Goal: Ask a question: Seek information or help from site administrators or community

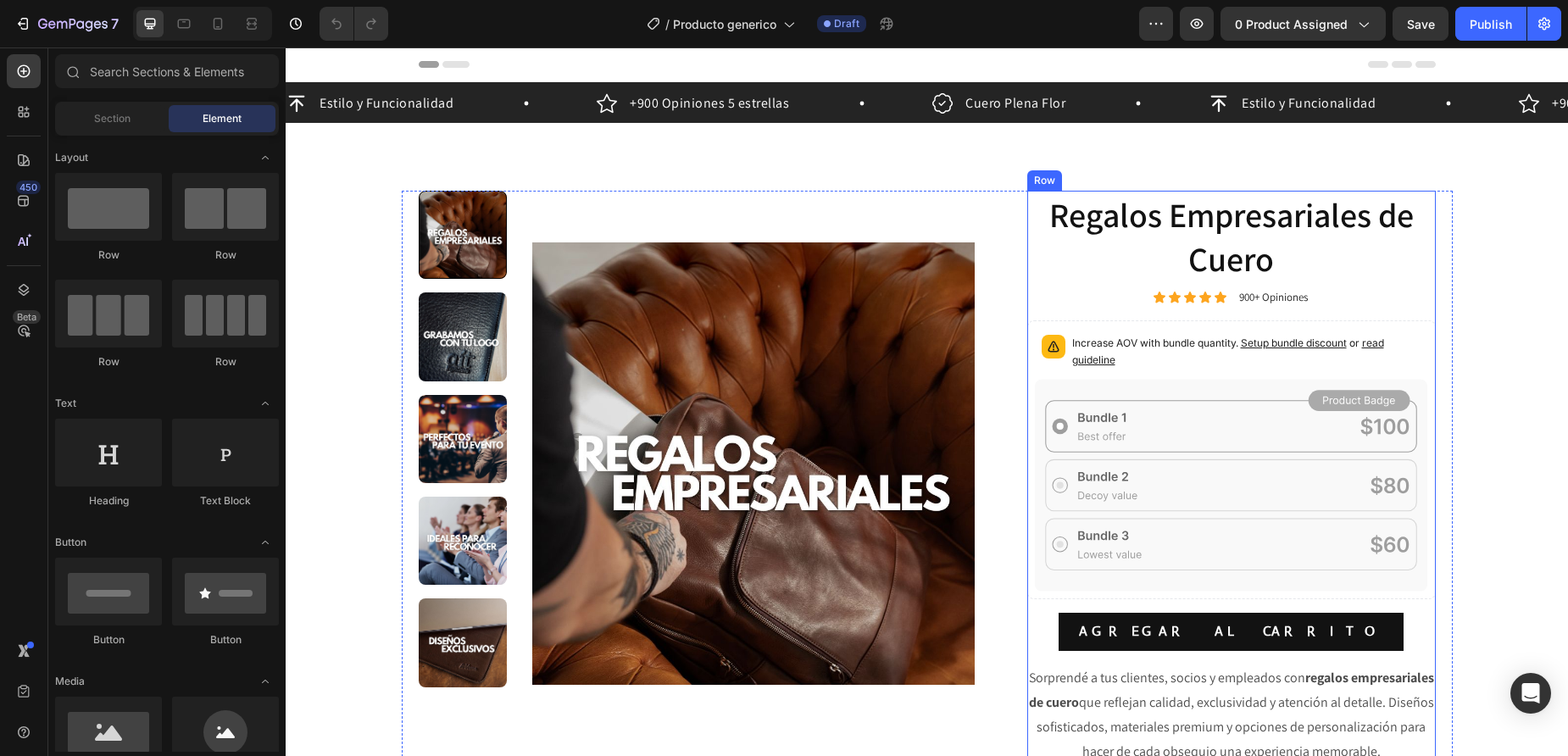
click at [1177, 348] on p "Increase AOV with bundle quantity. Setup bundle discount or read guideline" at bounding box center [1247, 352] width 349 height 34
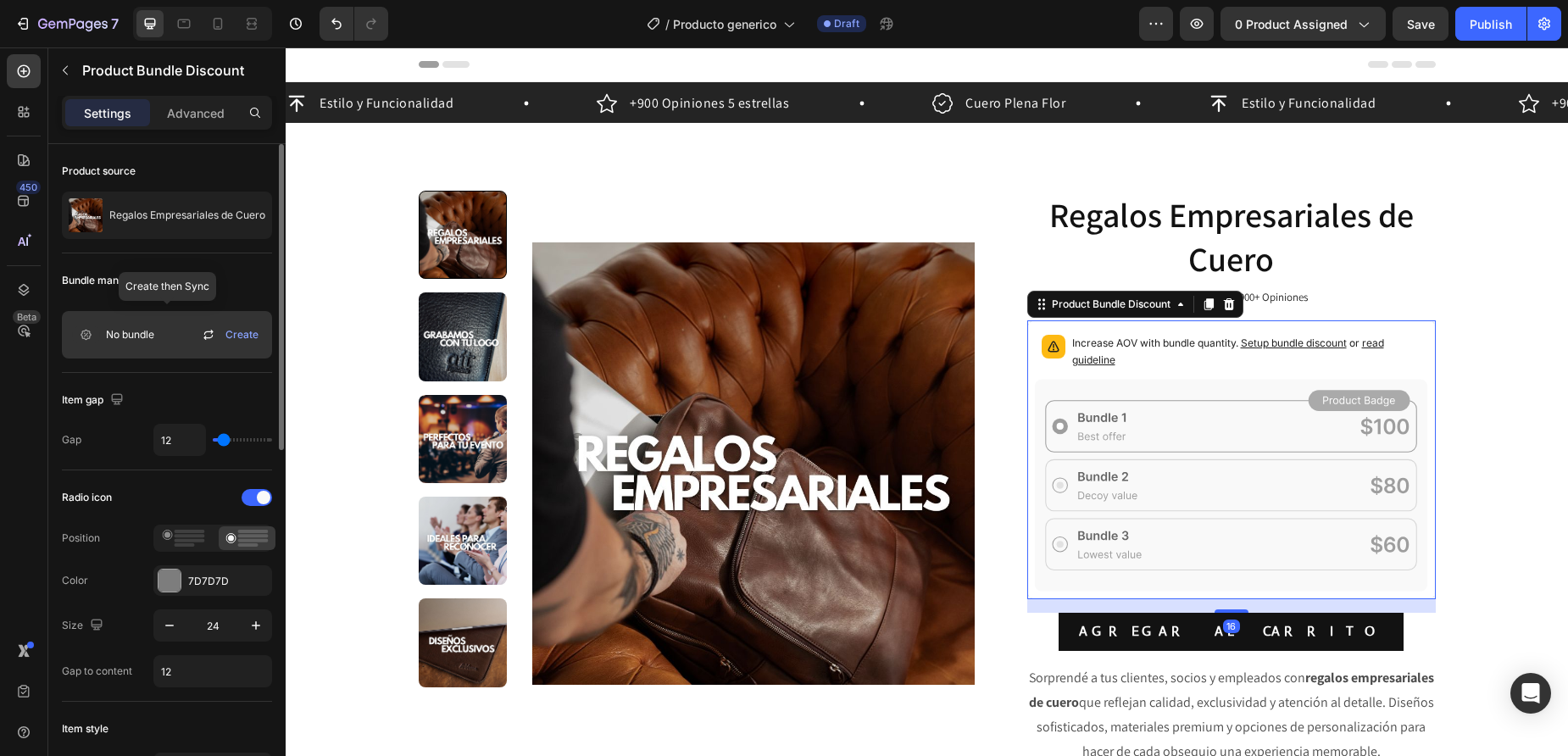
click at [88, 337] on icon at bounding box center [86, 334] width 27 height 17
click at [132, 335] on span "No bundle" at bounding box center [130, 334] width 48 height 15
click at [210, 338] on icon at bounding box center [208, 337] width 9 height 5
click at [252, 216] on icon "button" at bounding box center [255, 215] width 13 height 13
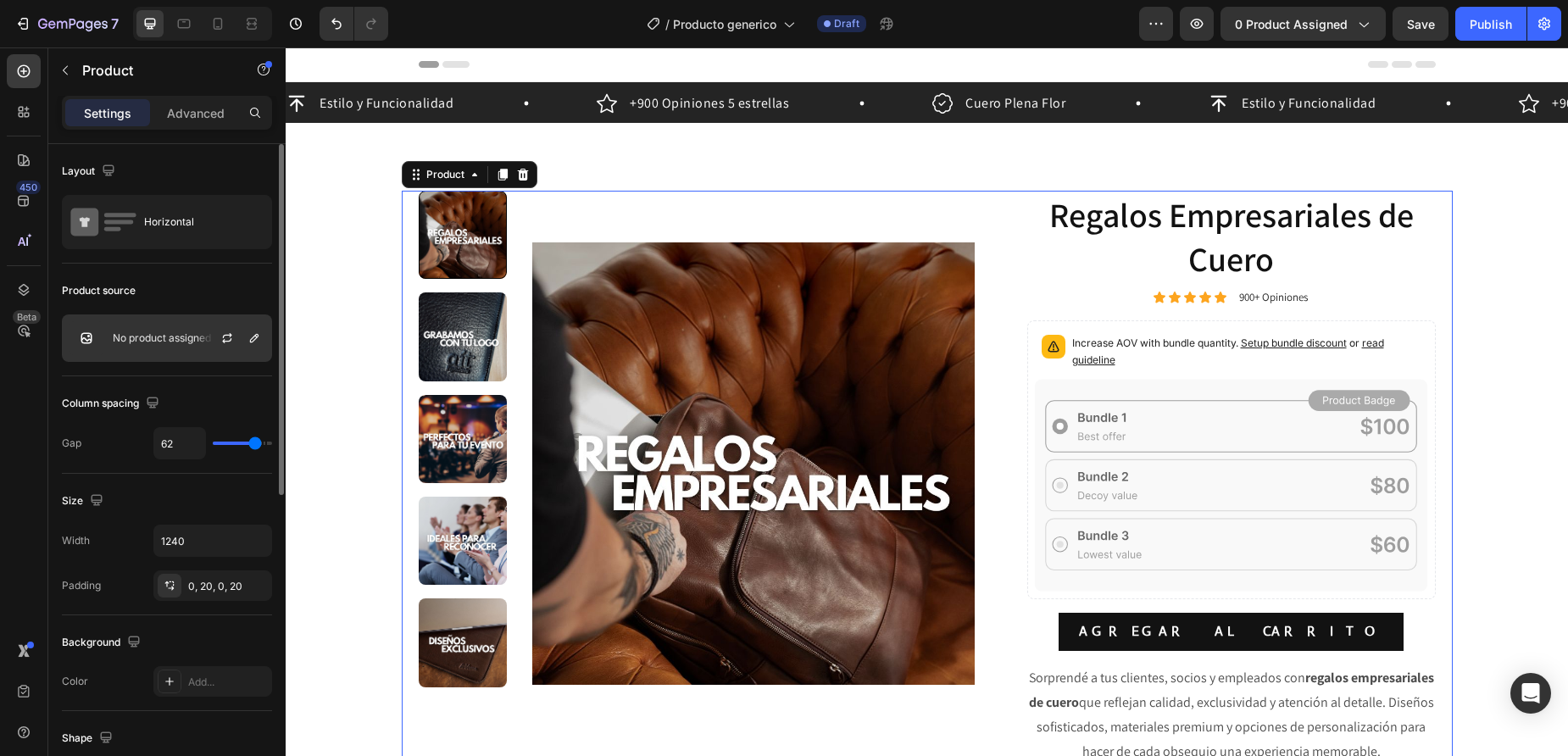
click at [188, 346] on div "No product assigned" at bounding box center [167, 337] width 210 height 47
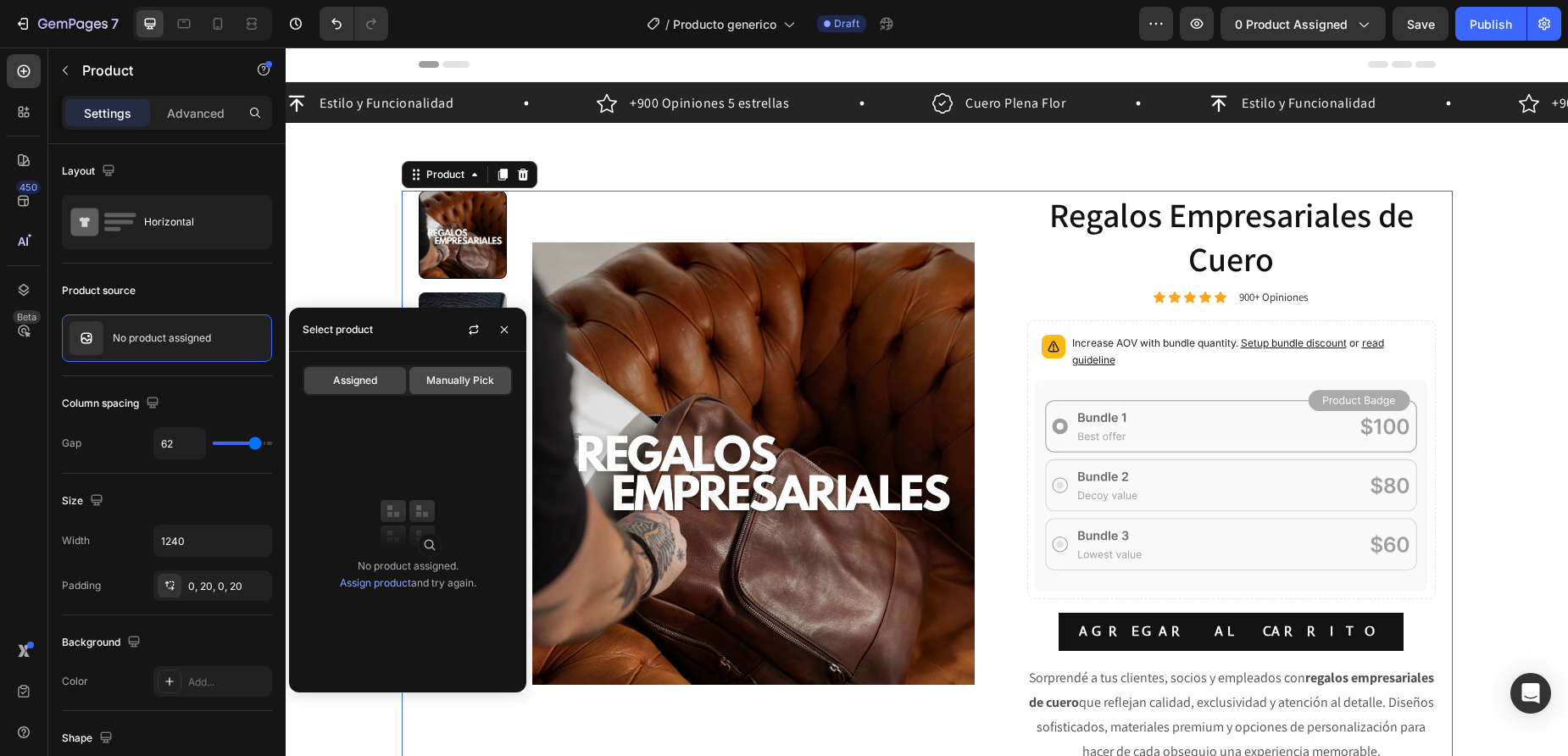
click at [450, 378] on span "Manually Pick" at bounding box center [461, 380] width 68 height 15
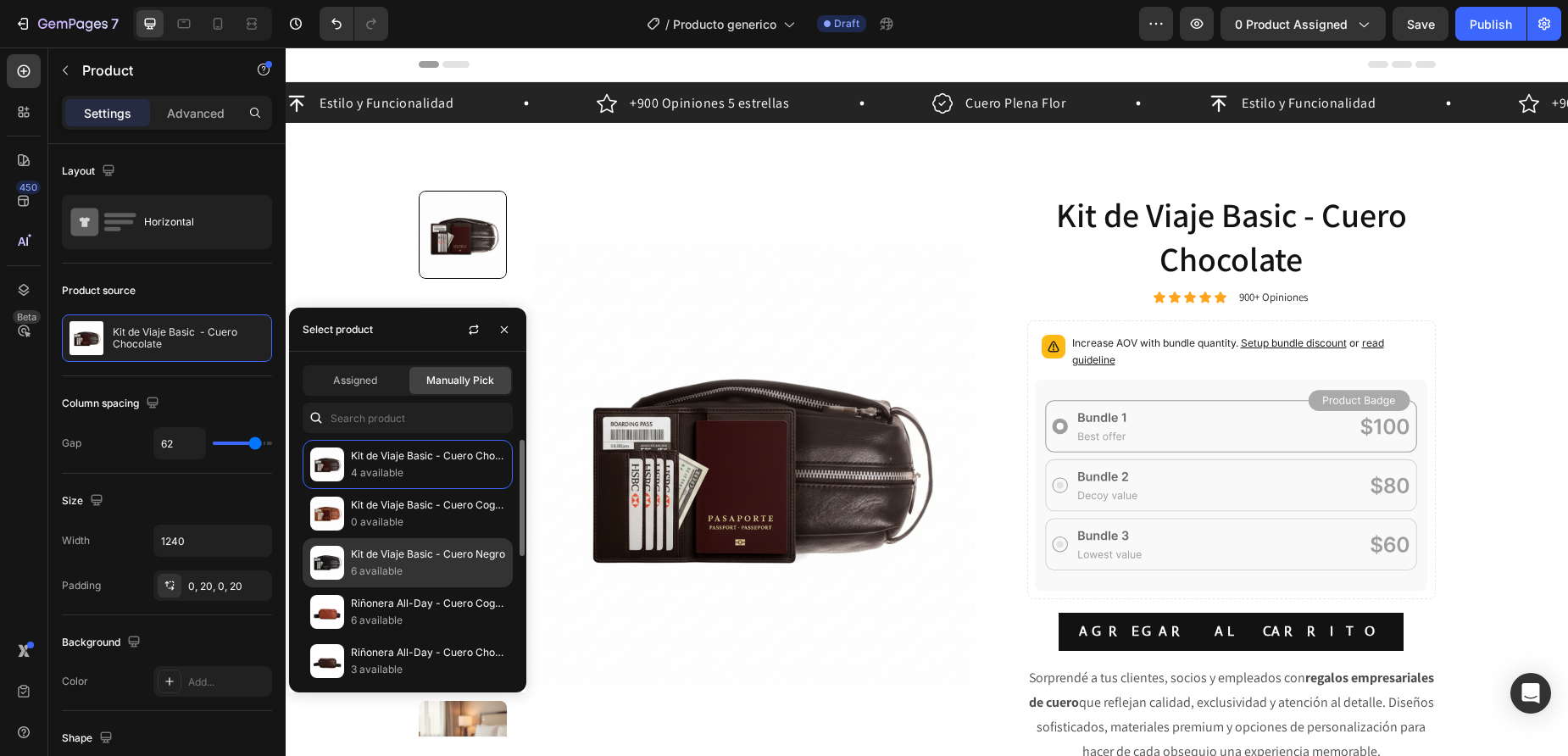
click at [444, 548] on p "Kit de Viaje Basic - Cuero Negro" at bounding box center [428, 554] width 154 height 17
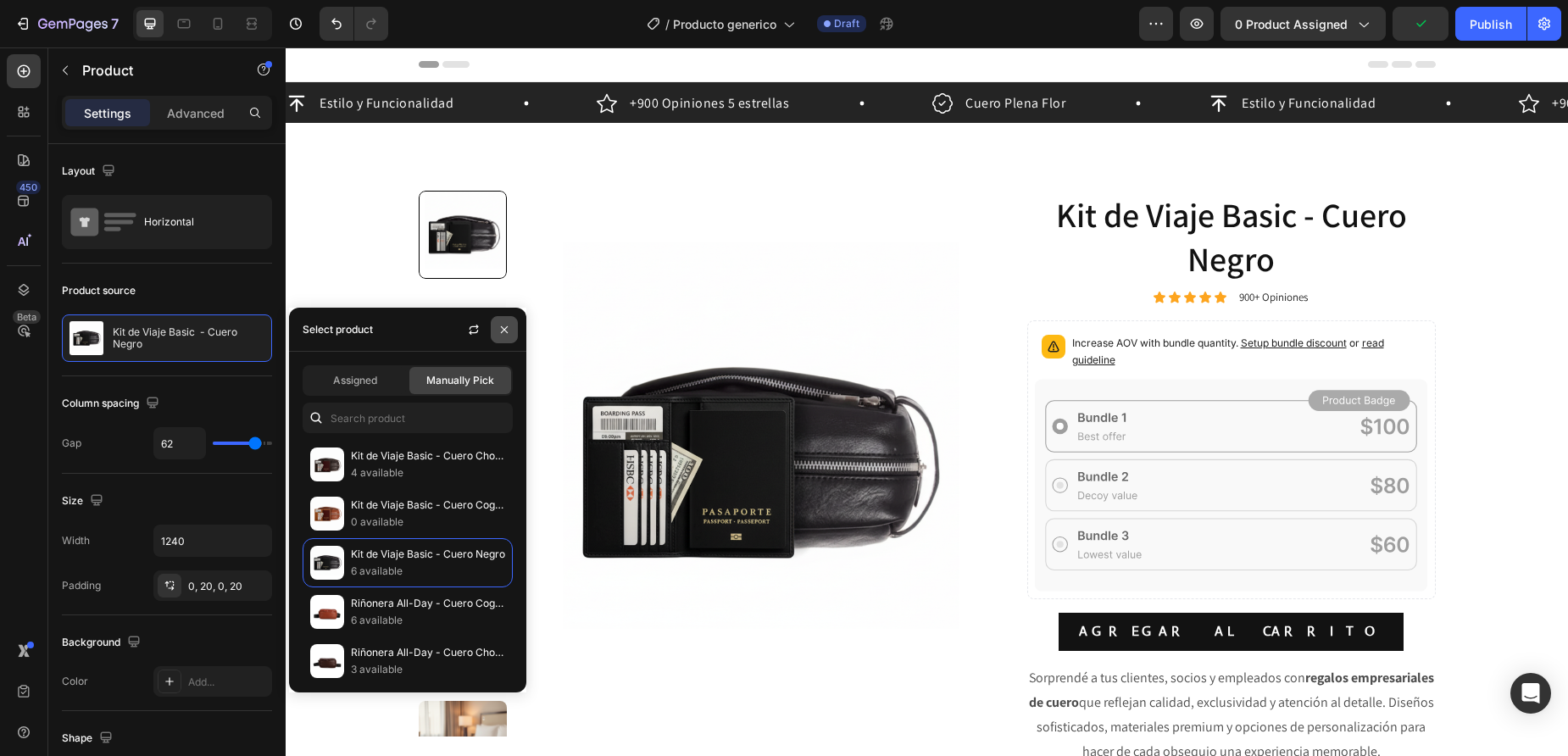
click at [508, 328] on icon "button" at bounding box center [504, 329] width 13 height 13
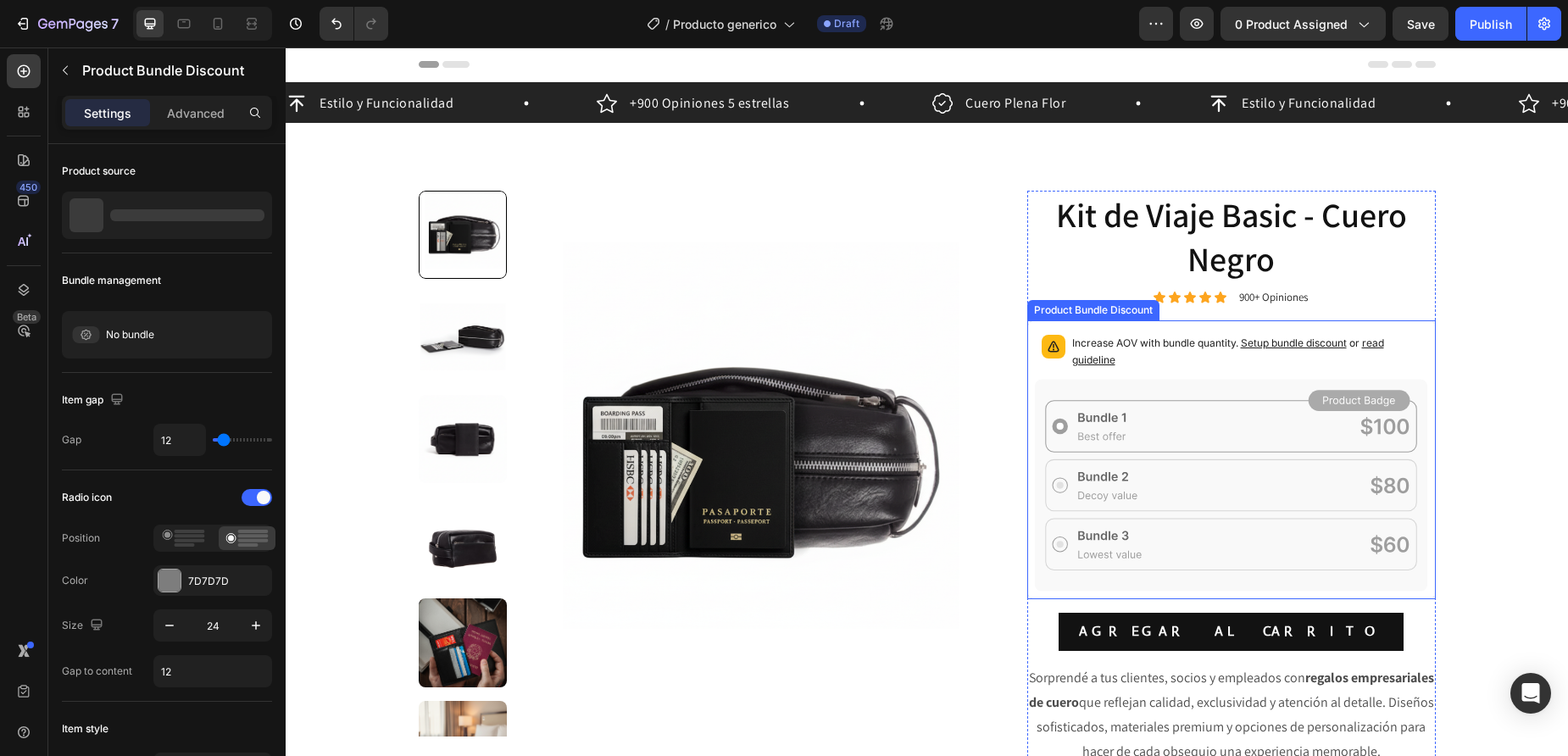
click at [1339, 393] on rect at bounding box center [1360, 401] width 102 height 21
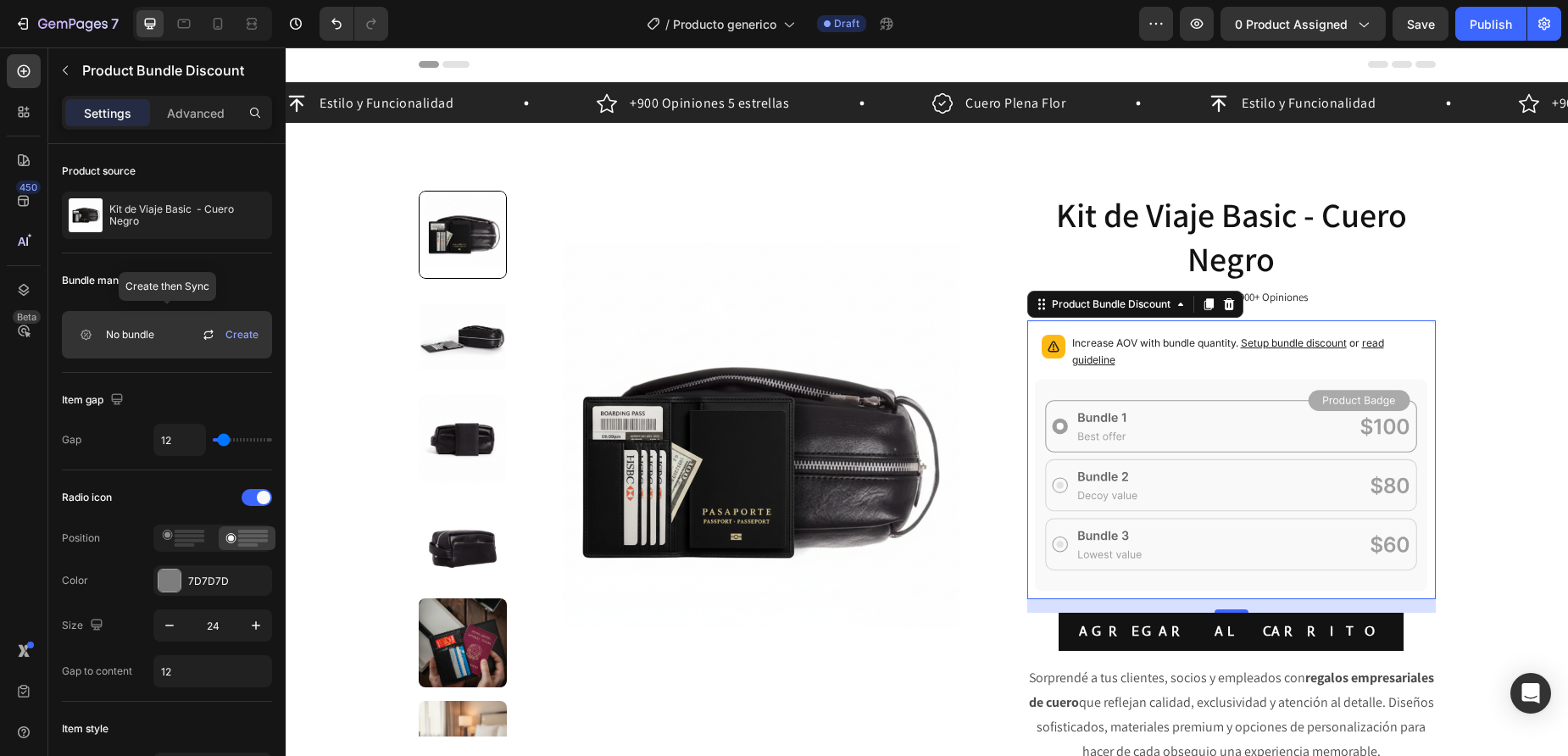
click at [238, 332] on span "Create" at bounding box center [241, 334] width 33 height 15
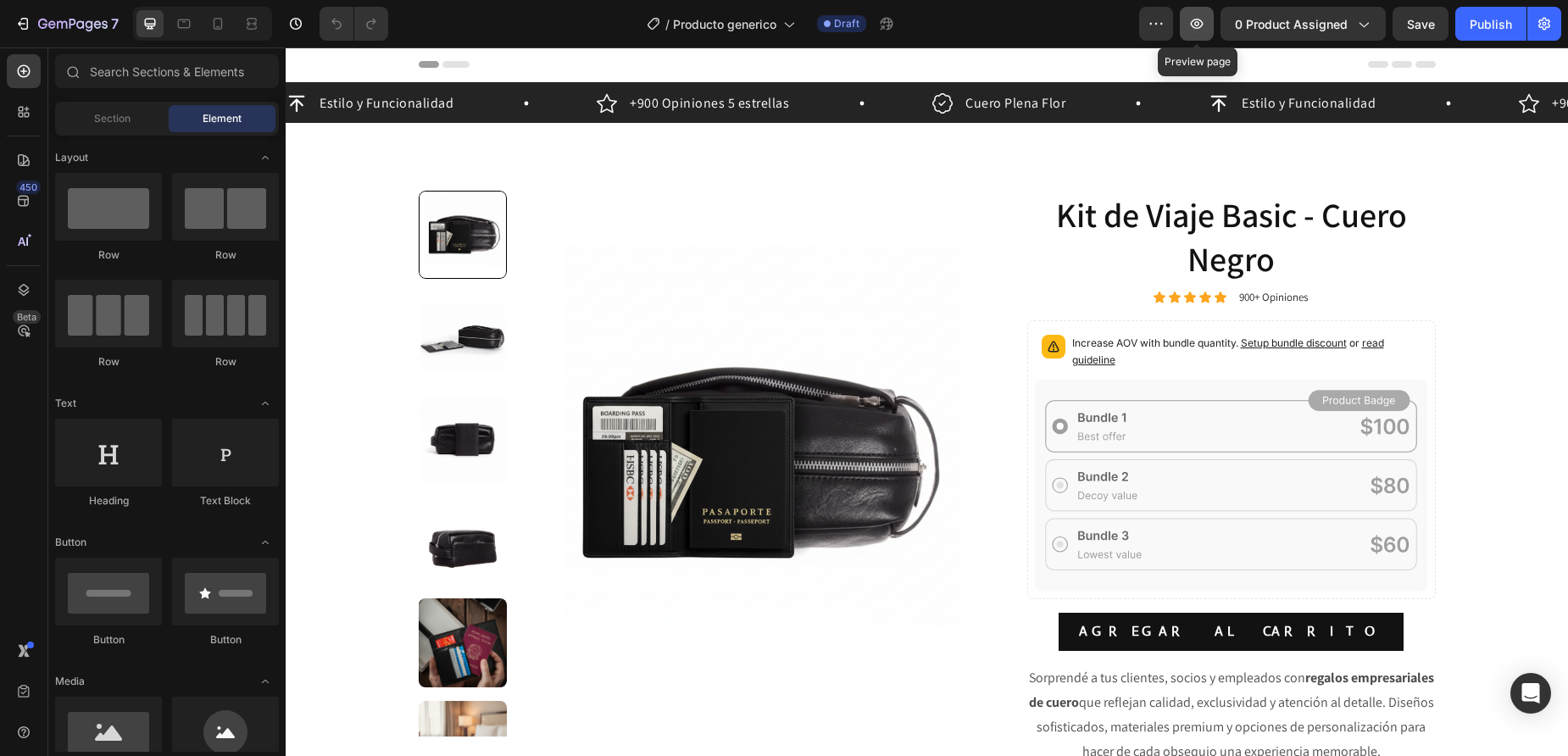
click at [1196, 32] on button "button" at bounding box center [1196, 24] width 34 height 34
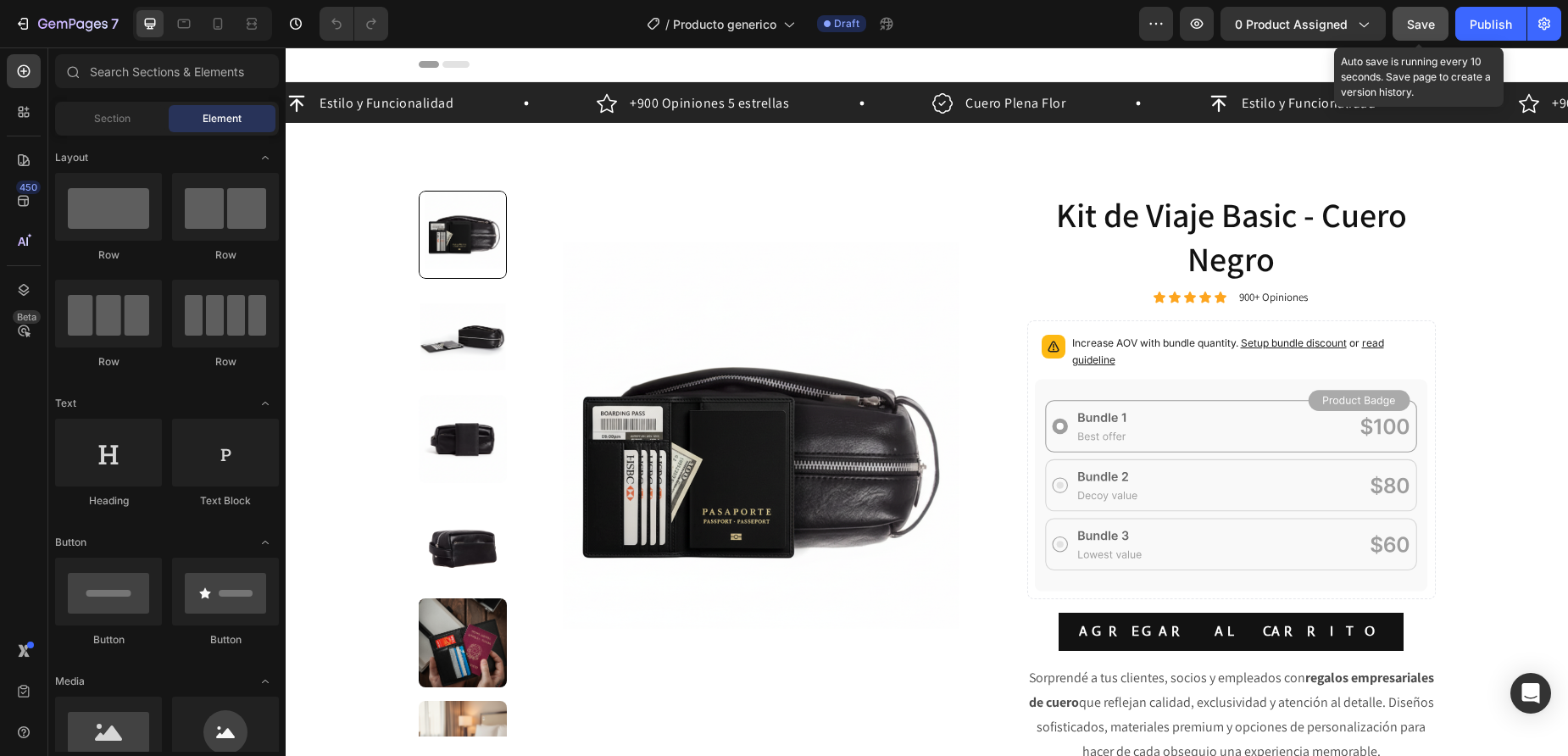
click at [1416, 23] on span "Save" at bounding box center [1420, 24] width 28 height 14
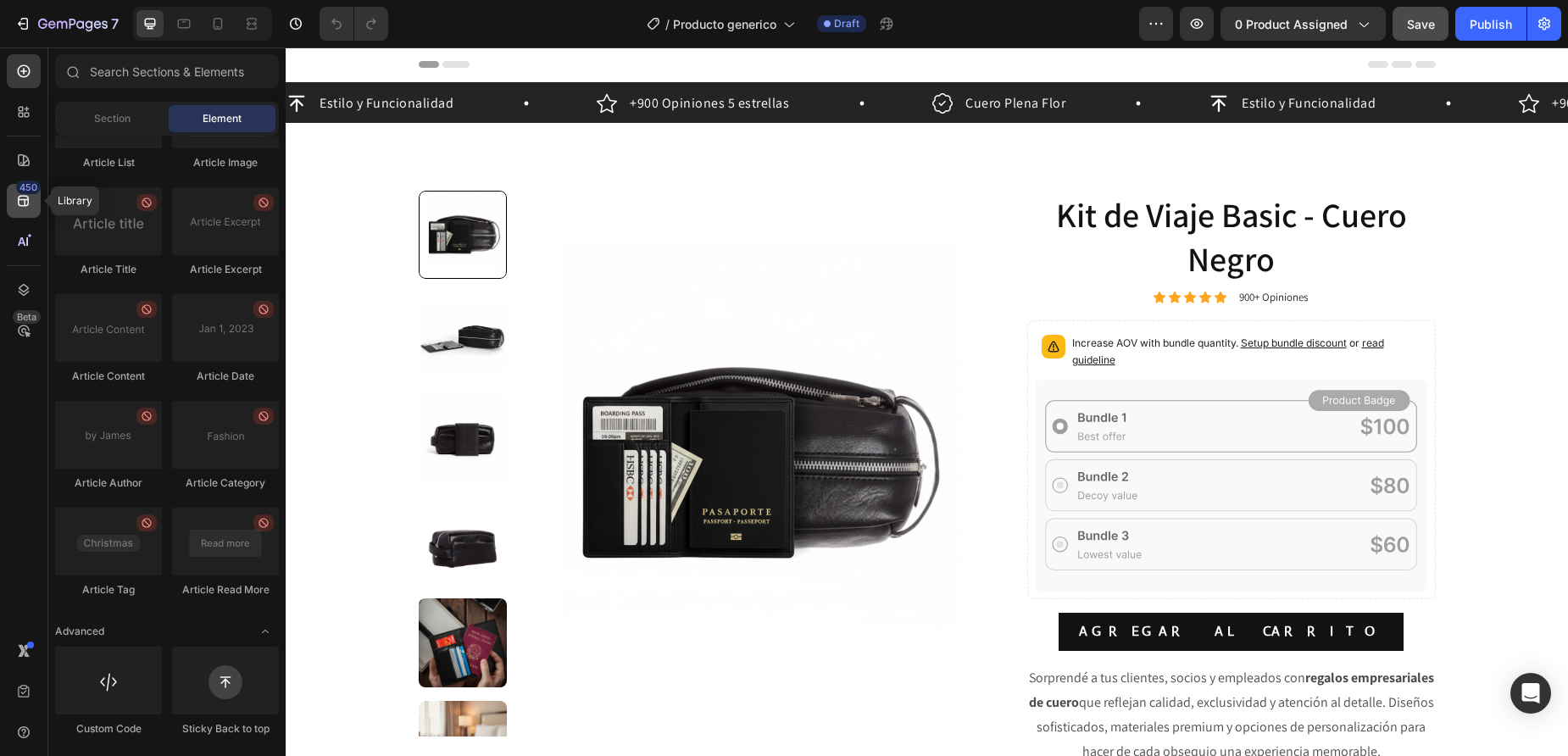
click at [28, 204] on icon at bounding box center [23, 201] width 11 height 11
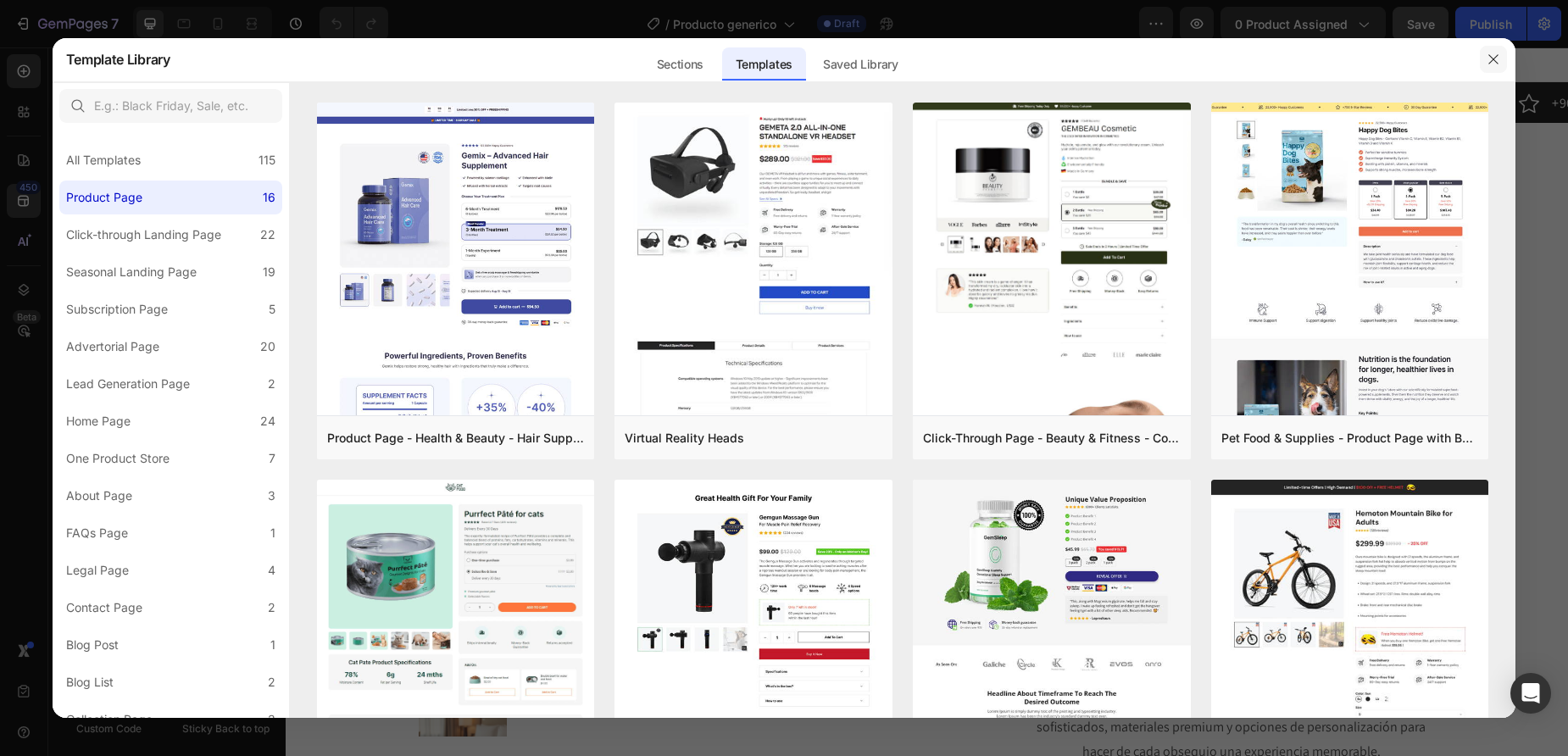
click at [1495, 61] on icon "button" at bounding box center [1494, 59] width 9 height 9
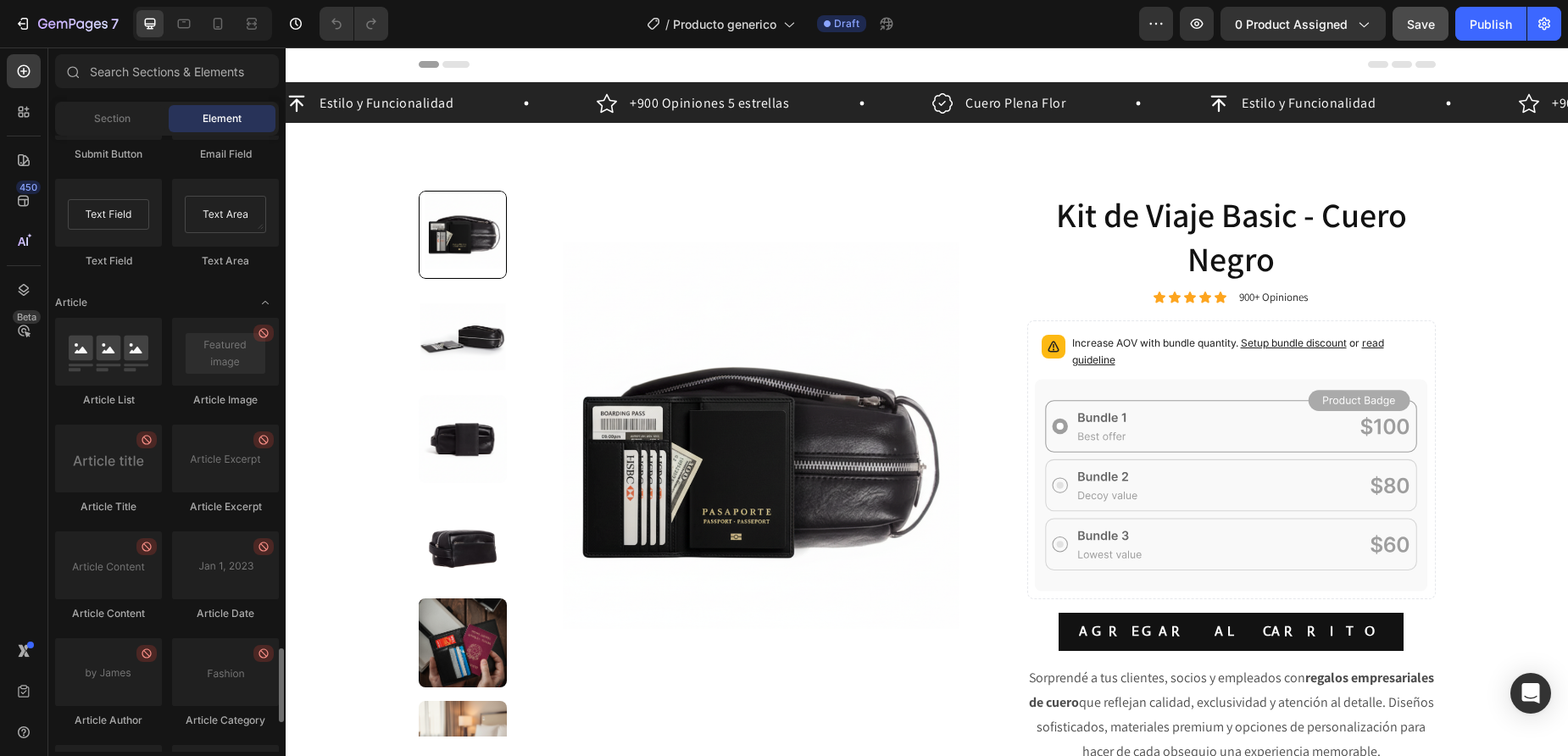
scroll to position [4279, 0]
click at [15, 290] on icon at bounding box center [23, 289] width 17 height 17
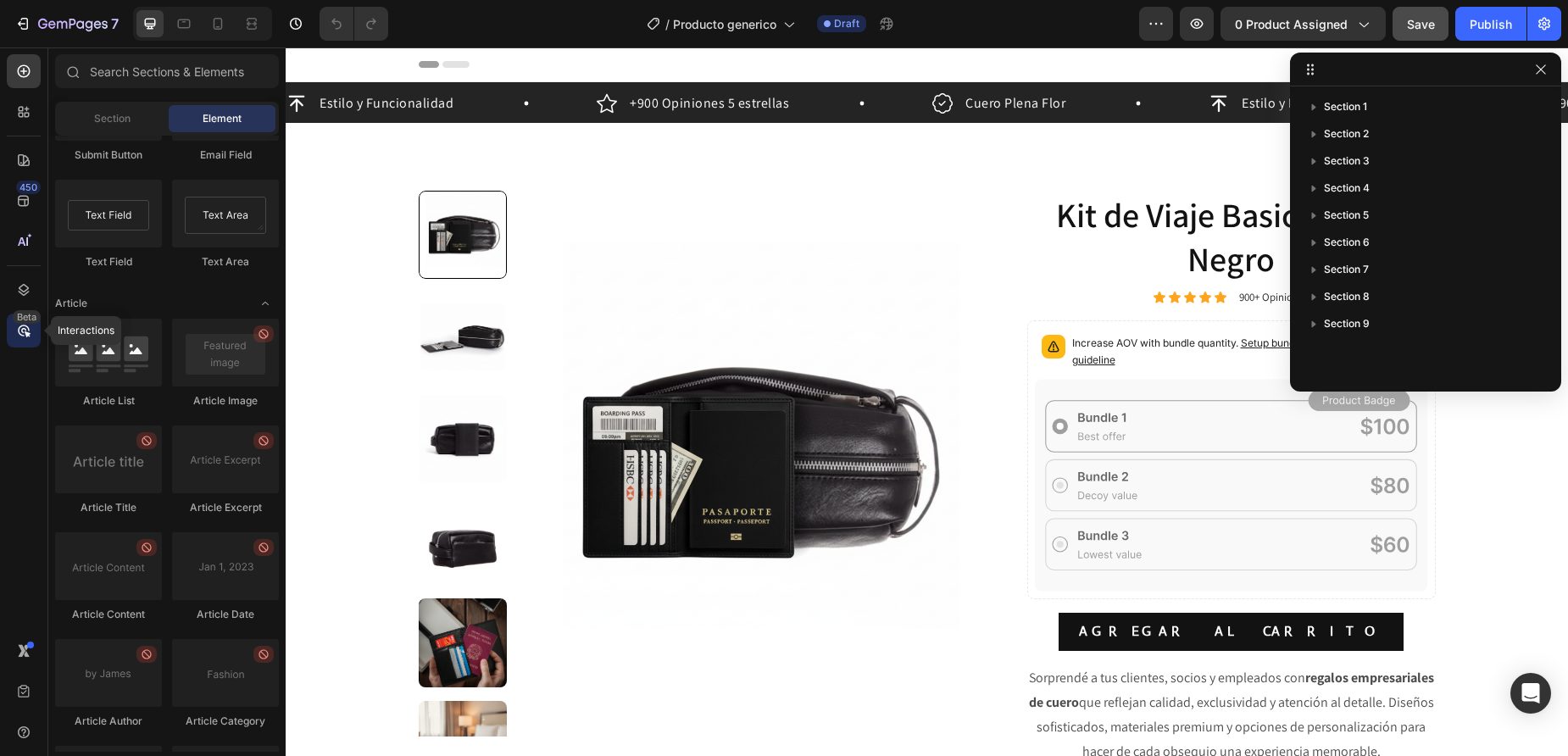
click at [32, 323] on div "Beta" at bounding box center [26, 316] width 28 height 13
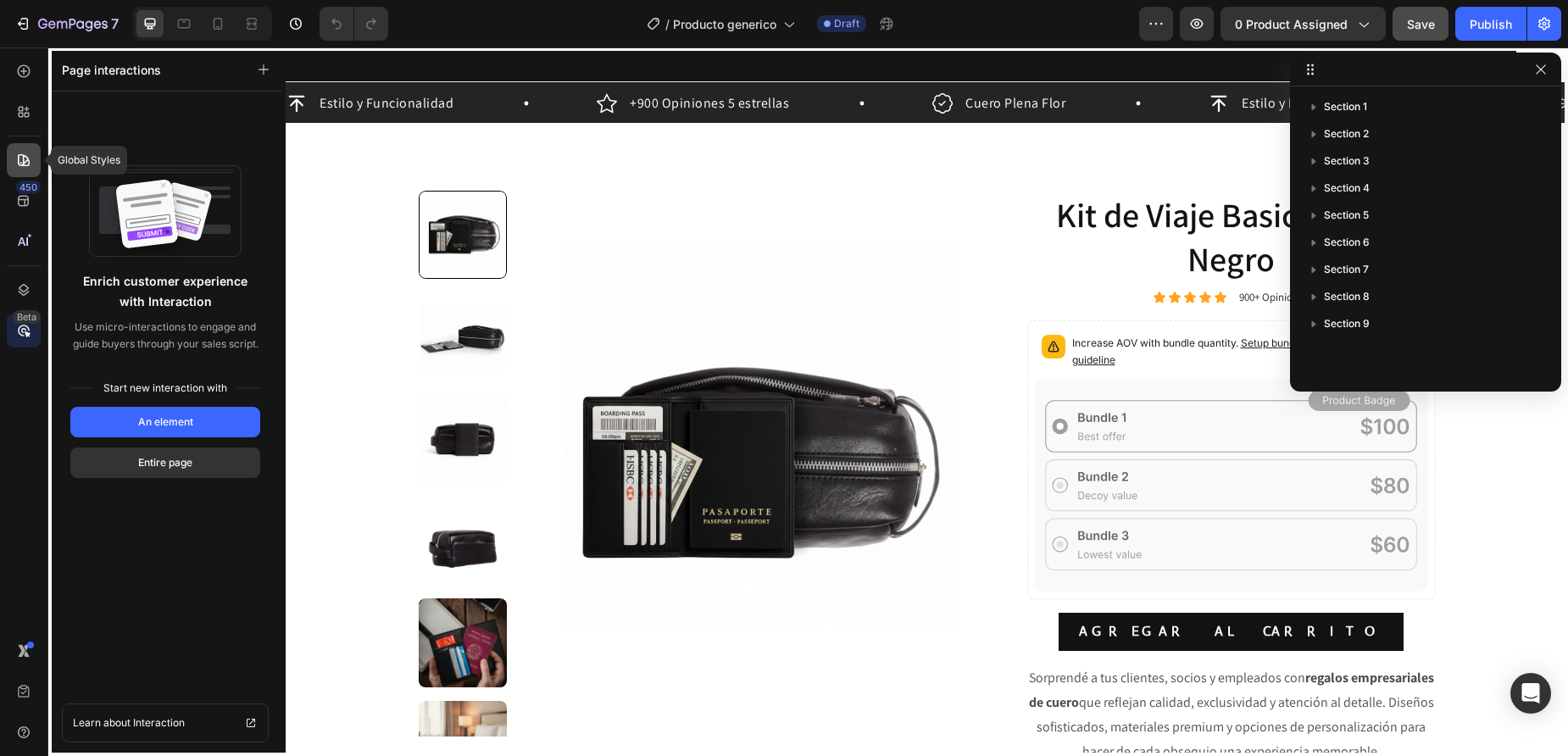
click at [26, 174] on div at bounding box center [24, 160] width 34 height 34
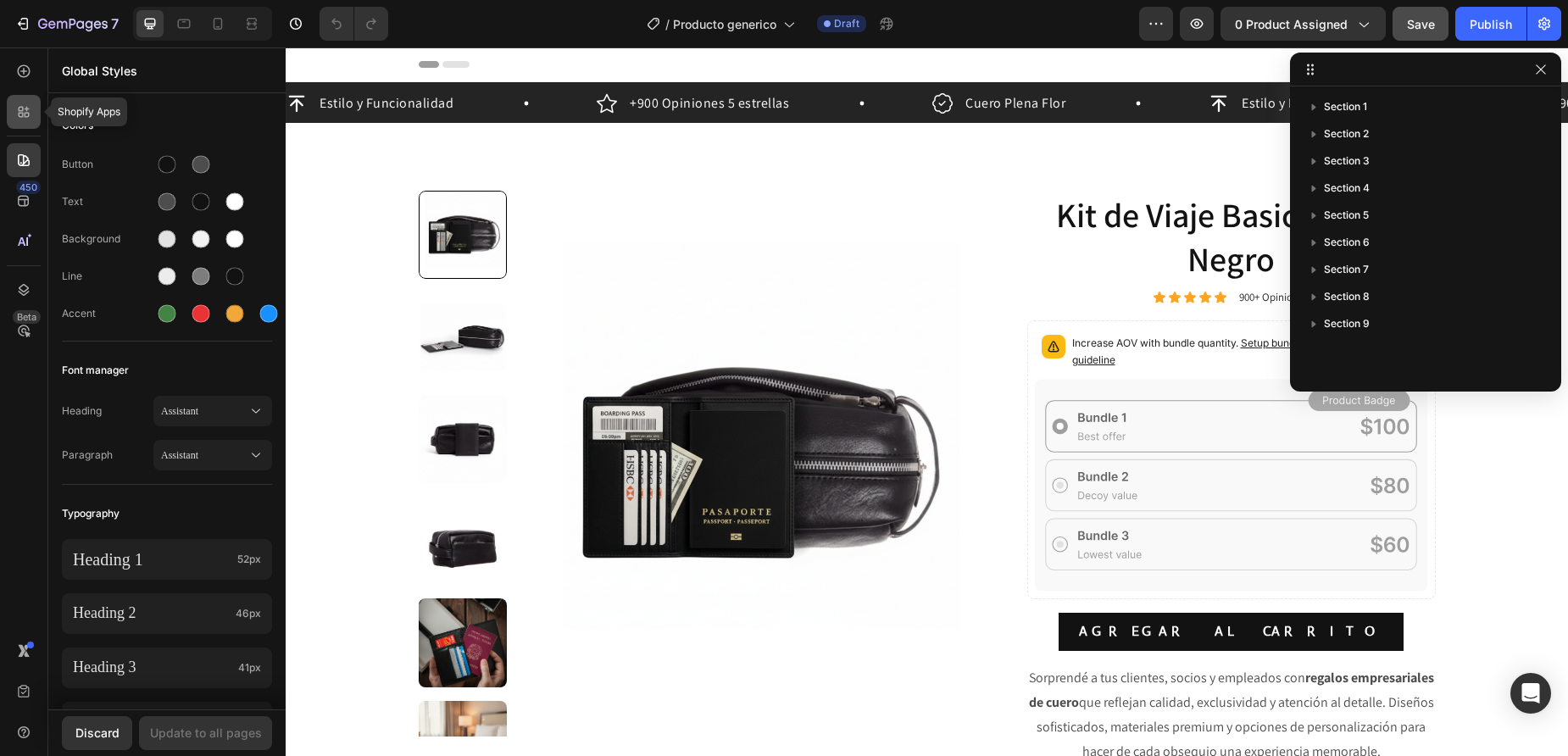
click at [24, 118] on icon at bounding box center [23, 111] width 17 height 17
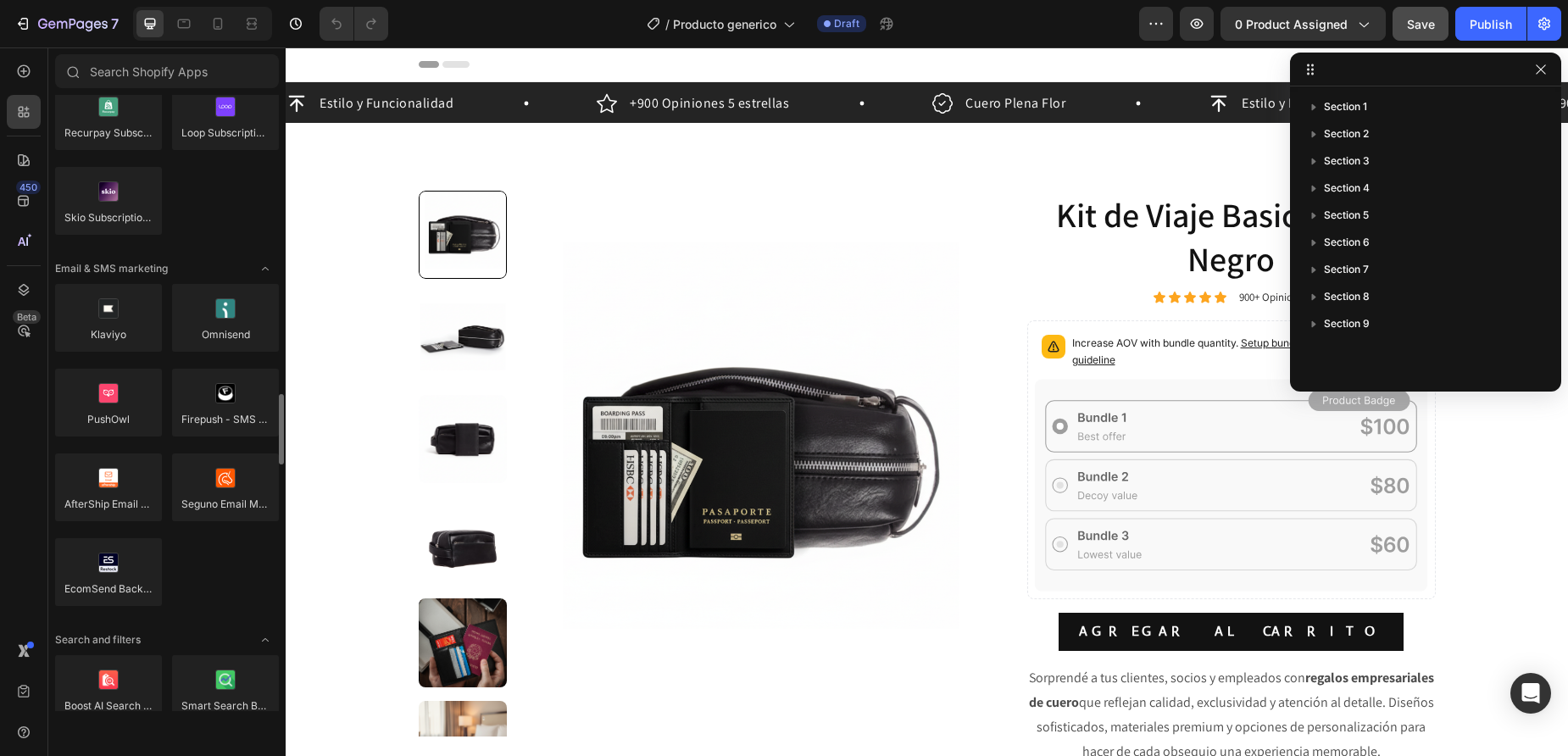
scroll to position [2627, 0]
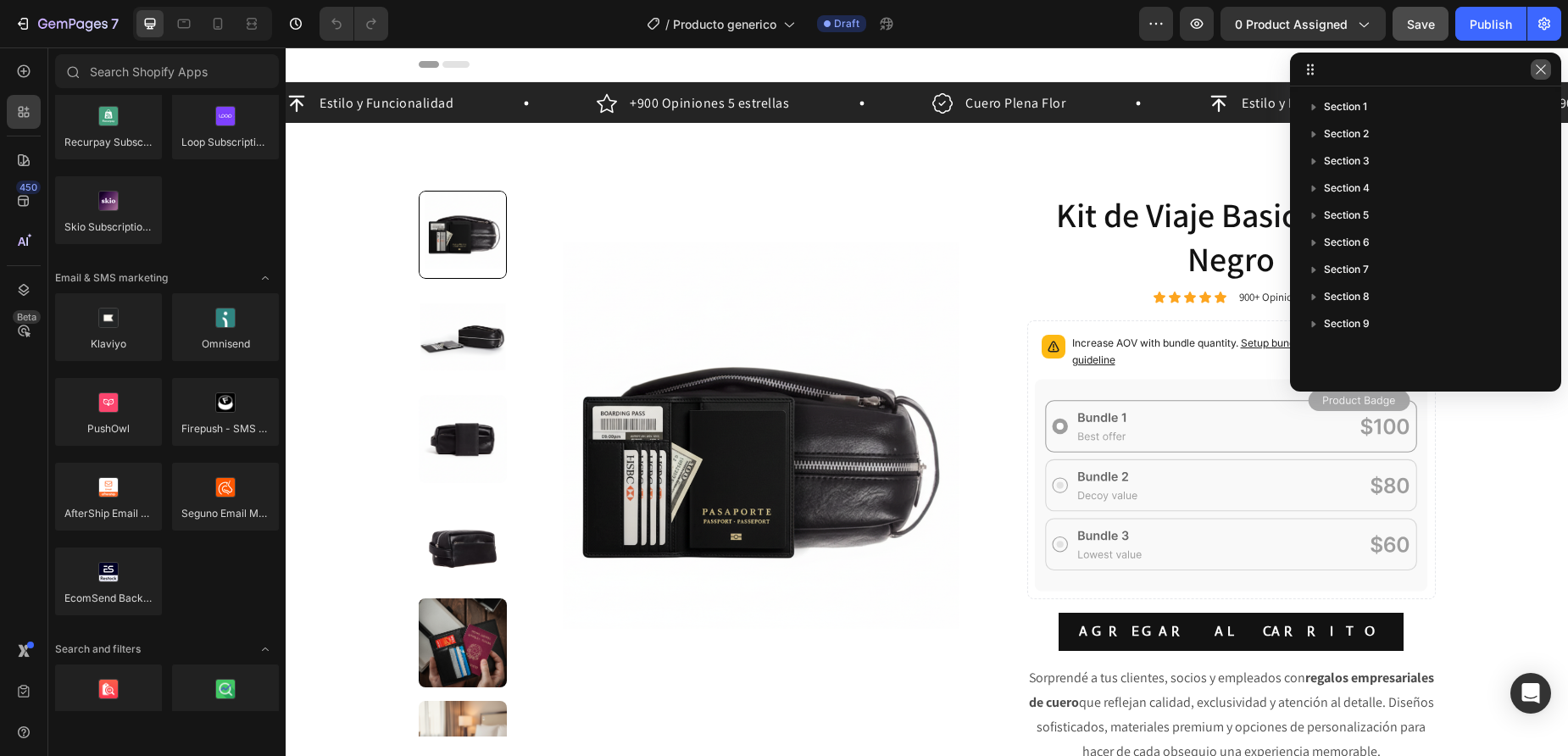
click at [1538, 69] on icon "button" at bounding box center [1540, 69] width 13 height 13
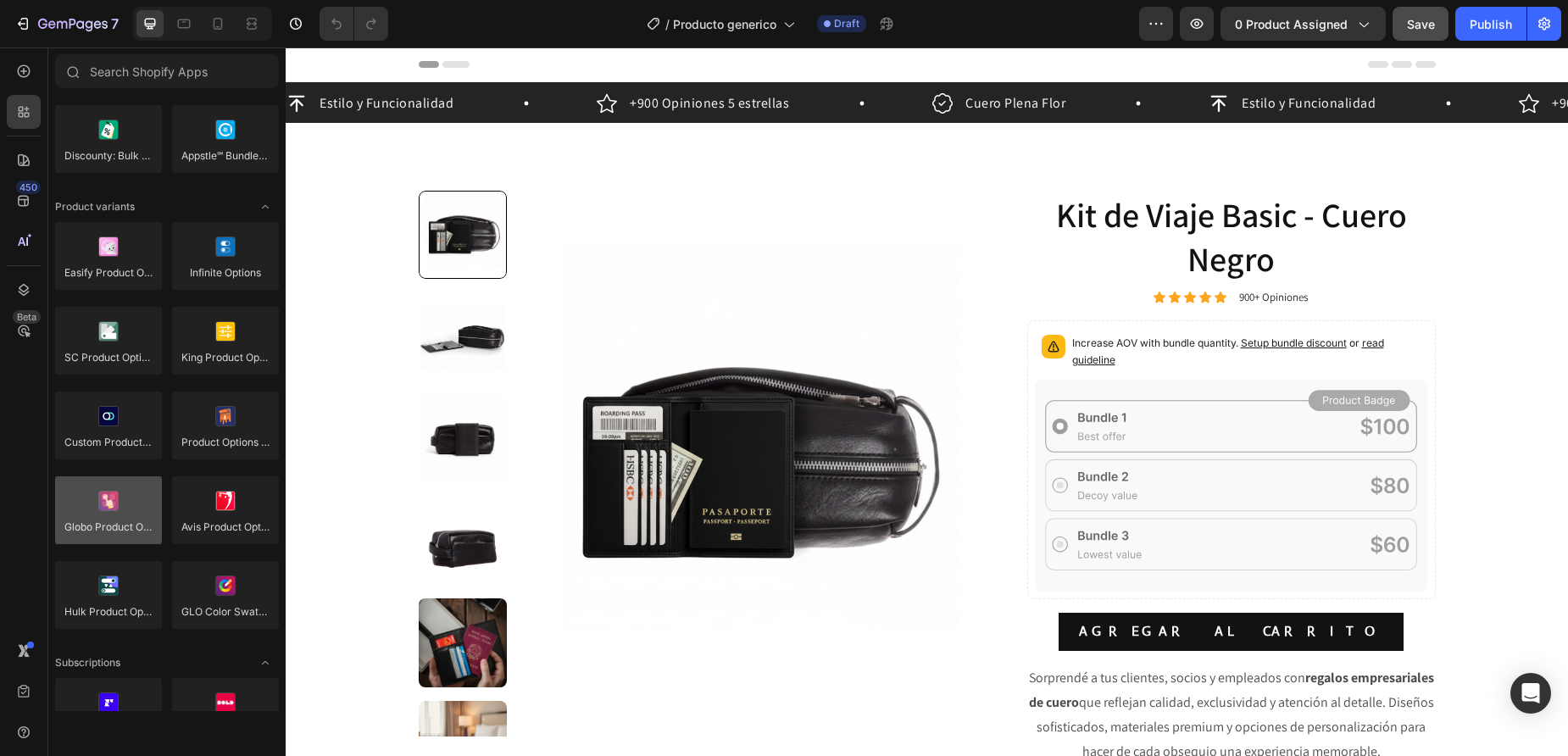
scroll to position [0, 0]
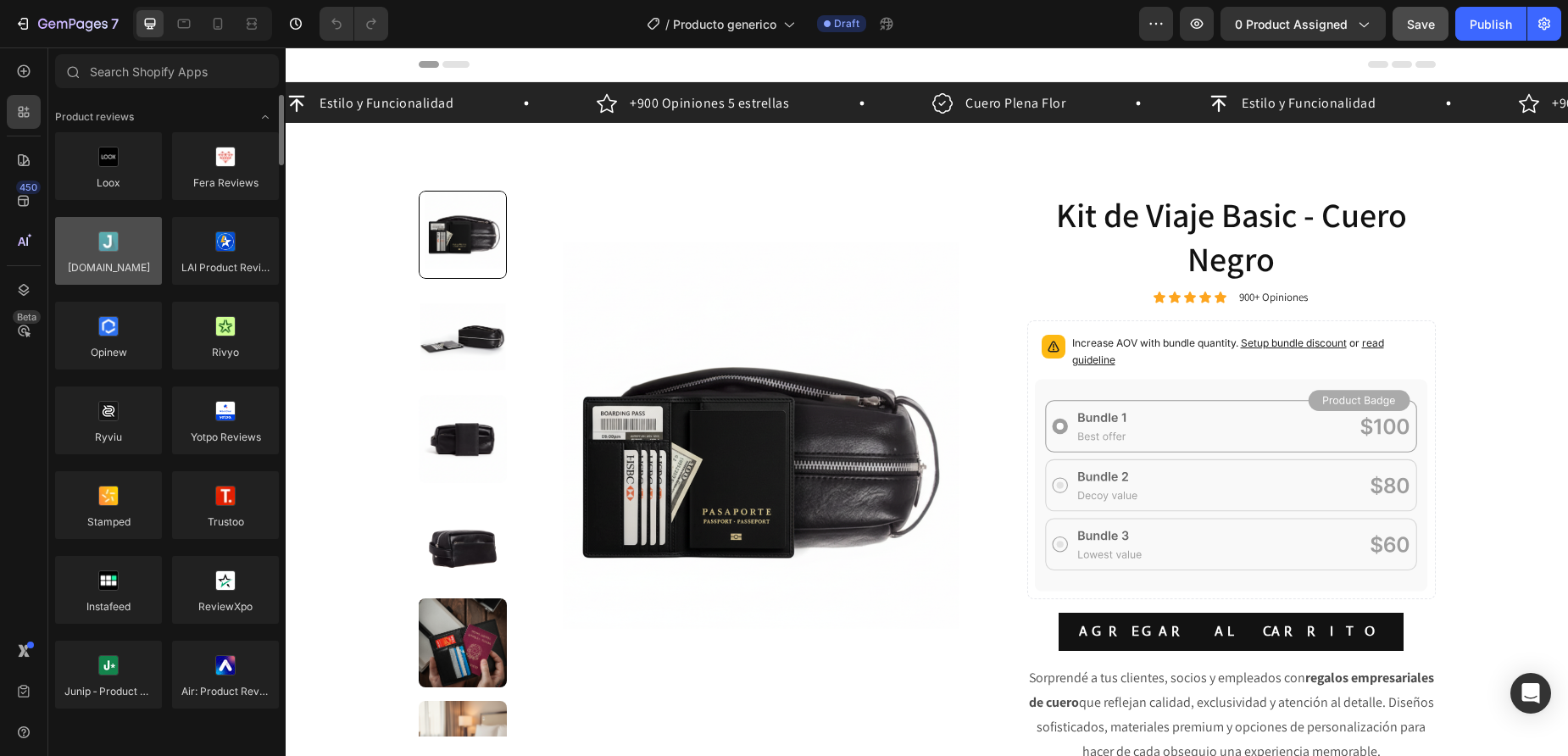
click at [90, 262] on div at bounding box center [109, 251] width 107 height 68
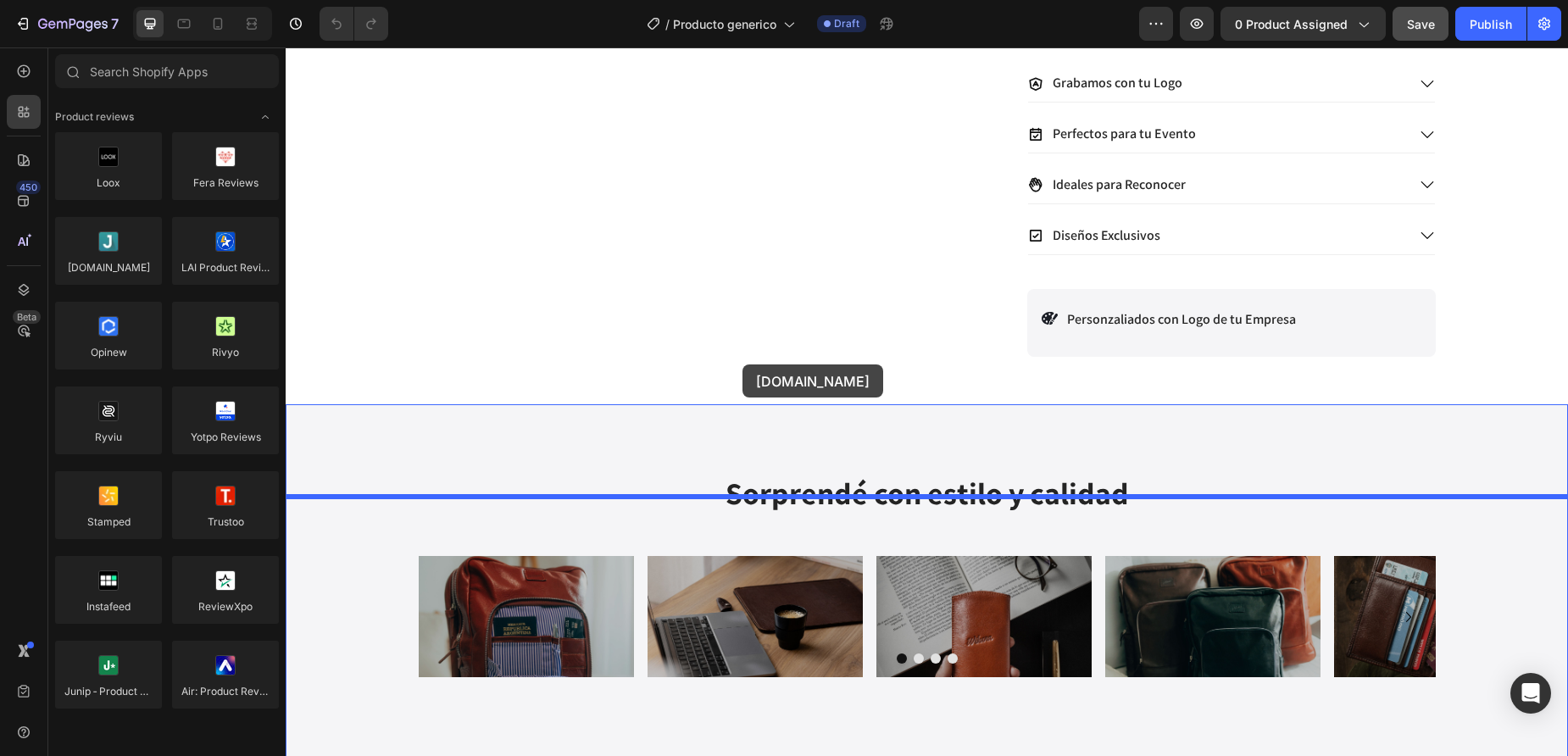
scroll to position [786, 0]
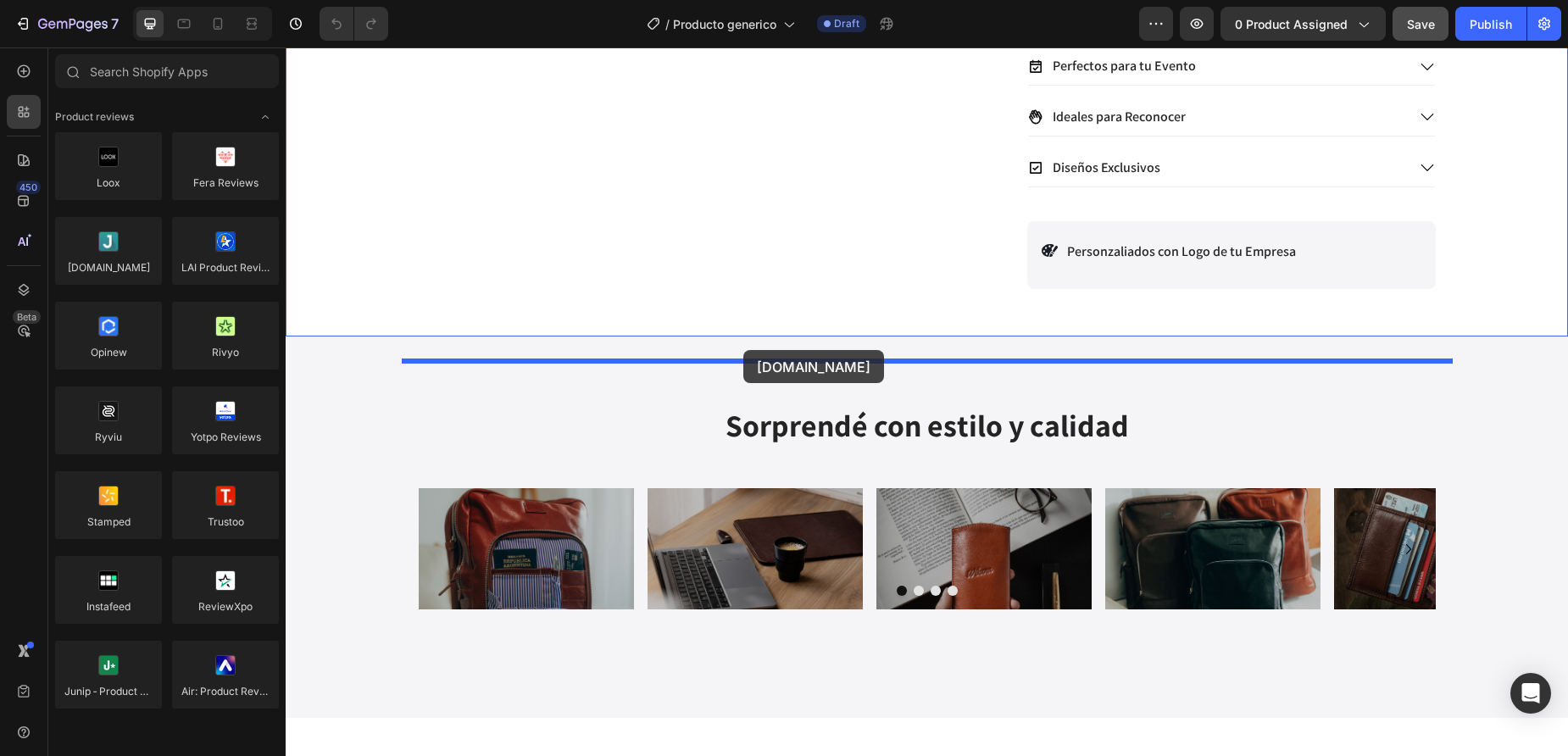
drag, startPoint x: 409, startPoint y: 307, endPoint x: 743, endPoint y: 350, distance: 336.8
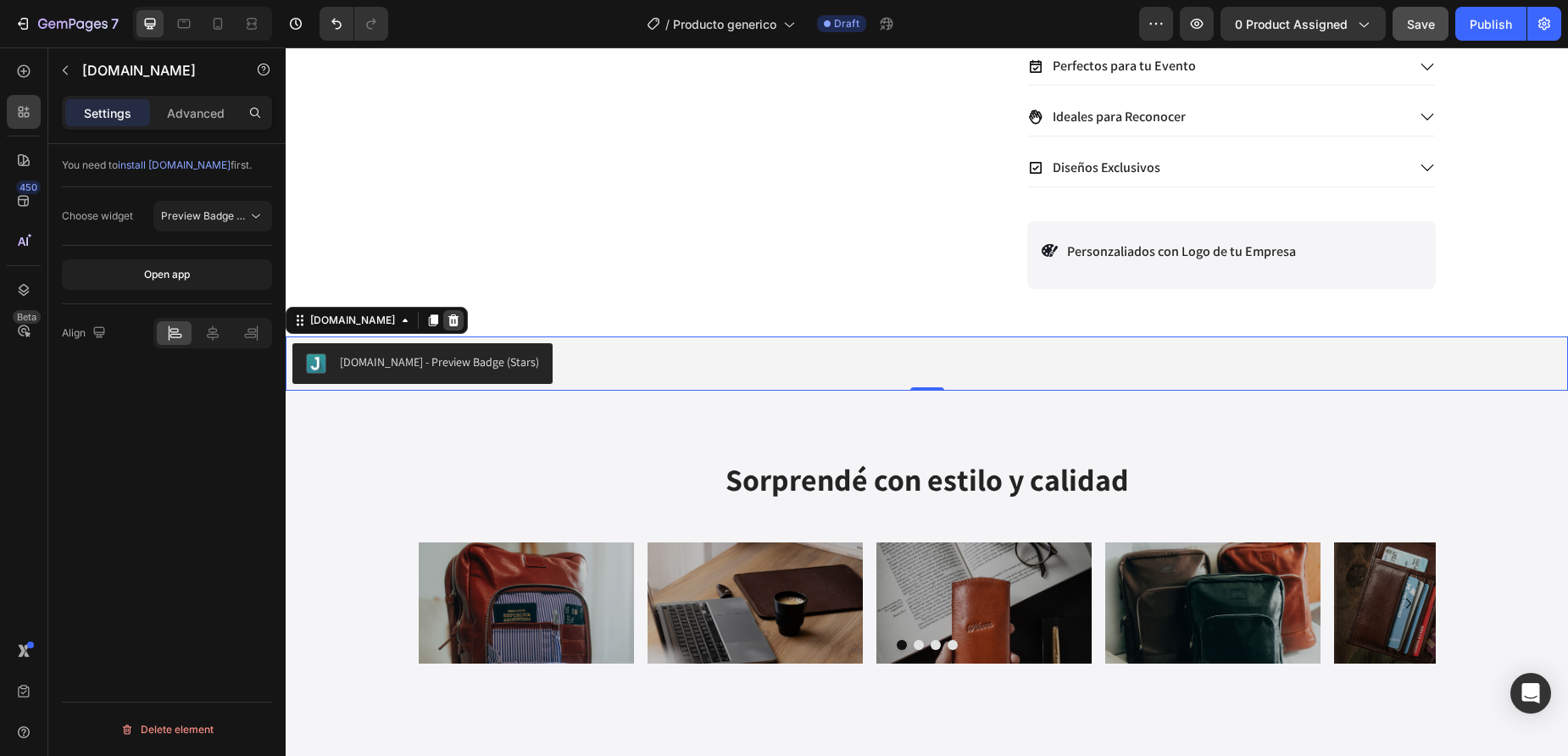
click at [448, 326] on icon at bounding box center [453, 320] width 11 height 12
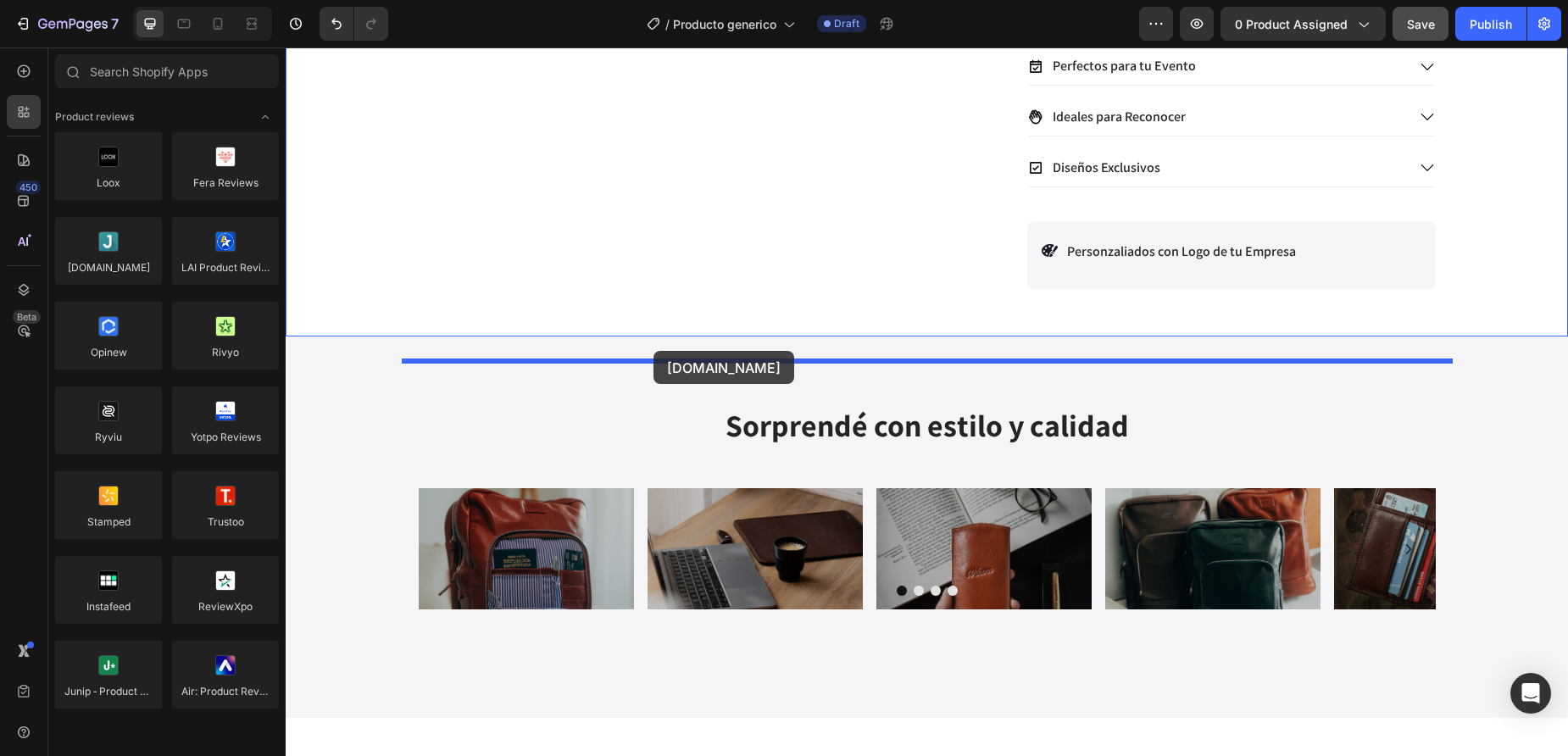
drag, startPoint x: 381, startPoint y: 289, endPoint x: 654, endPoint y: 351, distance: 280.0
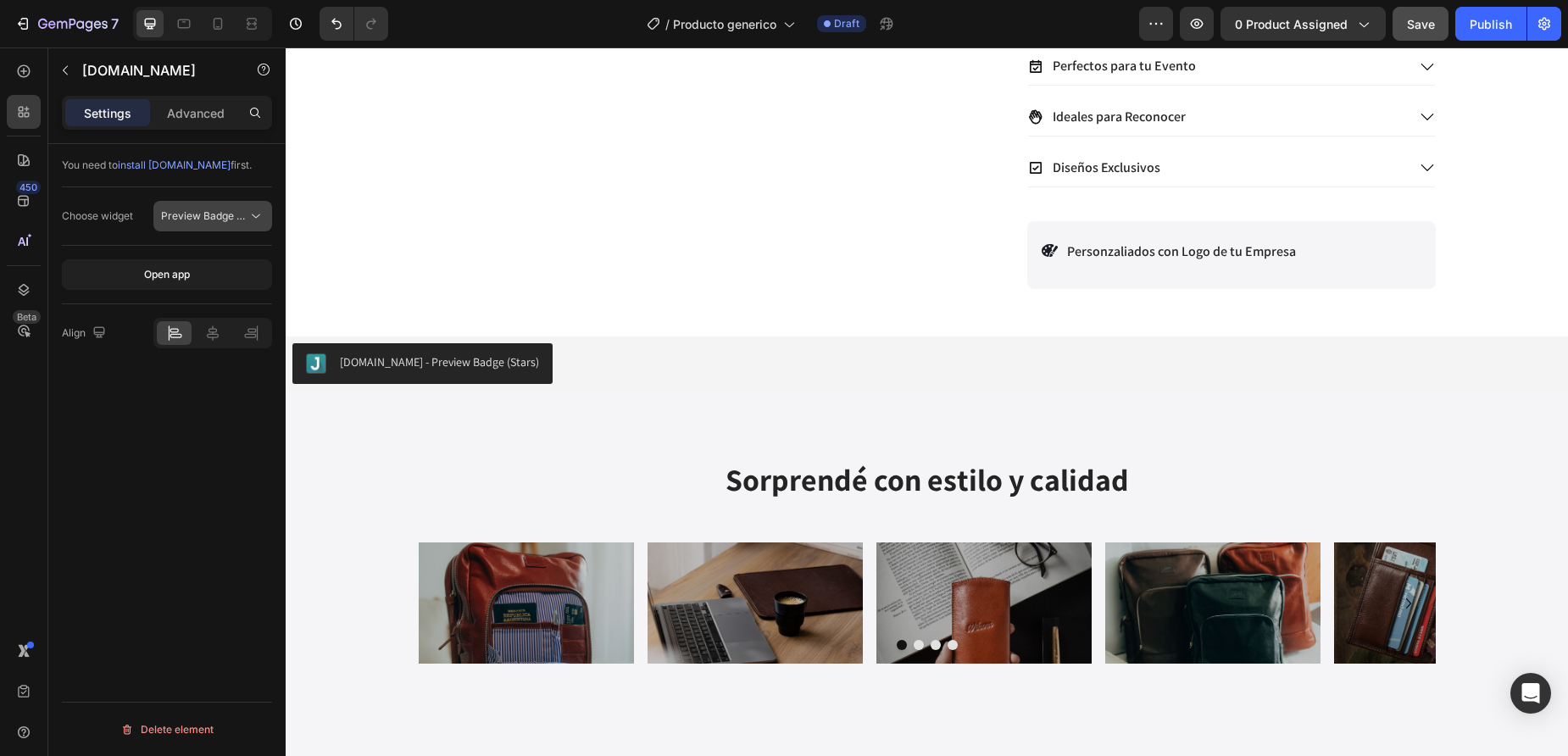
click at [199, 212] on span "Preview Badge (Stars)" at bounding box center [215, 215] width 108 height 12
click at [255, 191] on div "Choose widget Preview Badge (Stars)" at bounding box center [167, 216] width 210 height 59
click at [239, 215] on span "Preview Badge (Stars)" at bounding box center [215, 215] width 108 height 12
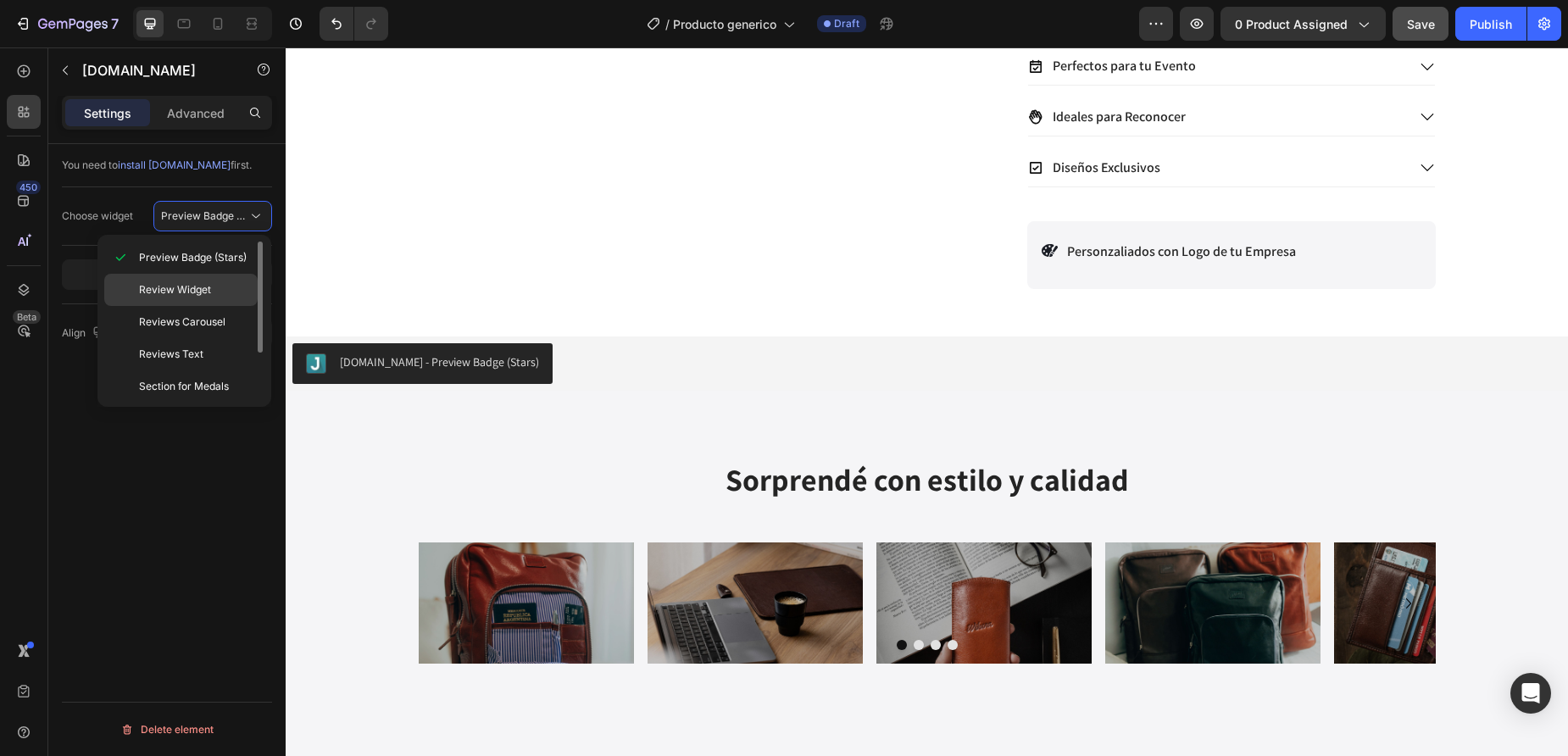
click at [211, 282] on p "Review Widget" at bounding box center [194, 289] width 111 height 15
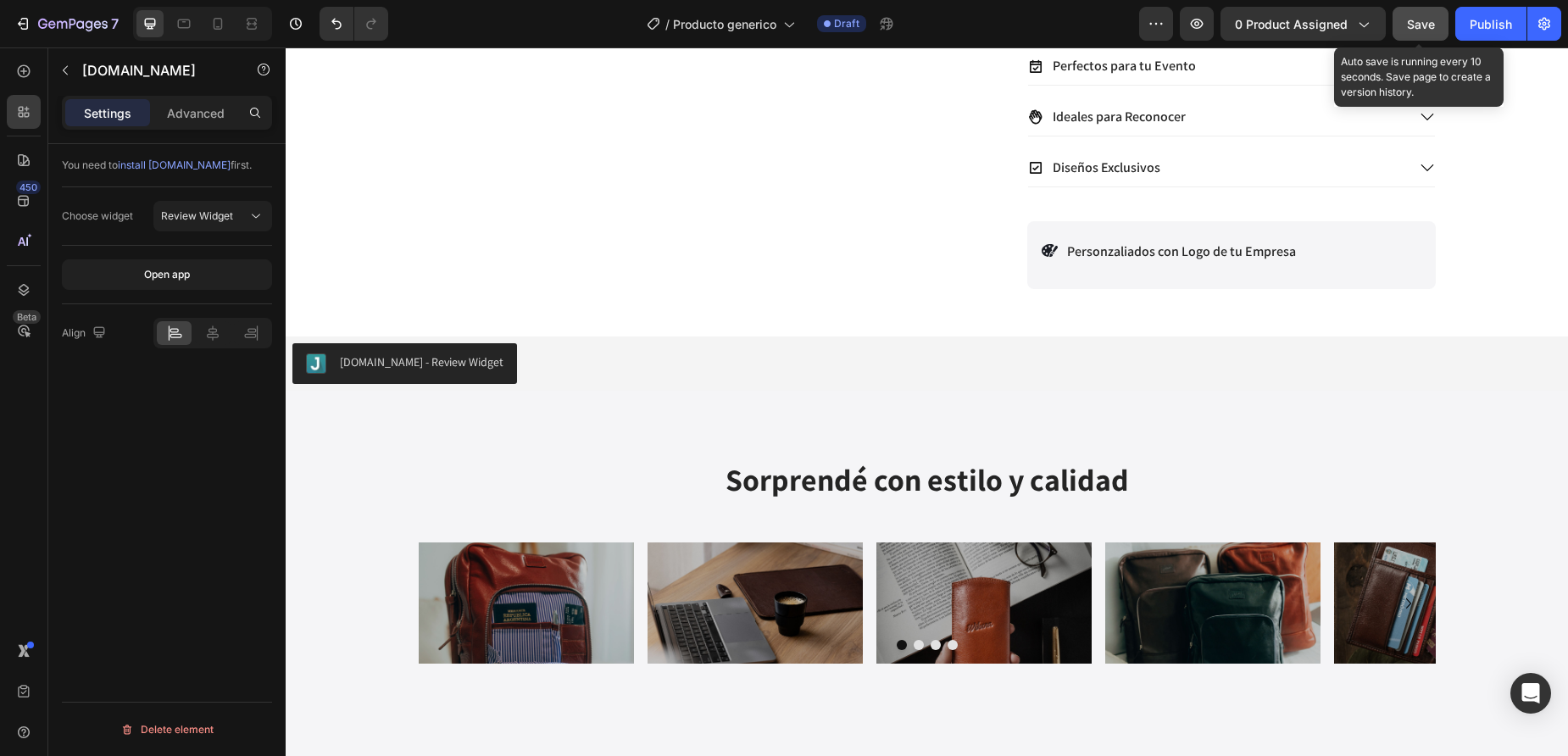
click at [1415, 28] on span "Save" at bounding box center [1420, 24] width 28 height 14
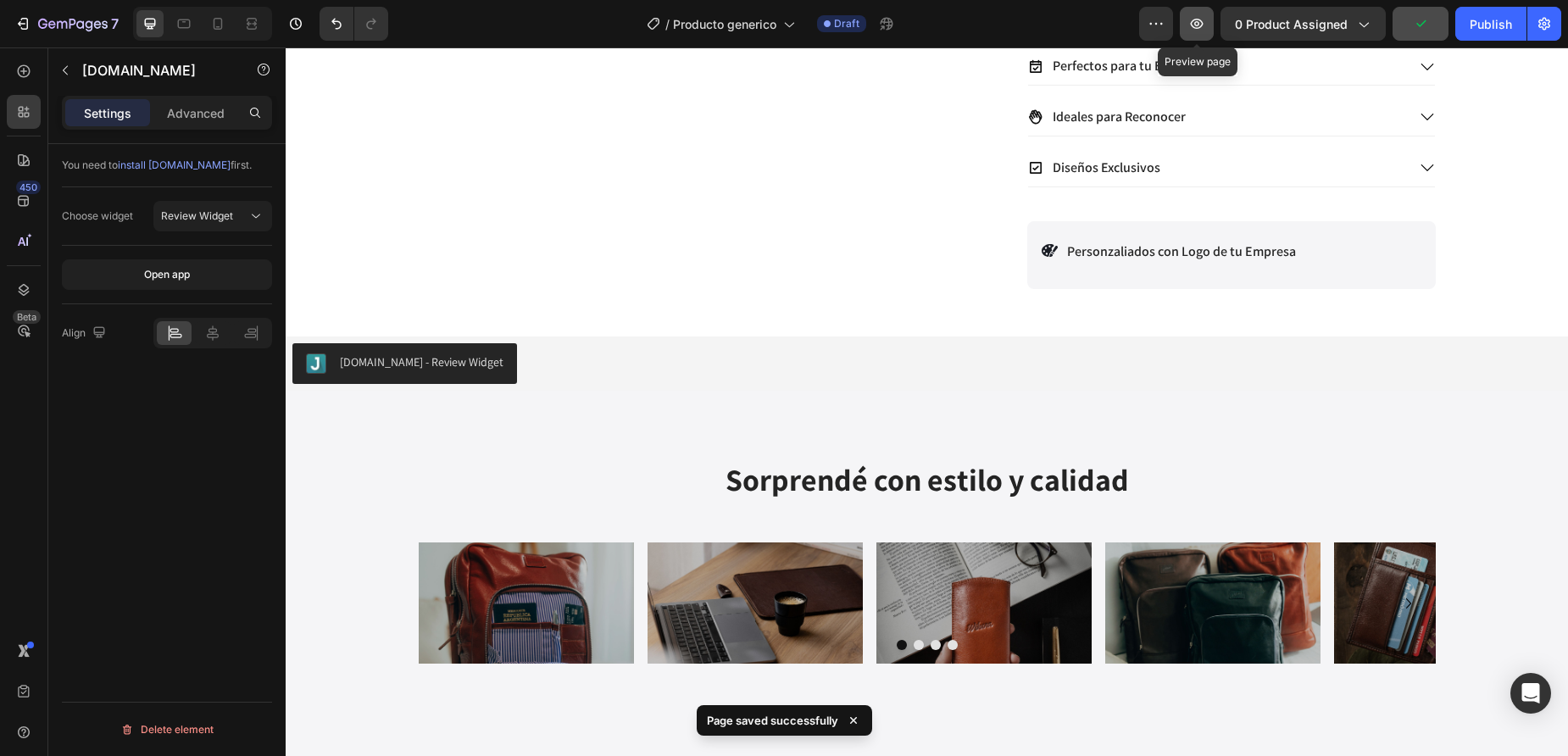
click at [1200, 31] on icon "button" at bounding box center [1196, 23] width 17 height 17
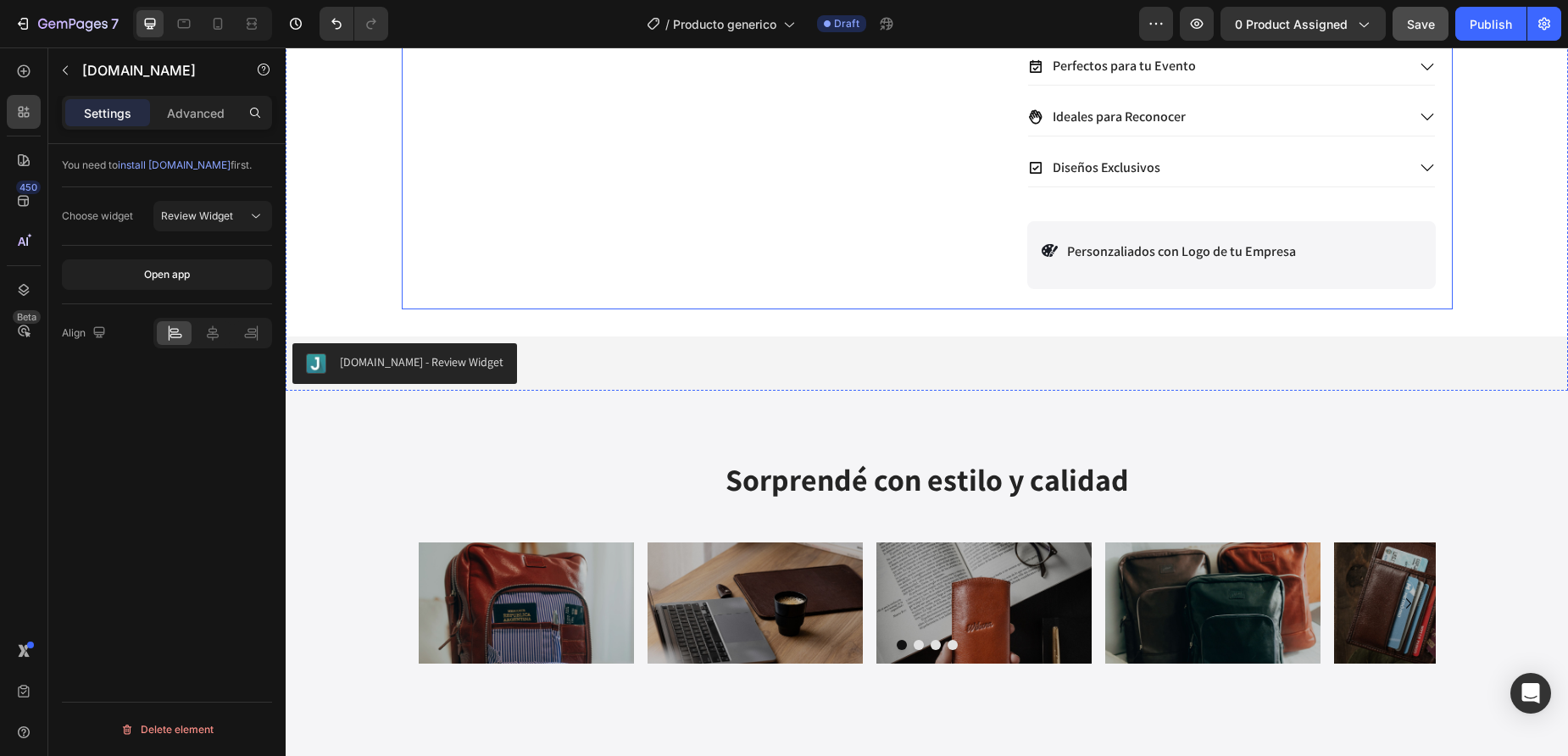
scroll to position [0, 0]
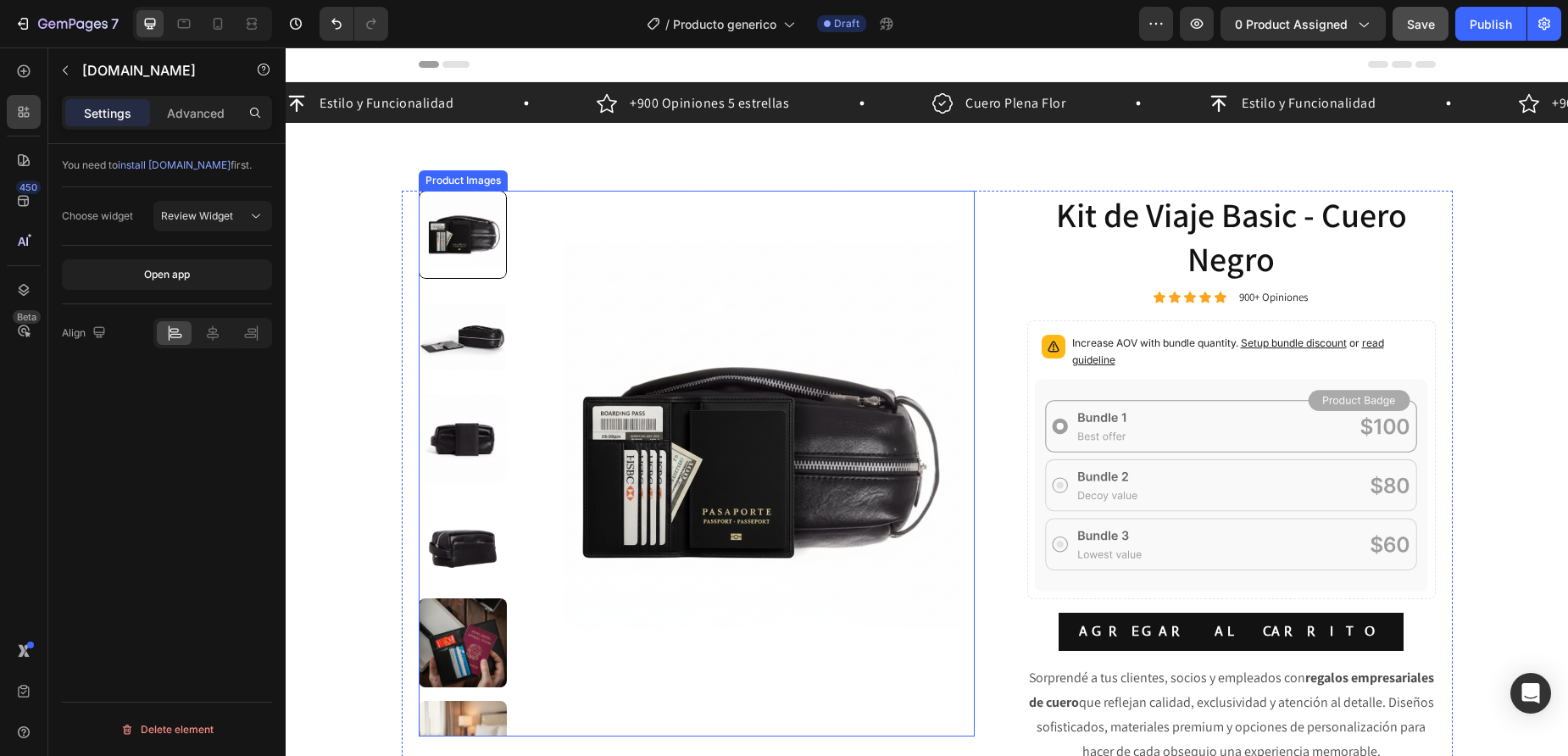
click at [813, 314] on img at bounding box center [754, 463] width 443 height 546
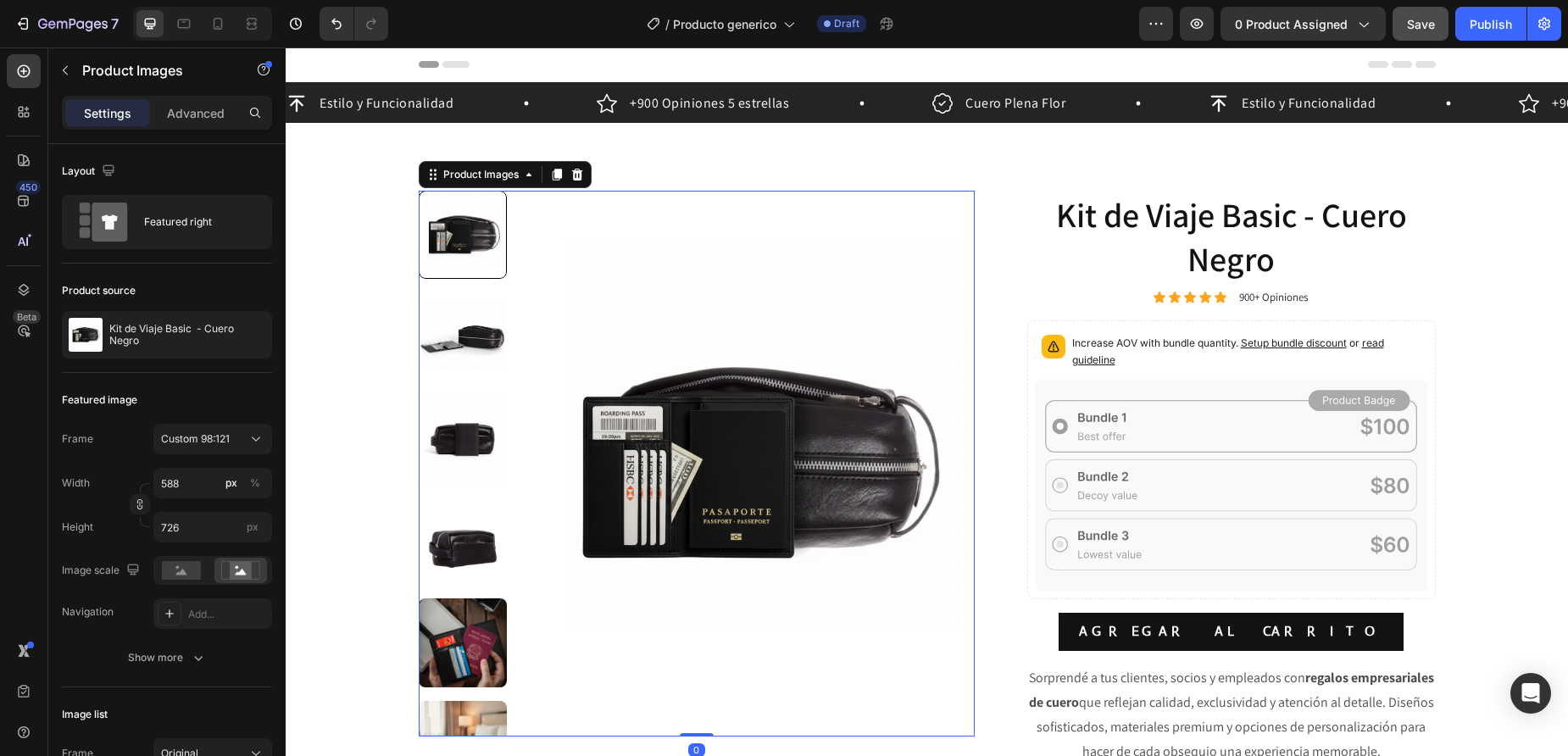
click at [736, 415] on img at bounding box center [754, 463] width 443 height 546
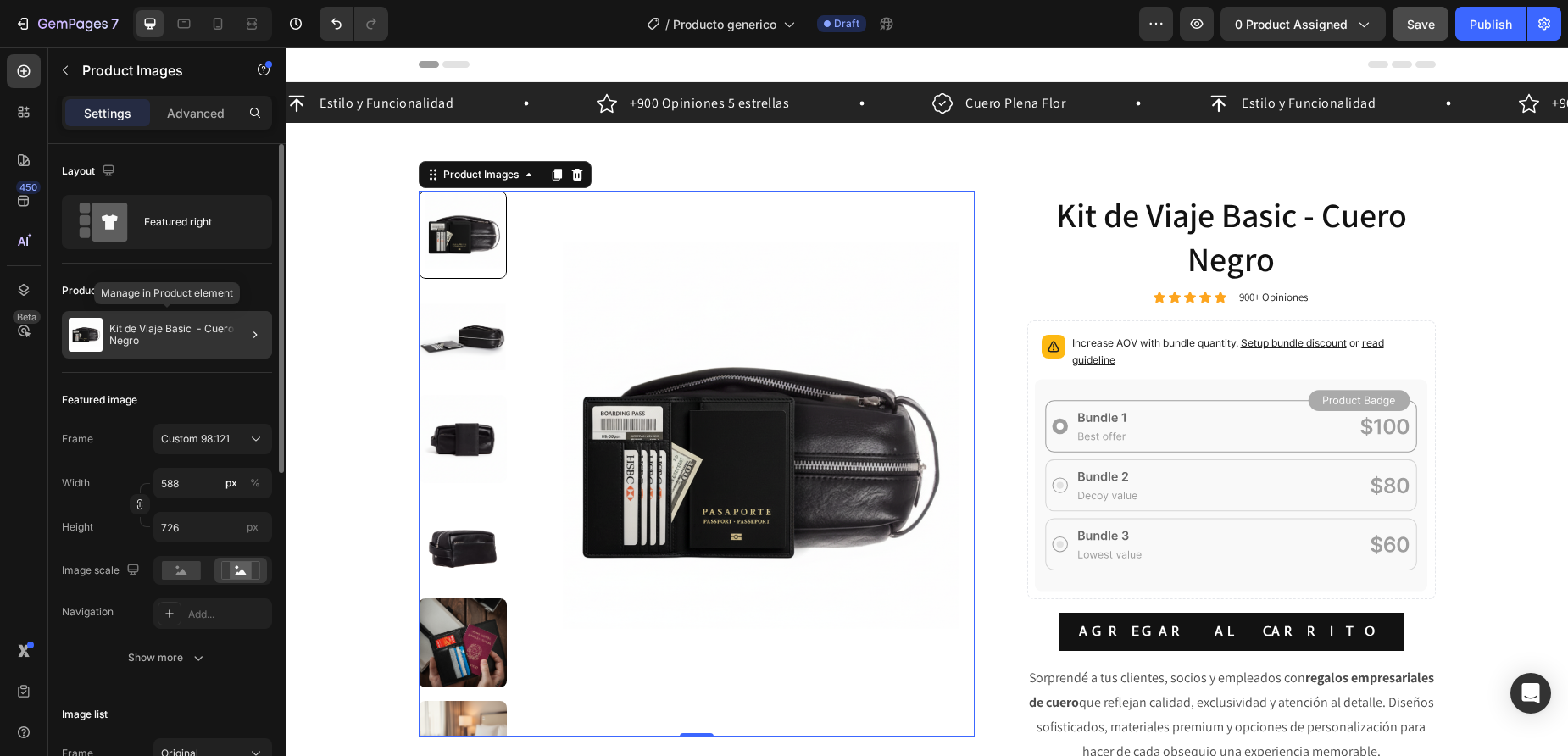
click at [136, 330] on p "Kit de Viaje Basic - Cuero Negro" at bounding box center [187, 335] width 156 height 24
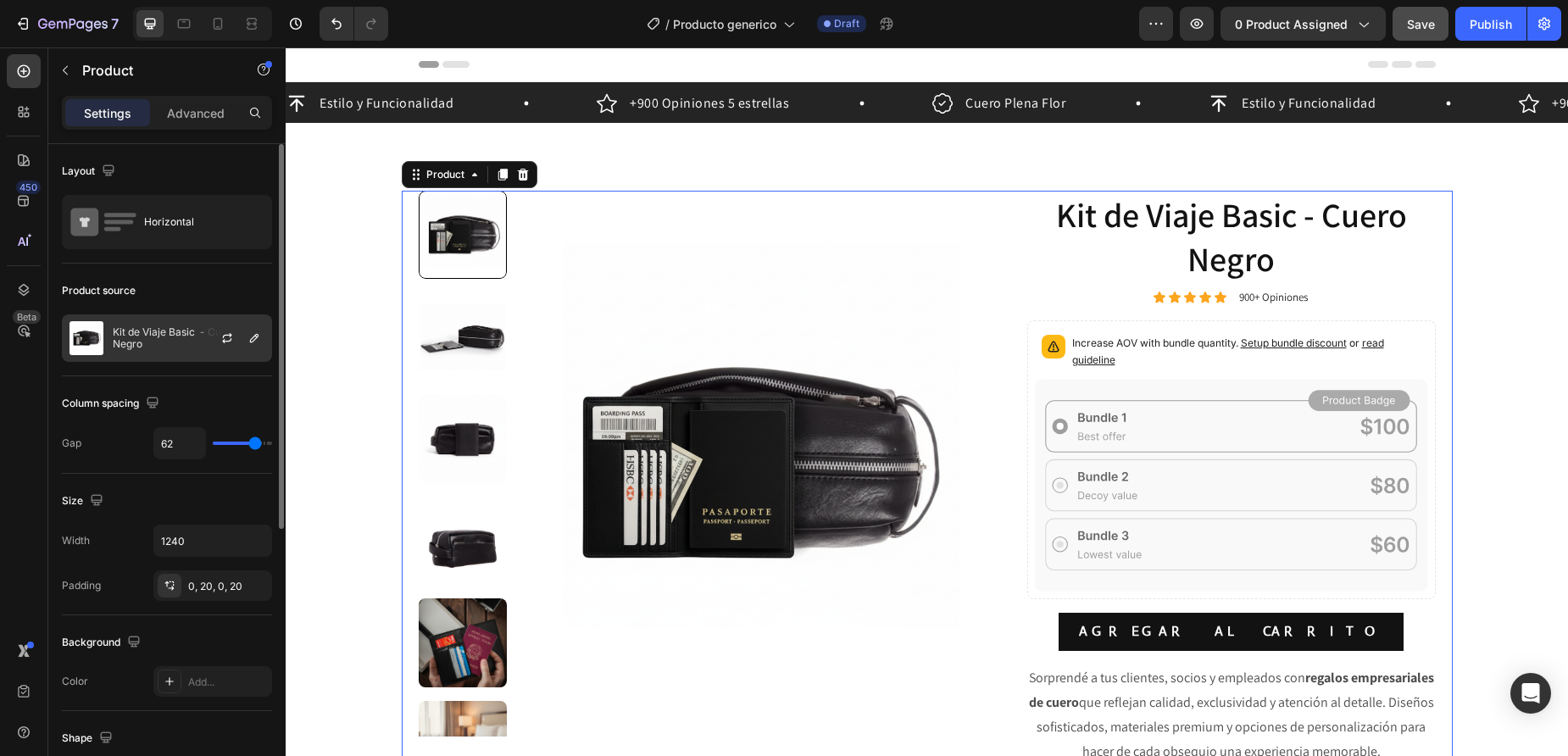
click at [101, 335] on img at bounding box center [86, 338] width 34 height 34
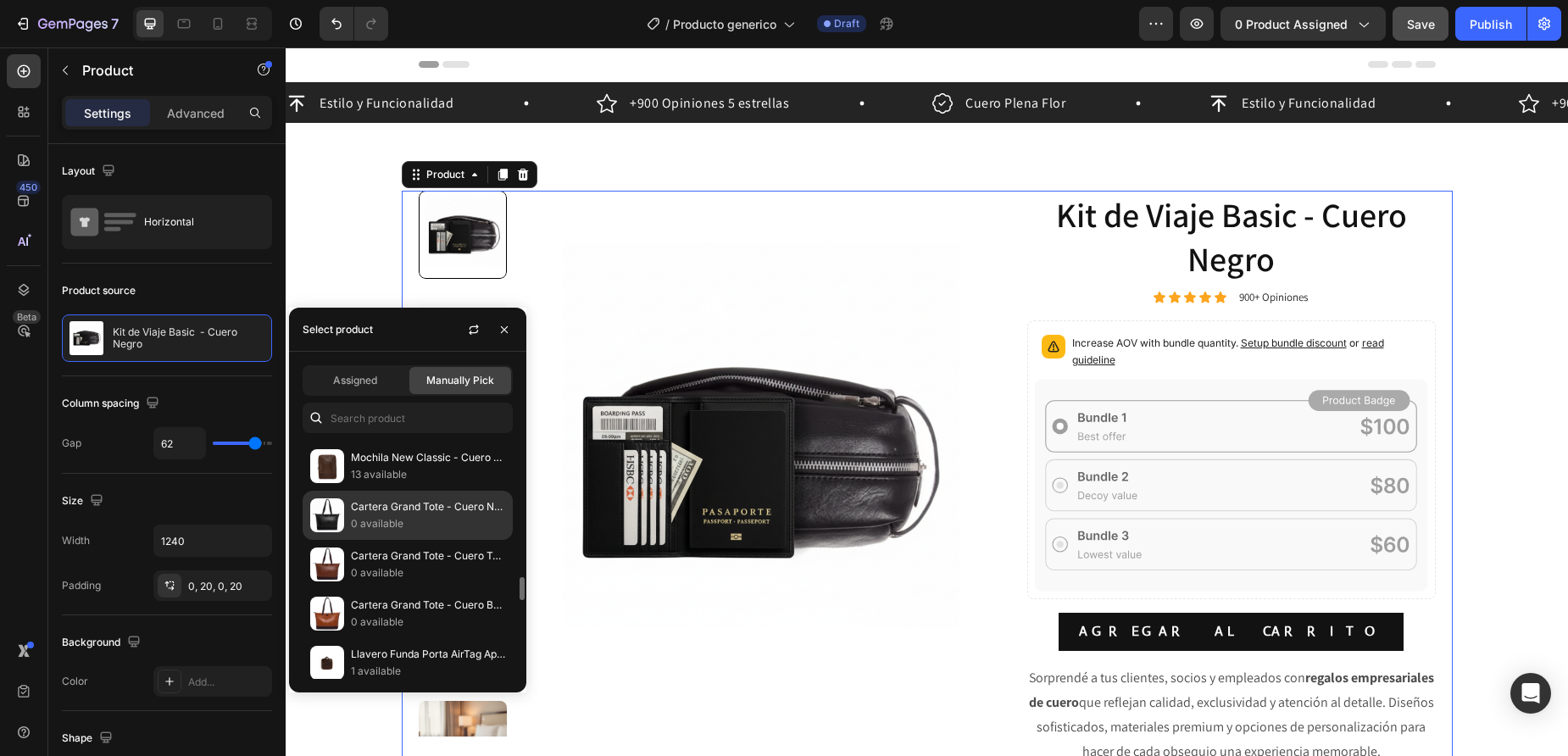
scroll to position [1467, 0]
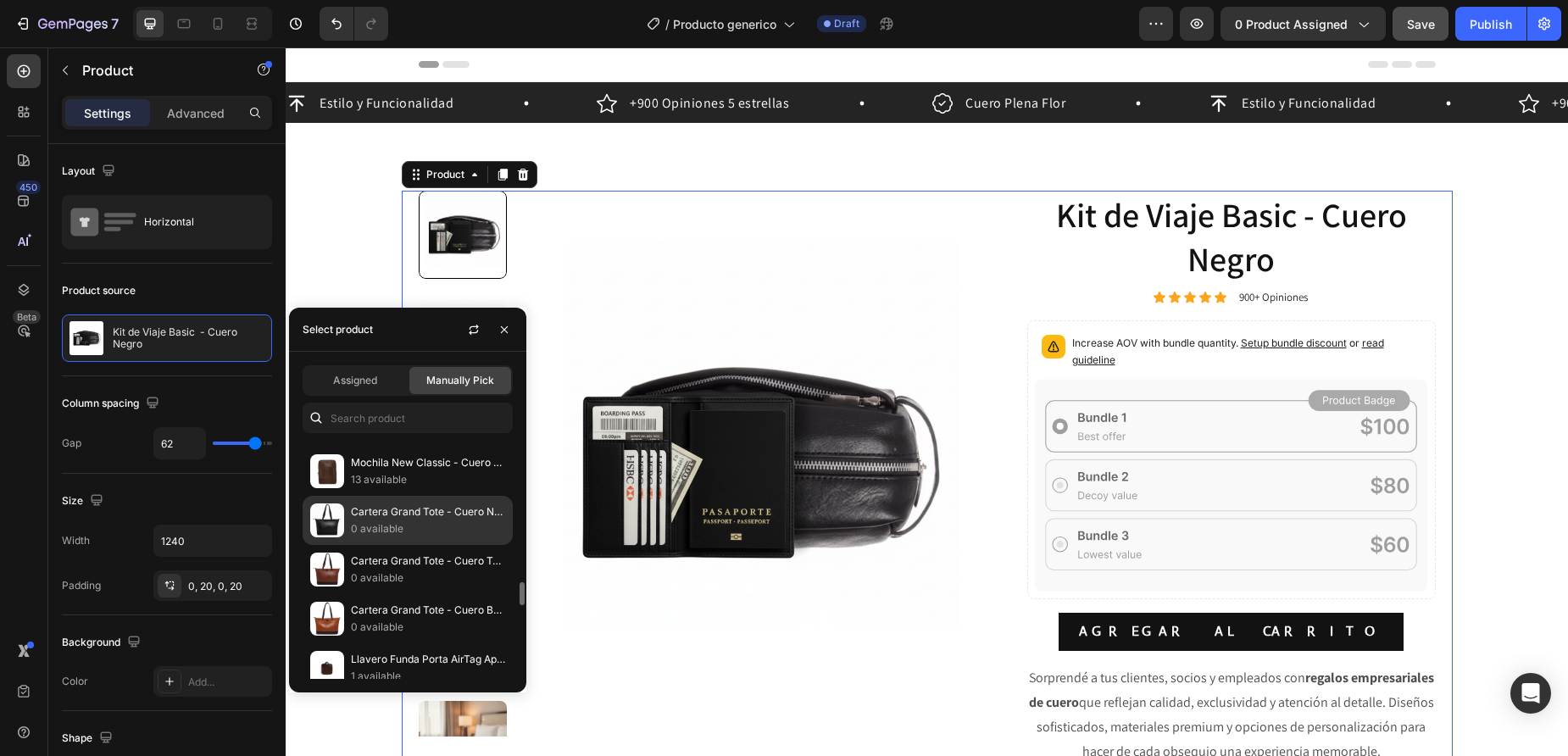
click at [412, 472] on p "13 available" at bounding box center [428, 479] width 154 height 17
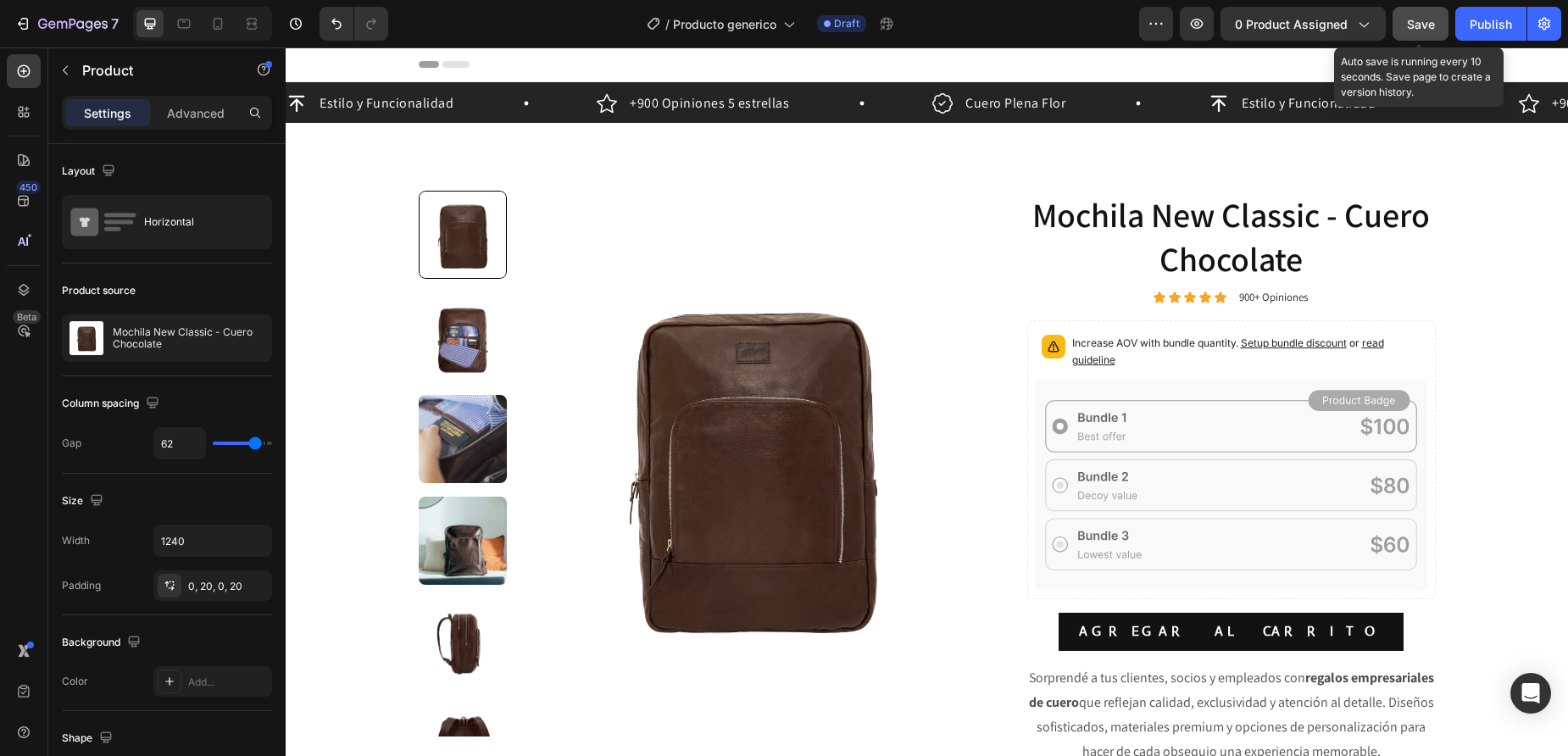
click at [1409, 32] on div "Save" at bounding box center [1420, 24] width 28 height 18
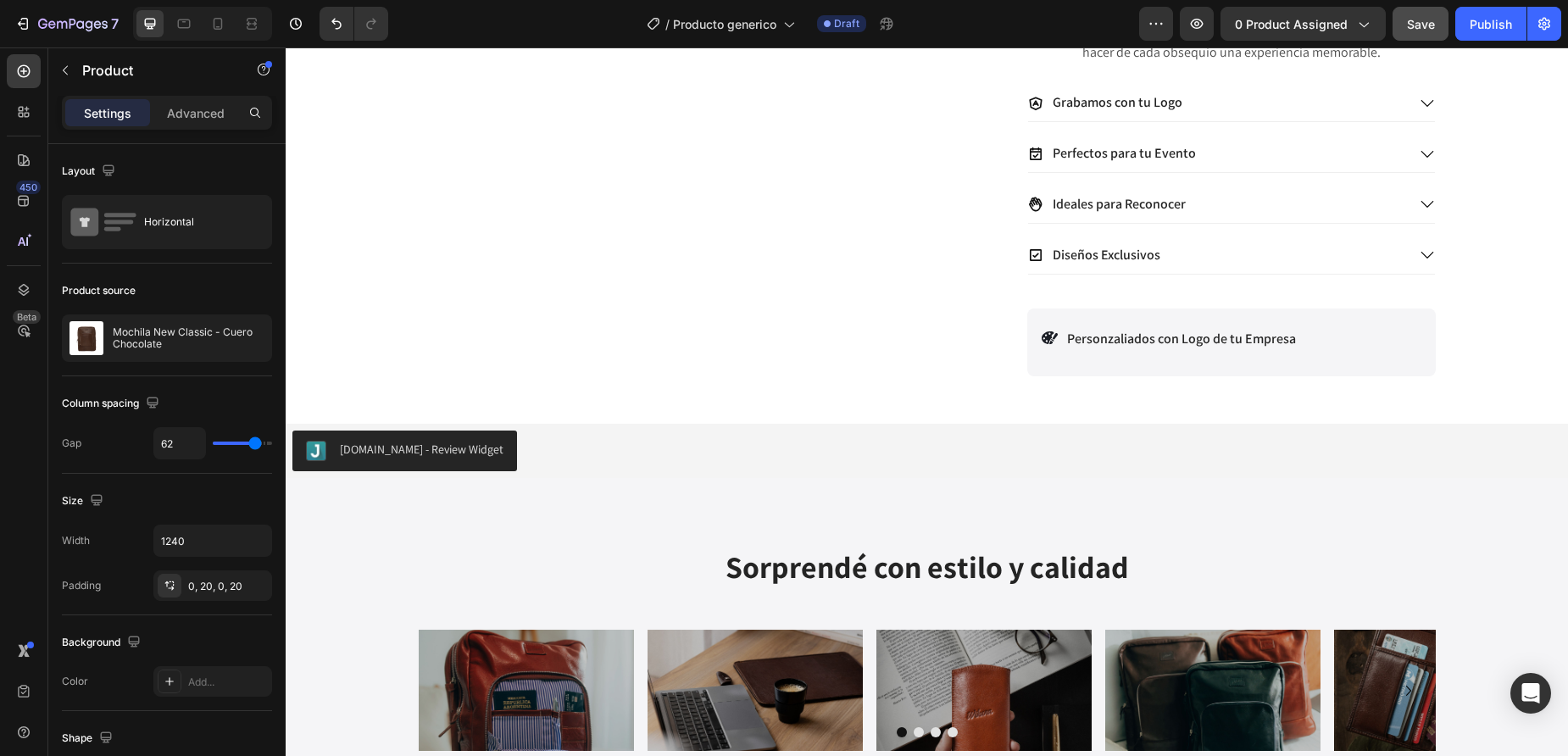
scroll to position [752, 0]
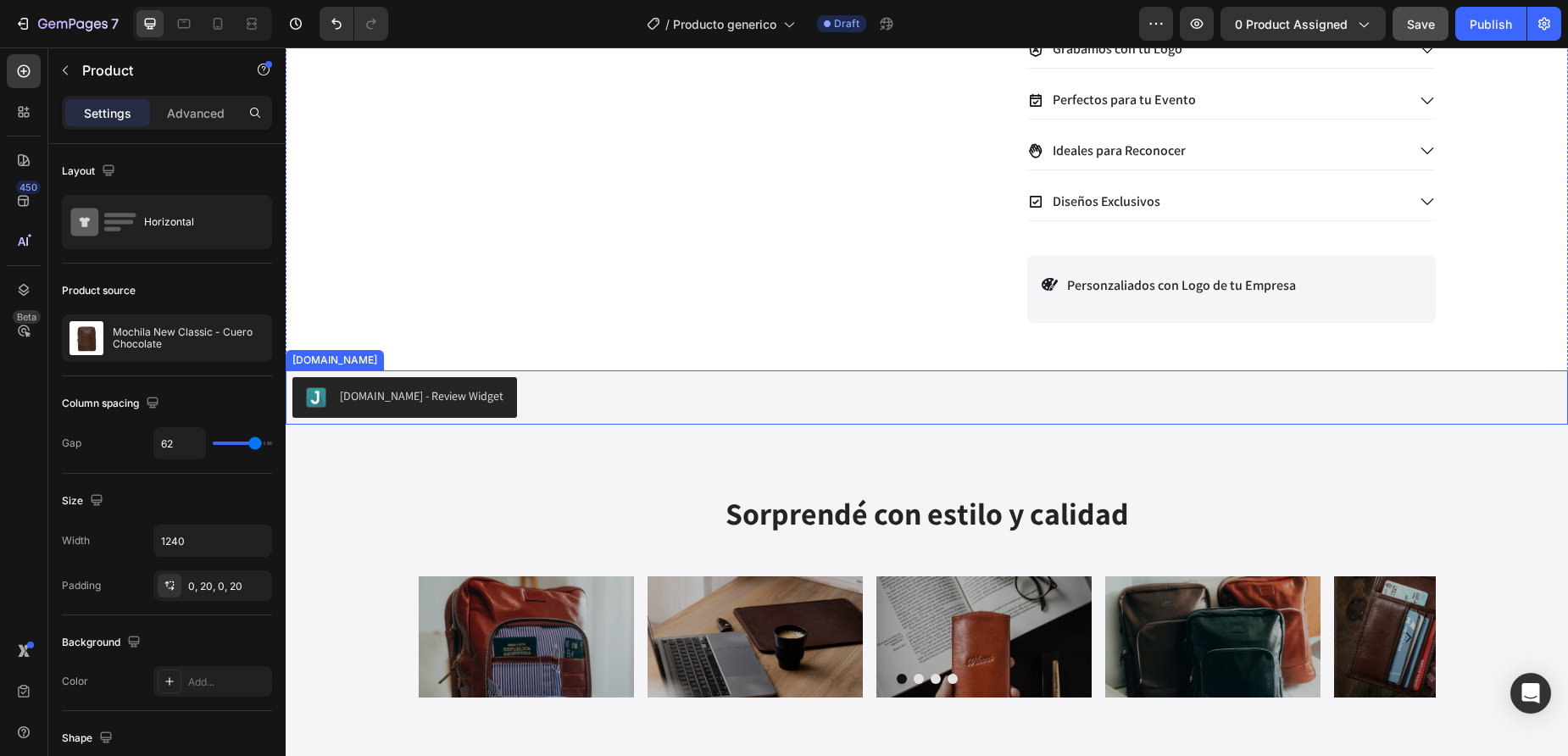
click at [344, 405] on div "[DOMAIN_NAME] - Review Widget" at bounding box center [422, 396] width 164 height 18
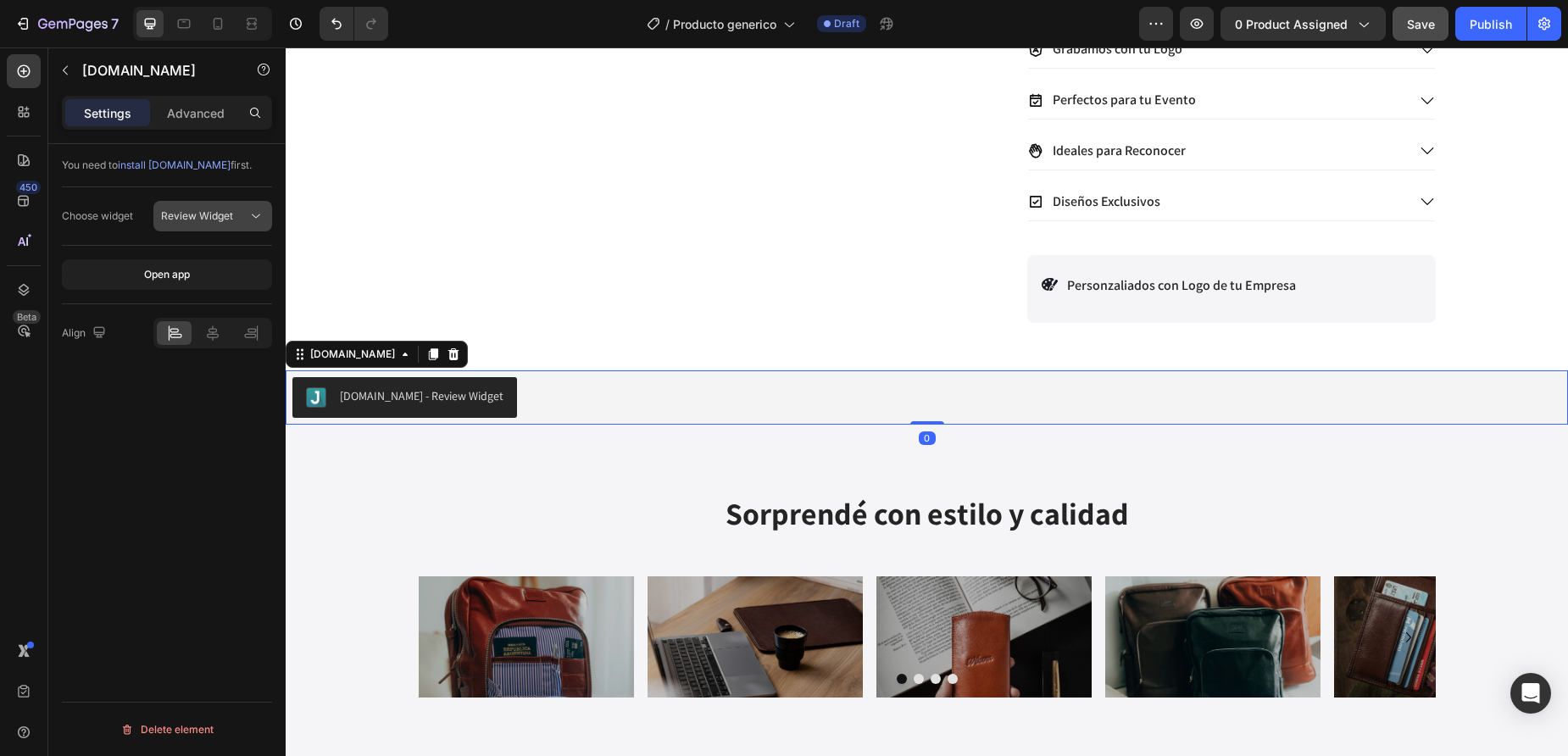
click at [196, 215] on span "Review Widget" at bounding box center [197, 215] width 72 height 12
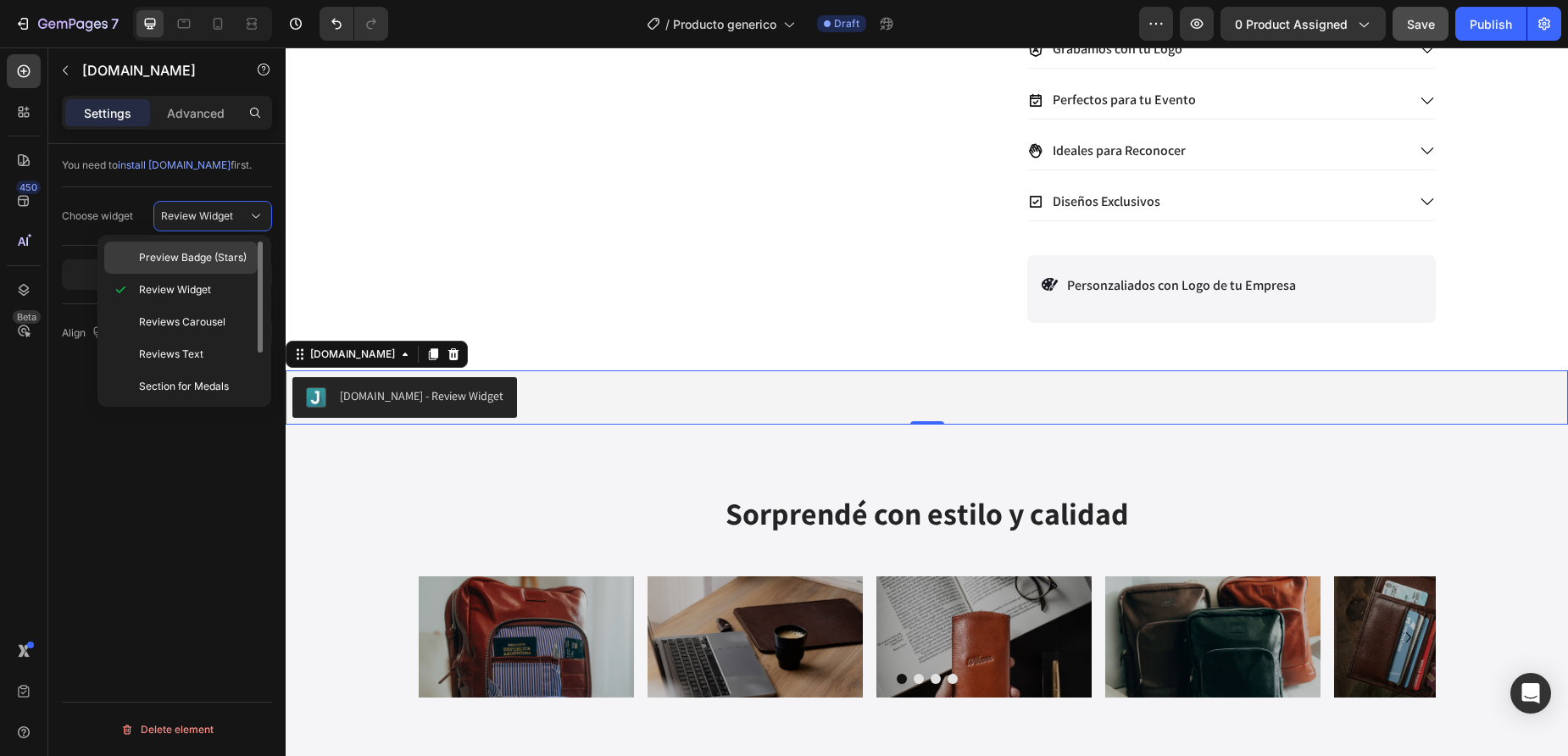
click at [231, 271] on div "Preview Badge (Stars)" at bounding box center [181, 257] width 153 height 32
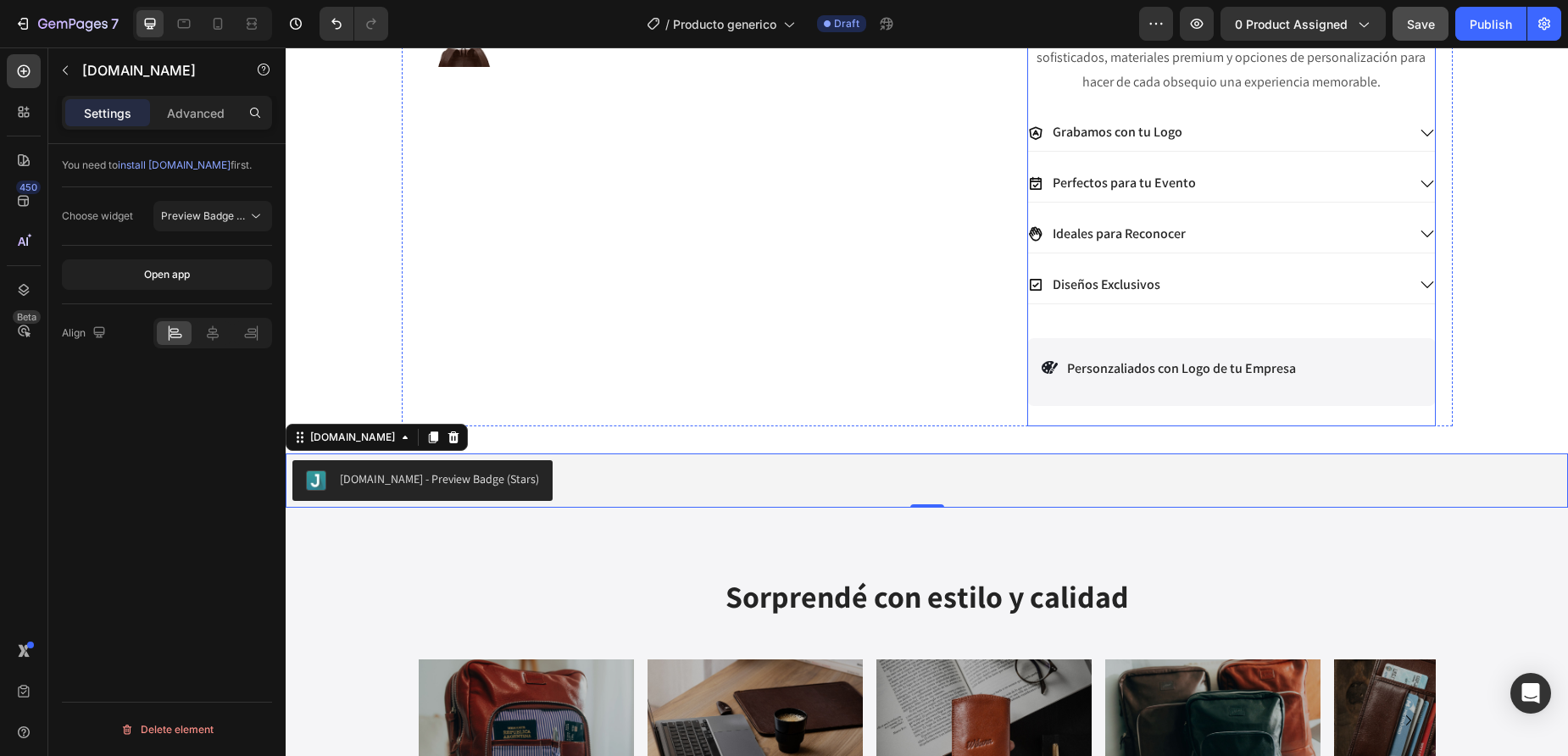
scroll to position [0, 0]
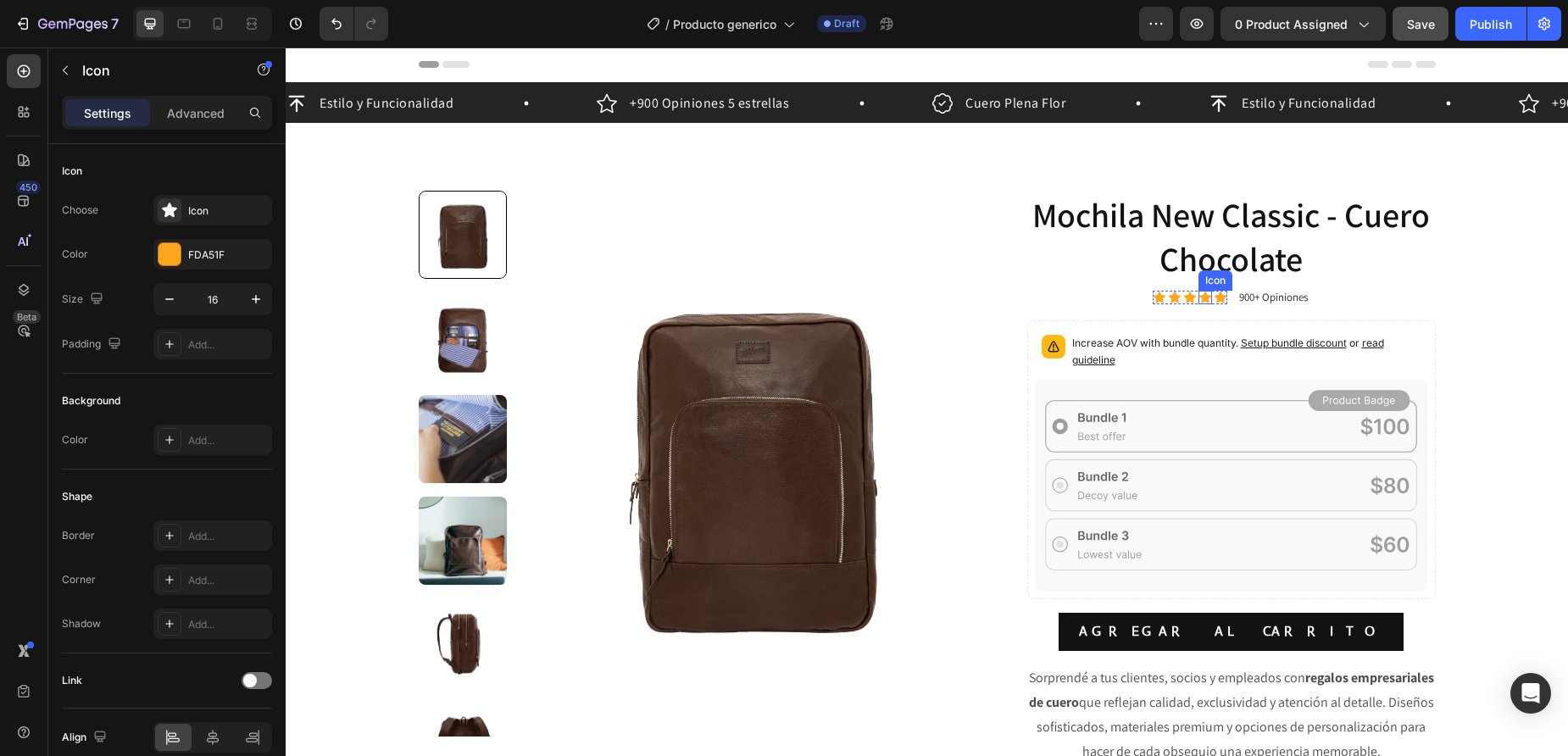
click at [1205, 302] on div "Icon" at bounding box center [1205, 297] width 13 height 13
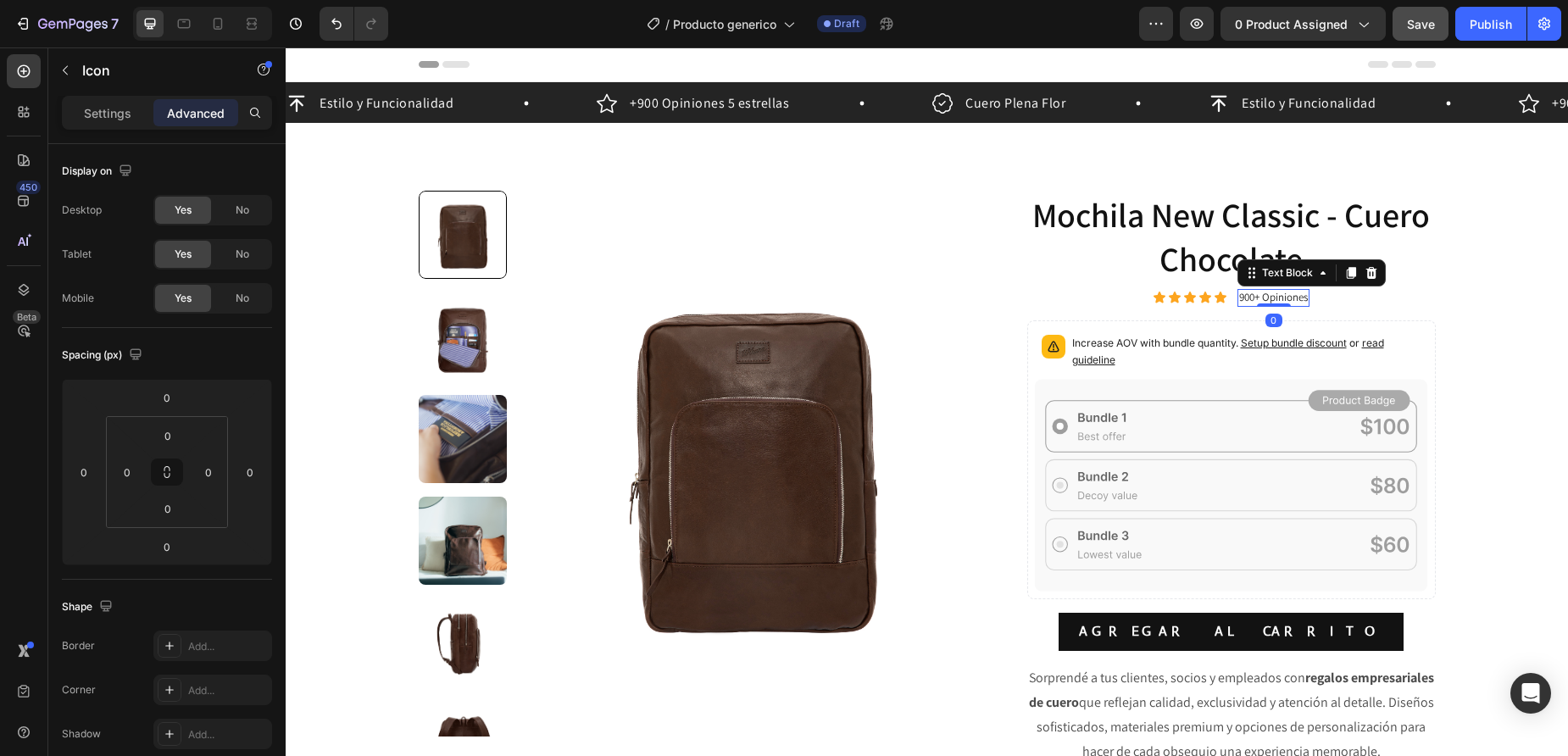
click at [1271, 302] on p "900+ Opiniones" at bounding box center [1273, 297] width 69 height 14
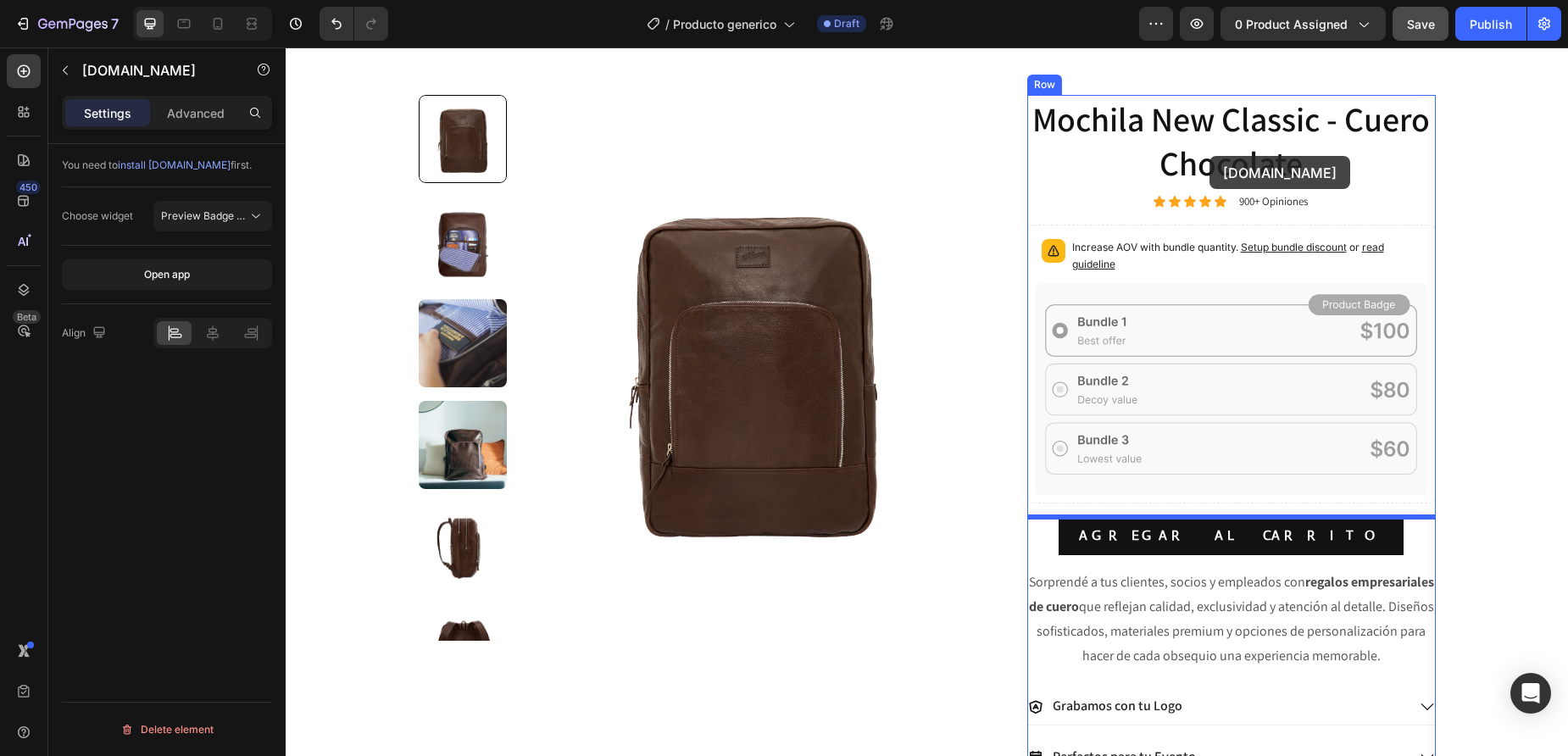
scroll to position [85, 0]
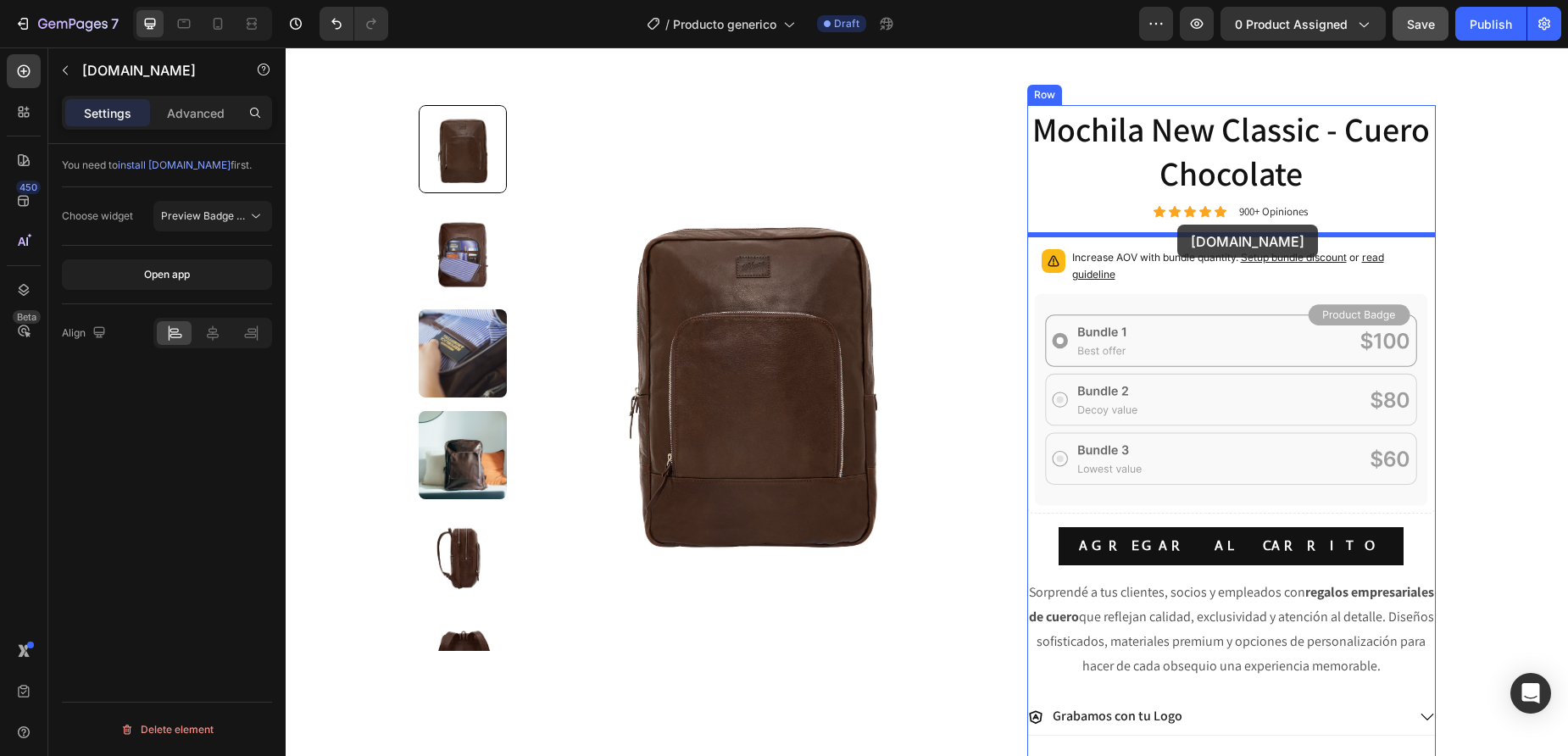
drag, startPoint x: 408, startPoint y: 655, endPoint x: 1178, endPoint y: 224, distance: 882.4
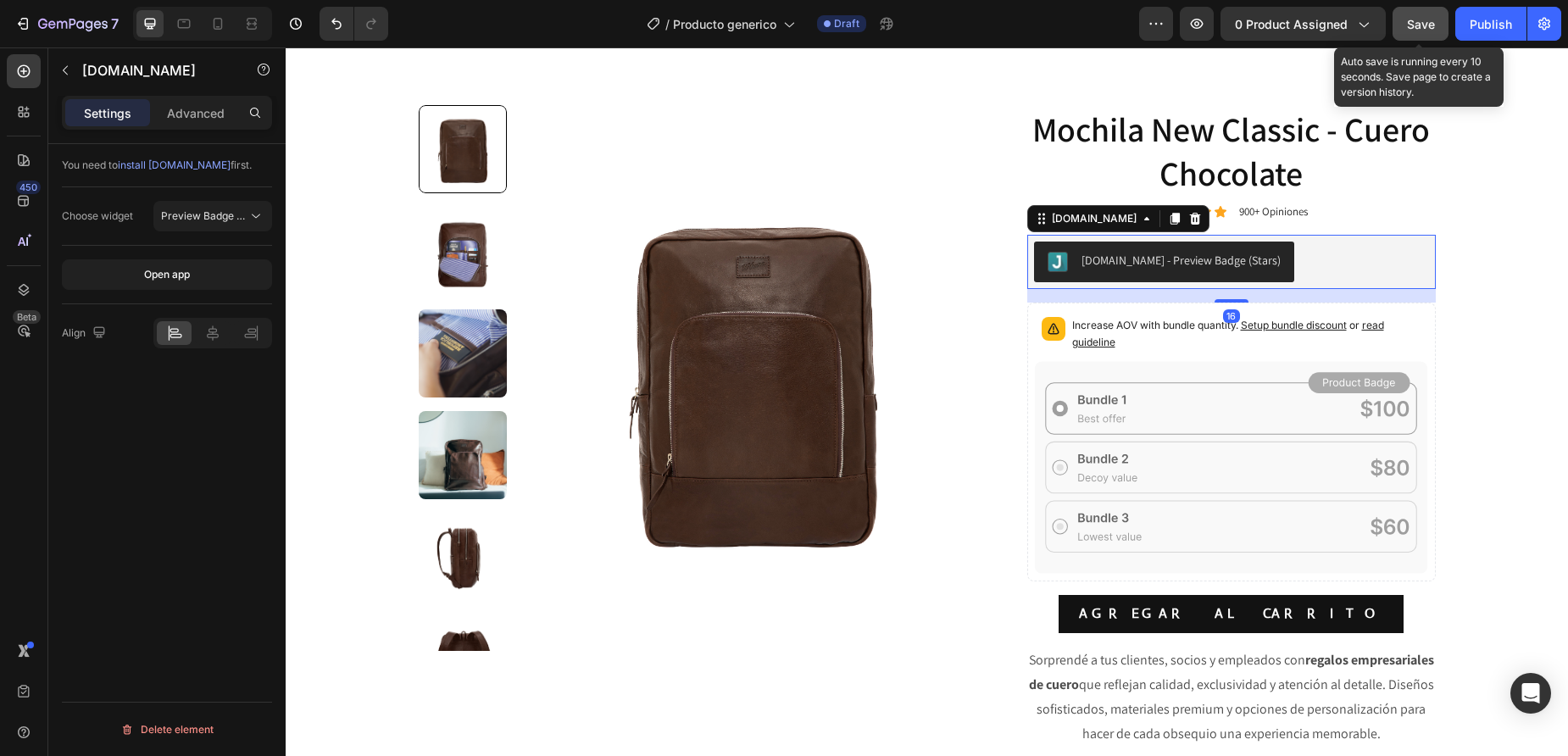
click at [1430, 28] on span "Save" at bounding box center [1420, 24] width 28 height 14
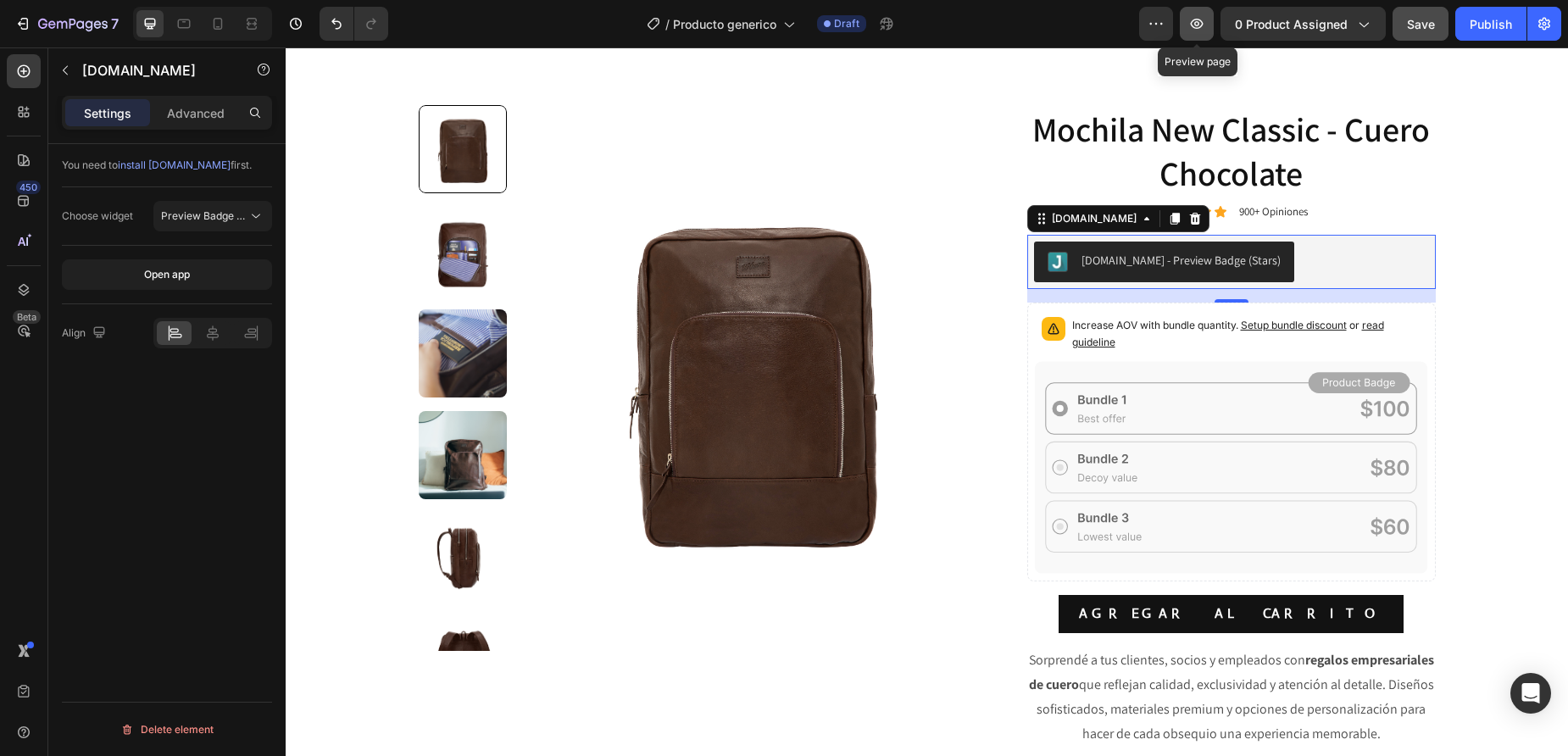
click at [1199, 30] on icon "button" at bounding box center [1196, 23] width 17 height 17
click at [217, 29] on icon at bounding box center [217, 23] width 17 height 17
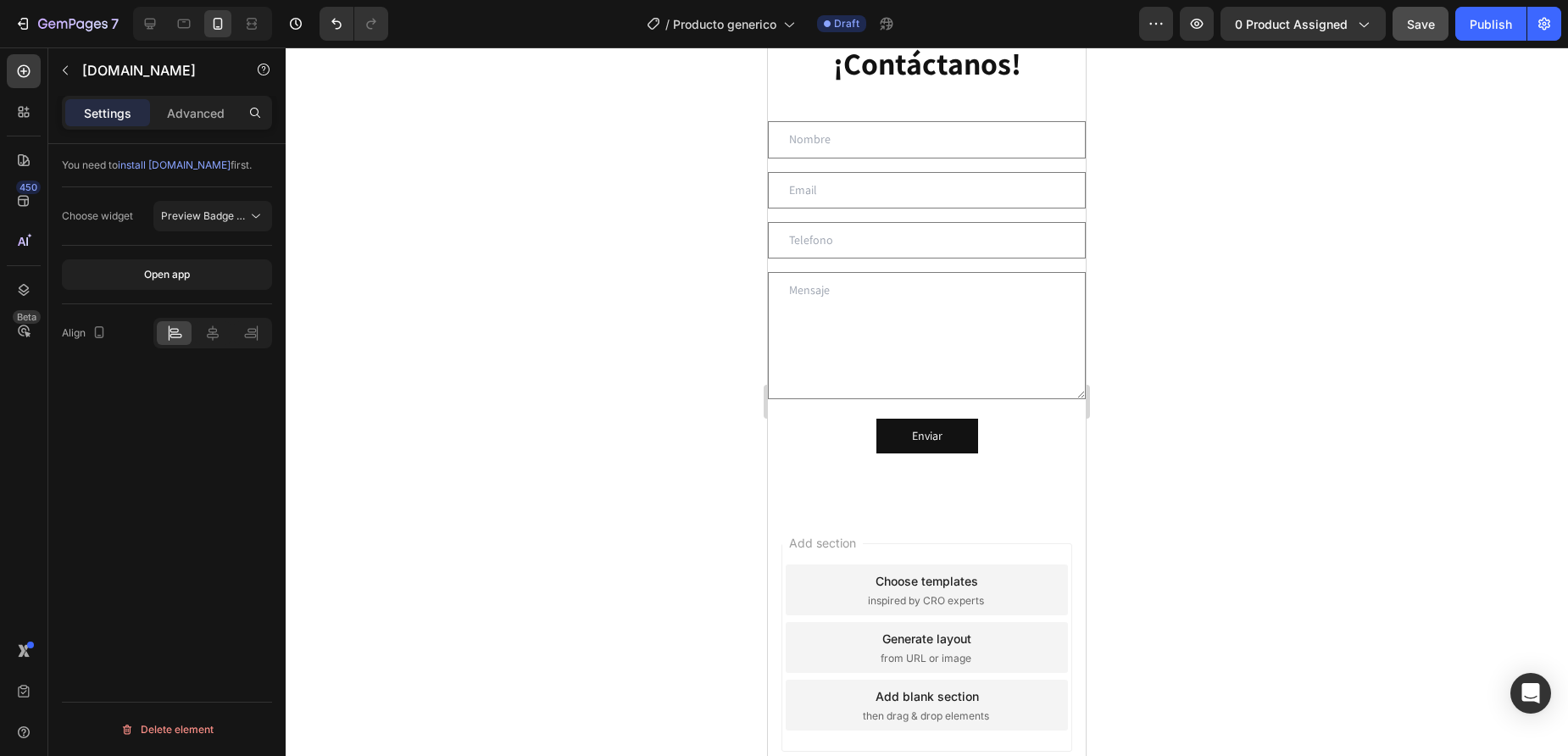
scroll to position [5680, 0]
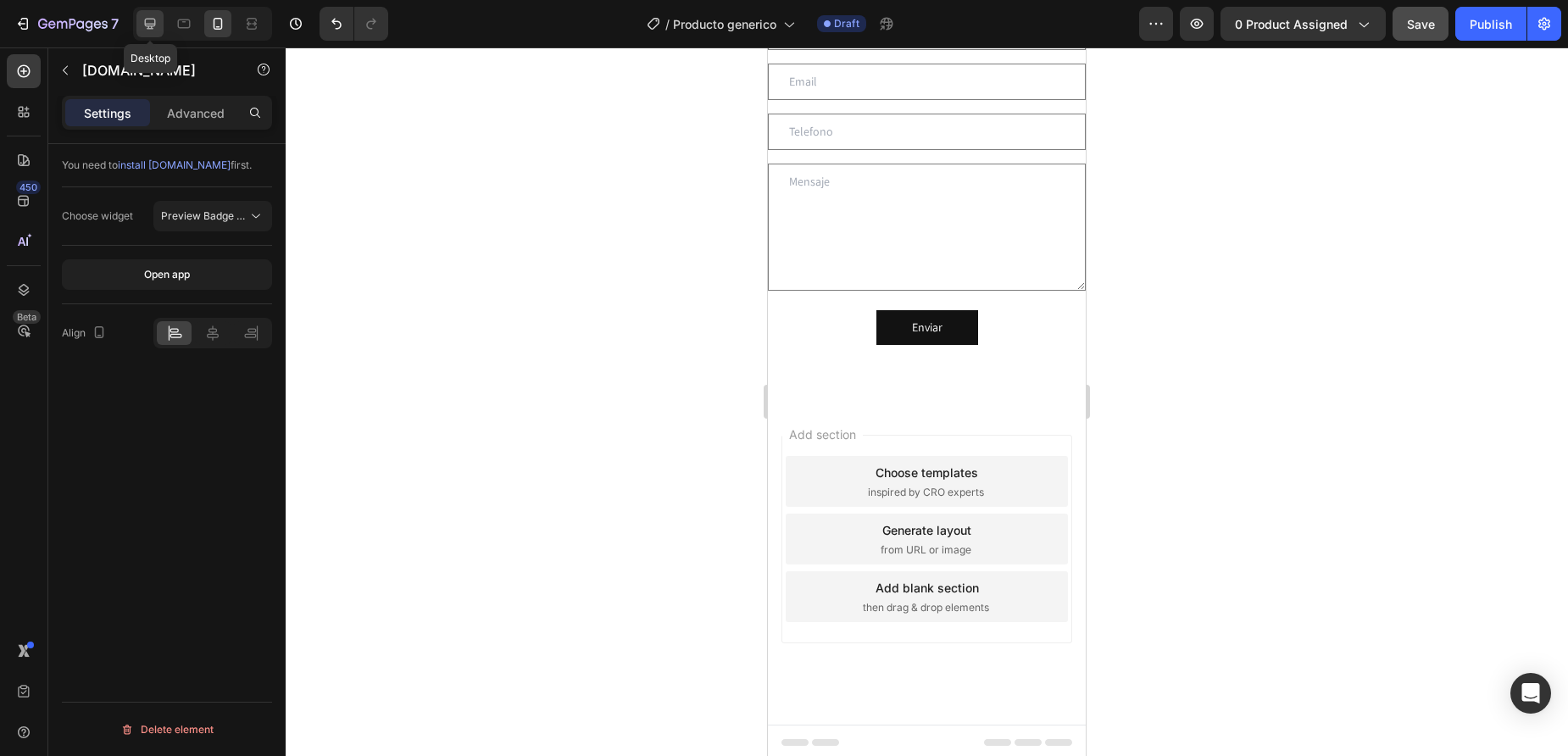
click at [152, 28] on icon at bounding box center [151, 24] width 11 height 11
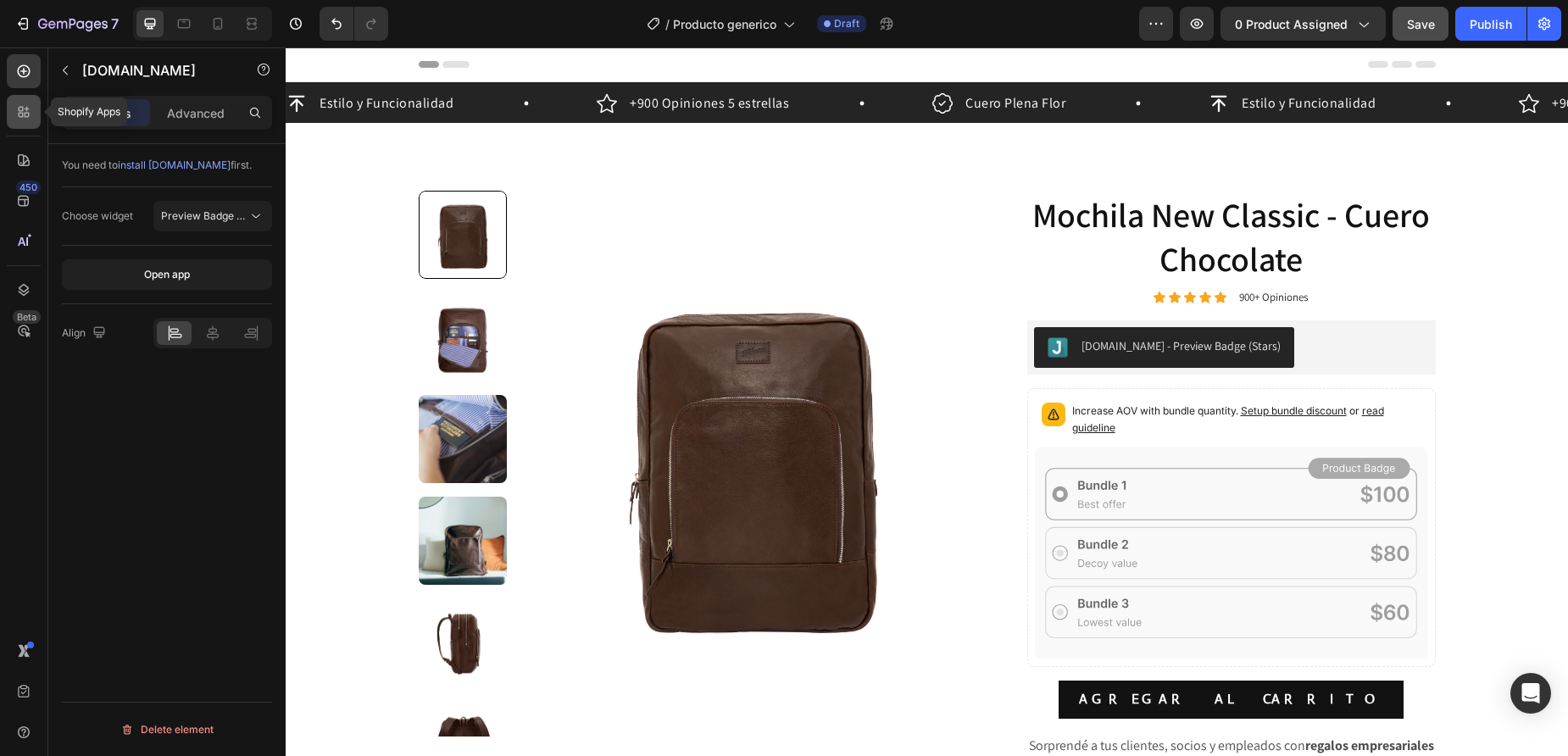
click at [27, 111] on icon at bounding box center [28, 110] width 5 height 5
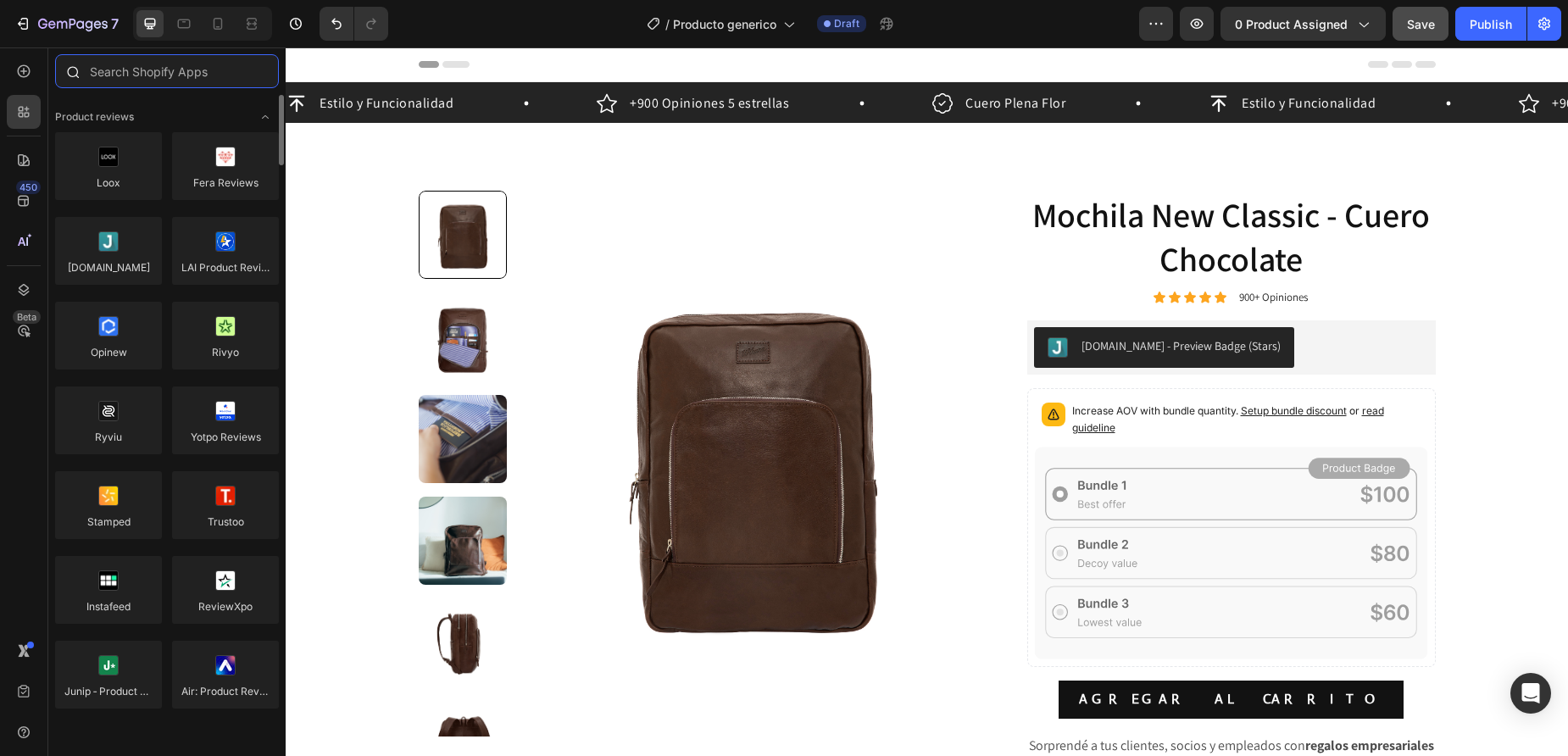
click at [171, 74] on input "text" at bounding box center [167, 71] width 224 height 34
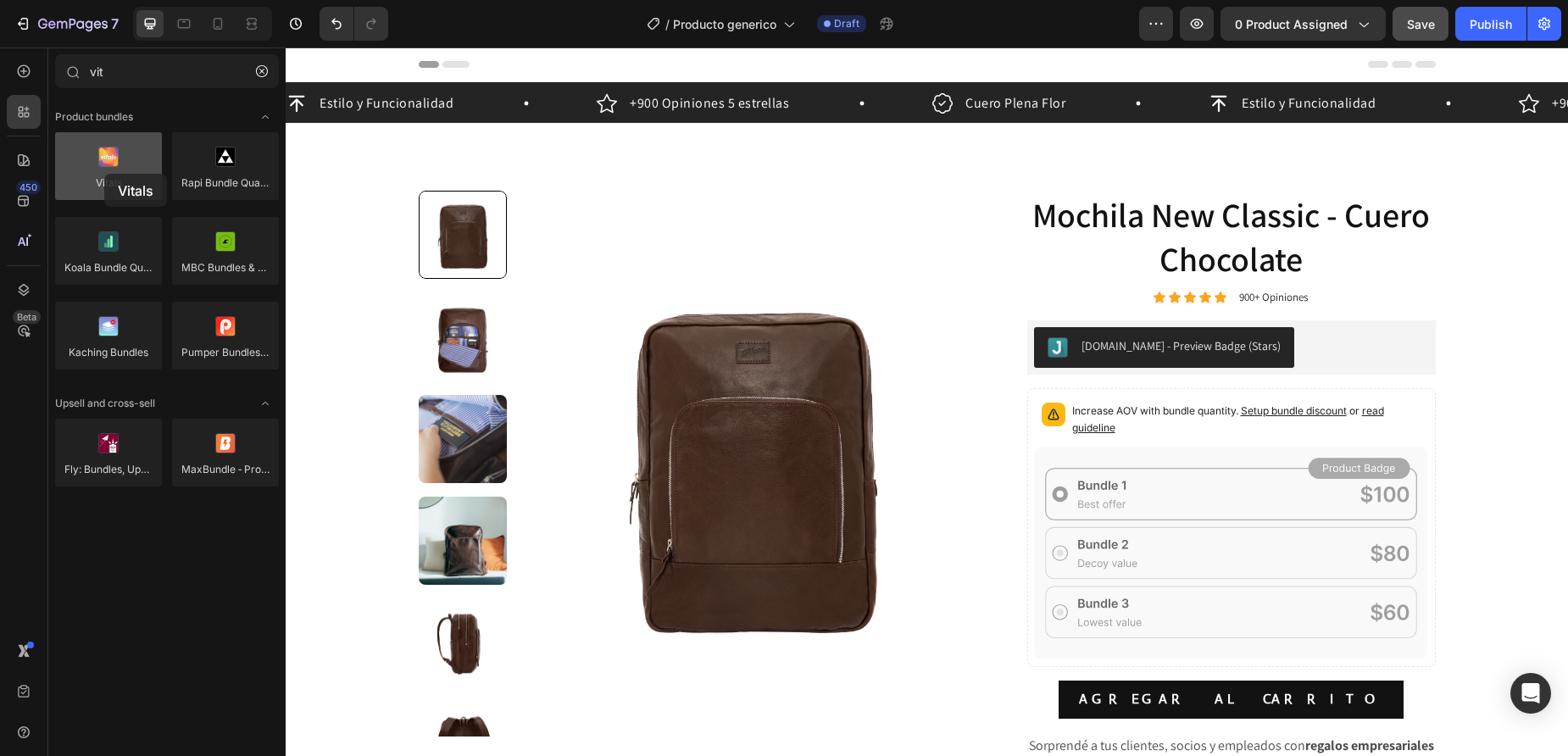
click at [104, 174] on div at bounding box center [109, 166] width 107 height 68
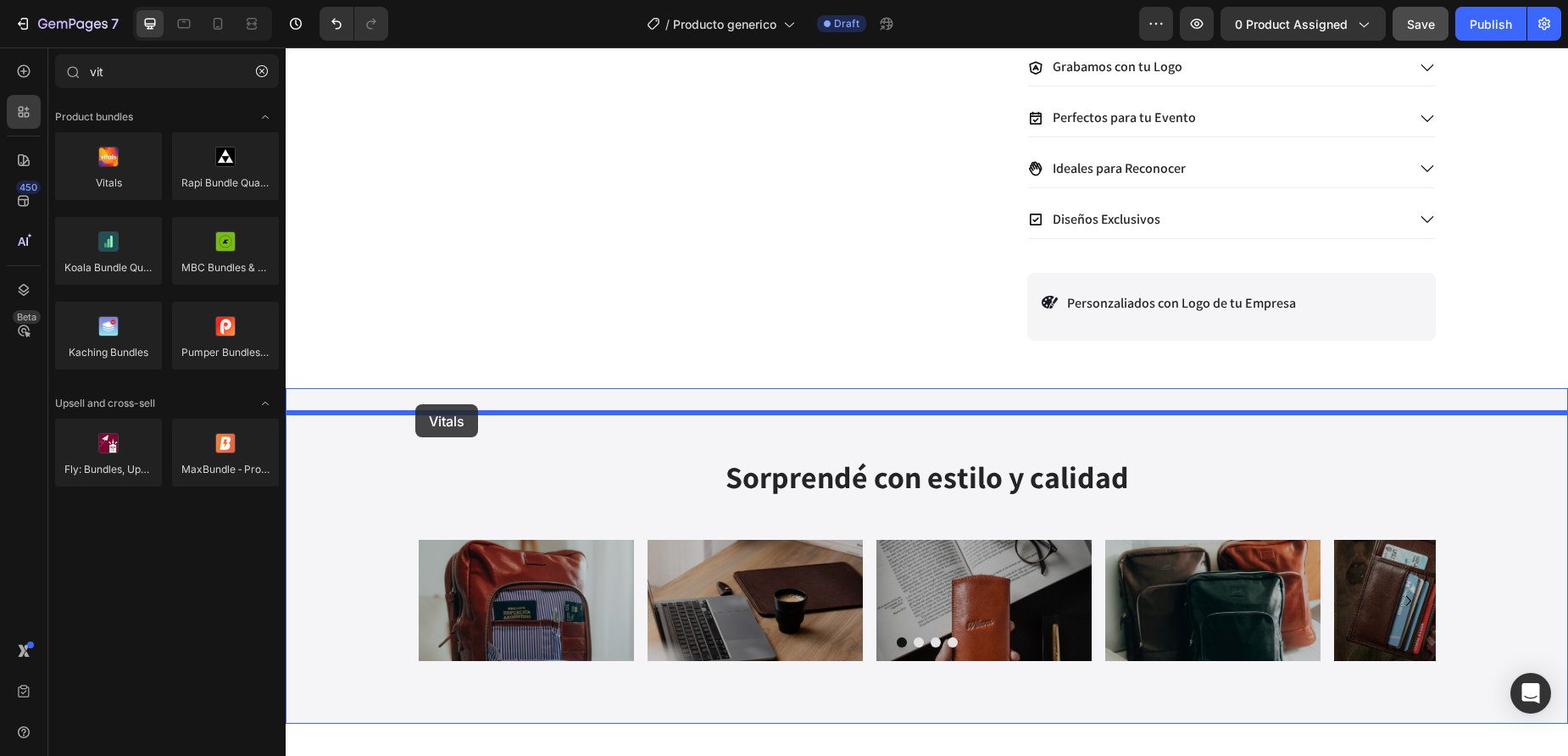
scroll to position [812, 0]
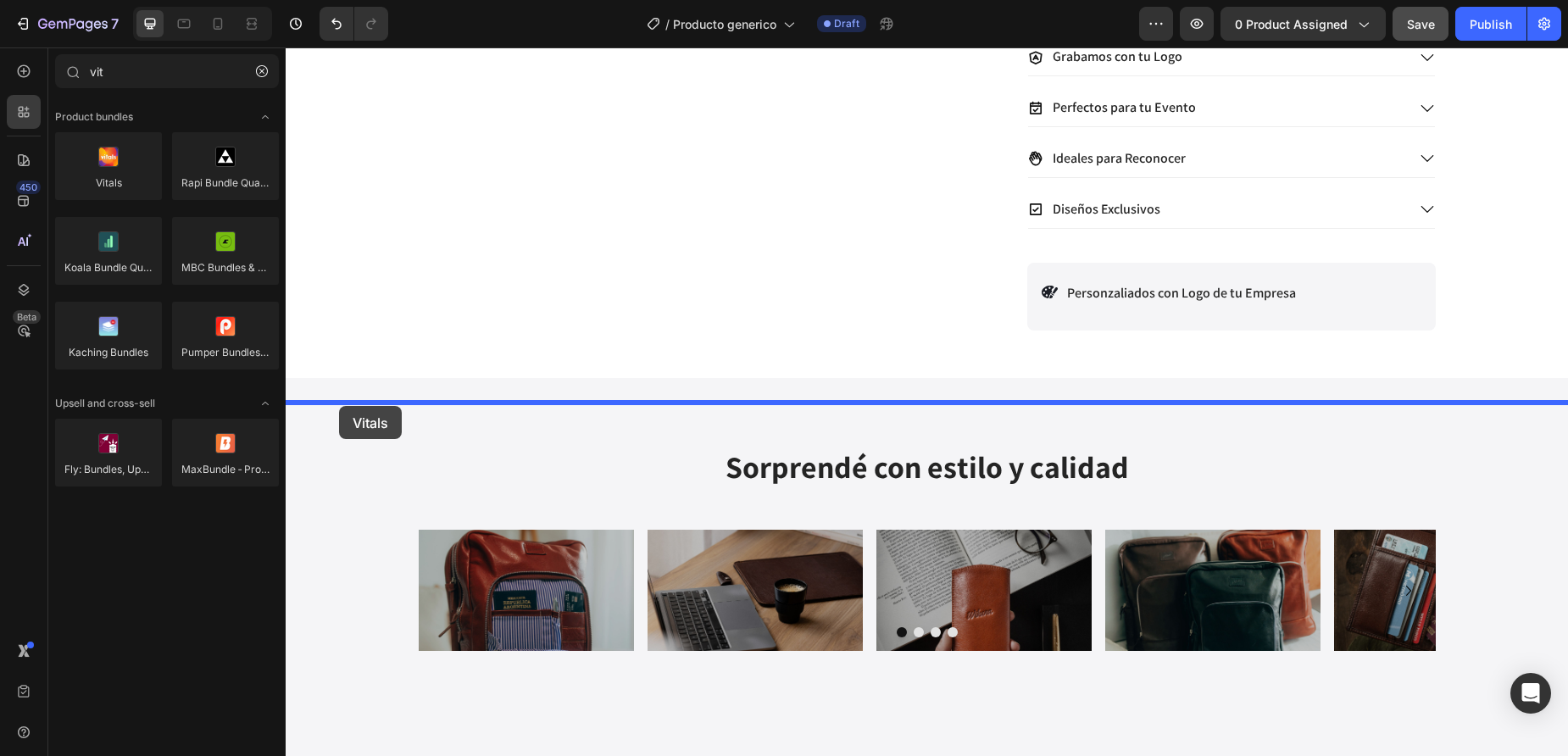
drag, startPoint x: 390, startPoint y: 221, endPoint x: 339, endPoint y: 406, distance: 191.9
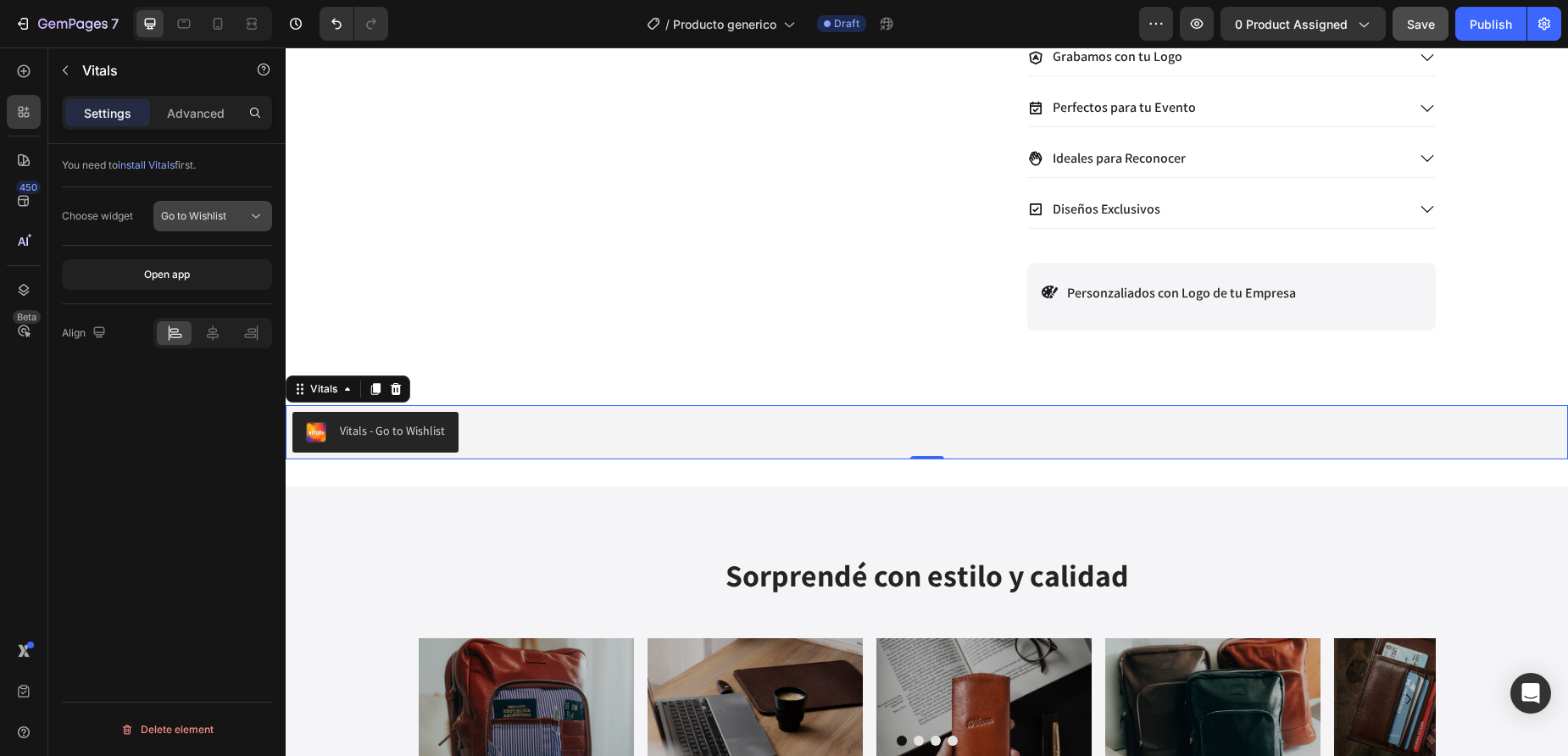
click at [236, 214] on div "Go to Wishlist" at bounding box center [204, 215] width 86 height 15
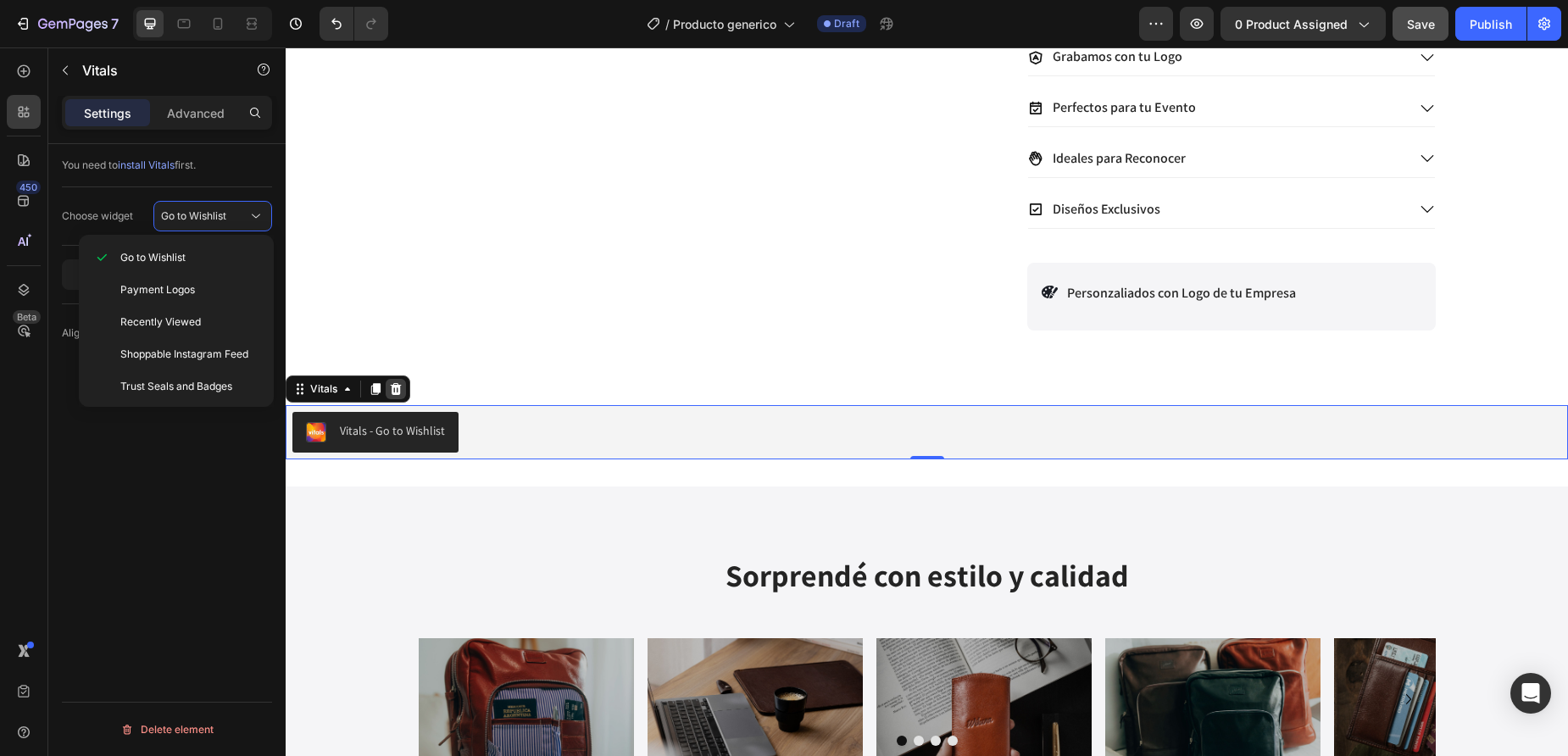
click at [399, 394] on icon at bounding box center [396, 388] width 11 height 12
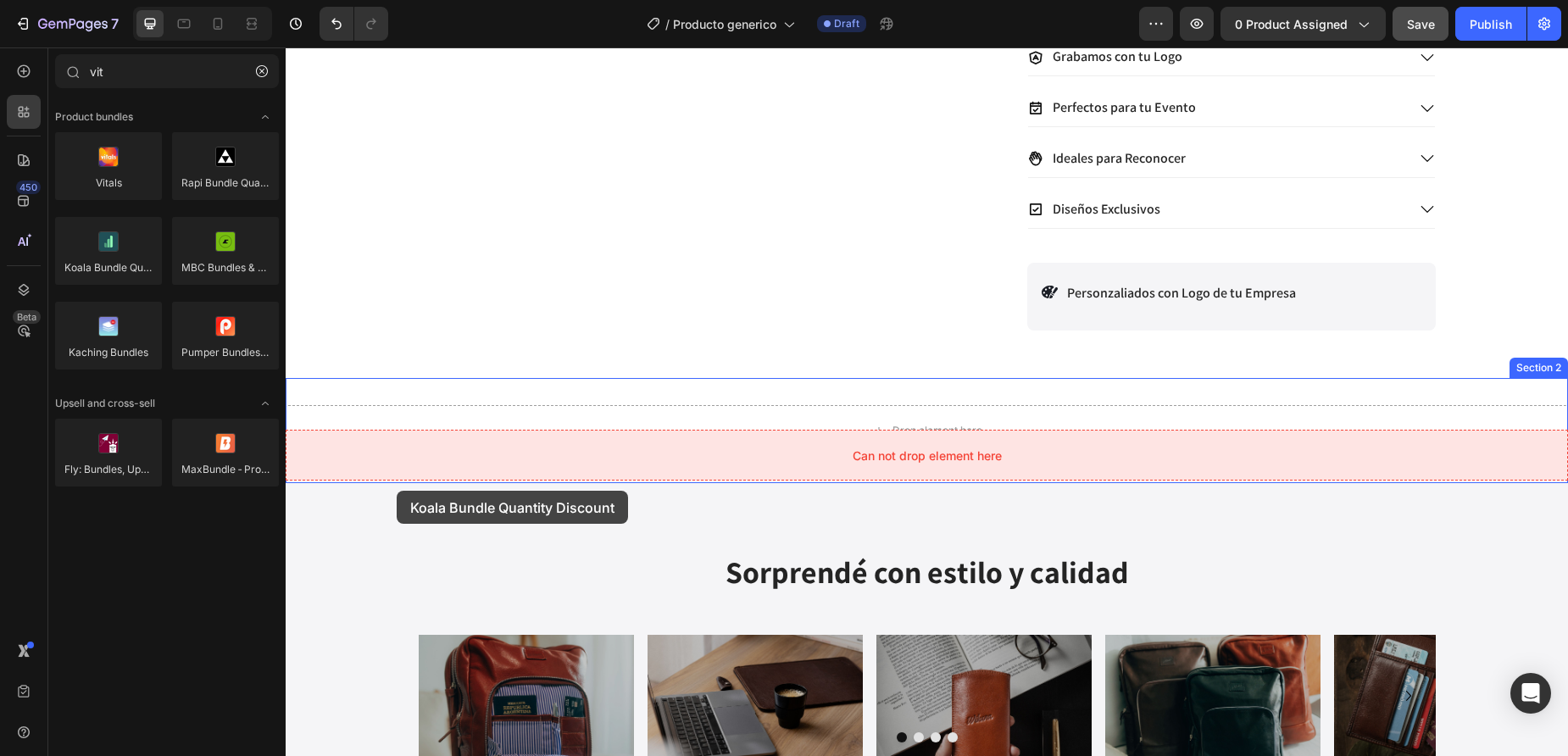
drag, startPoint x: 383, startPoint y: 305, endPoint x: 396, endPoint y: 491, distance: 186.5
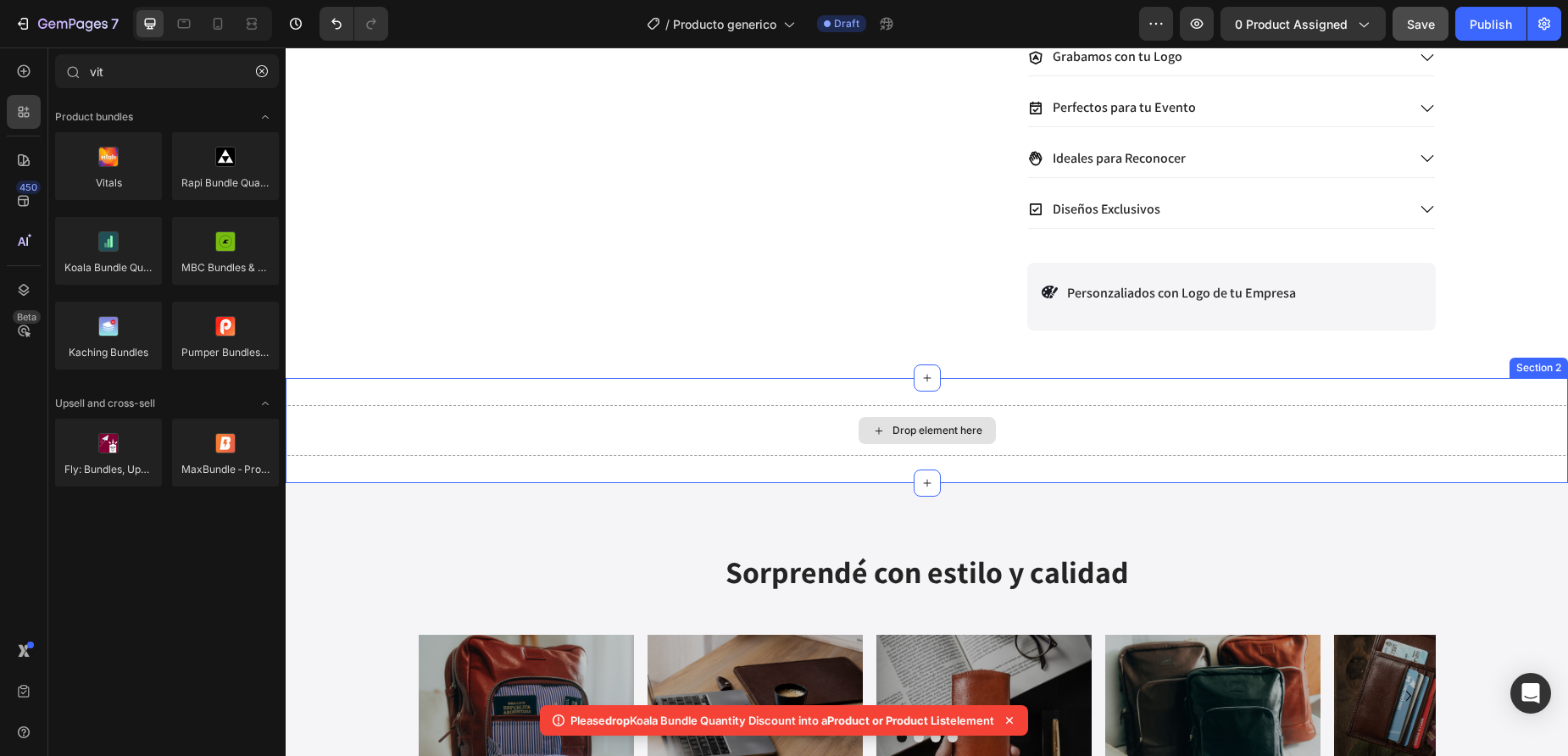
click at [398, 438] on div "Drop element here" at bounding box center [927, 430] width 1283 height 51
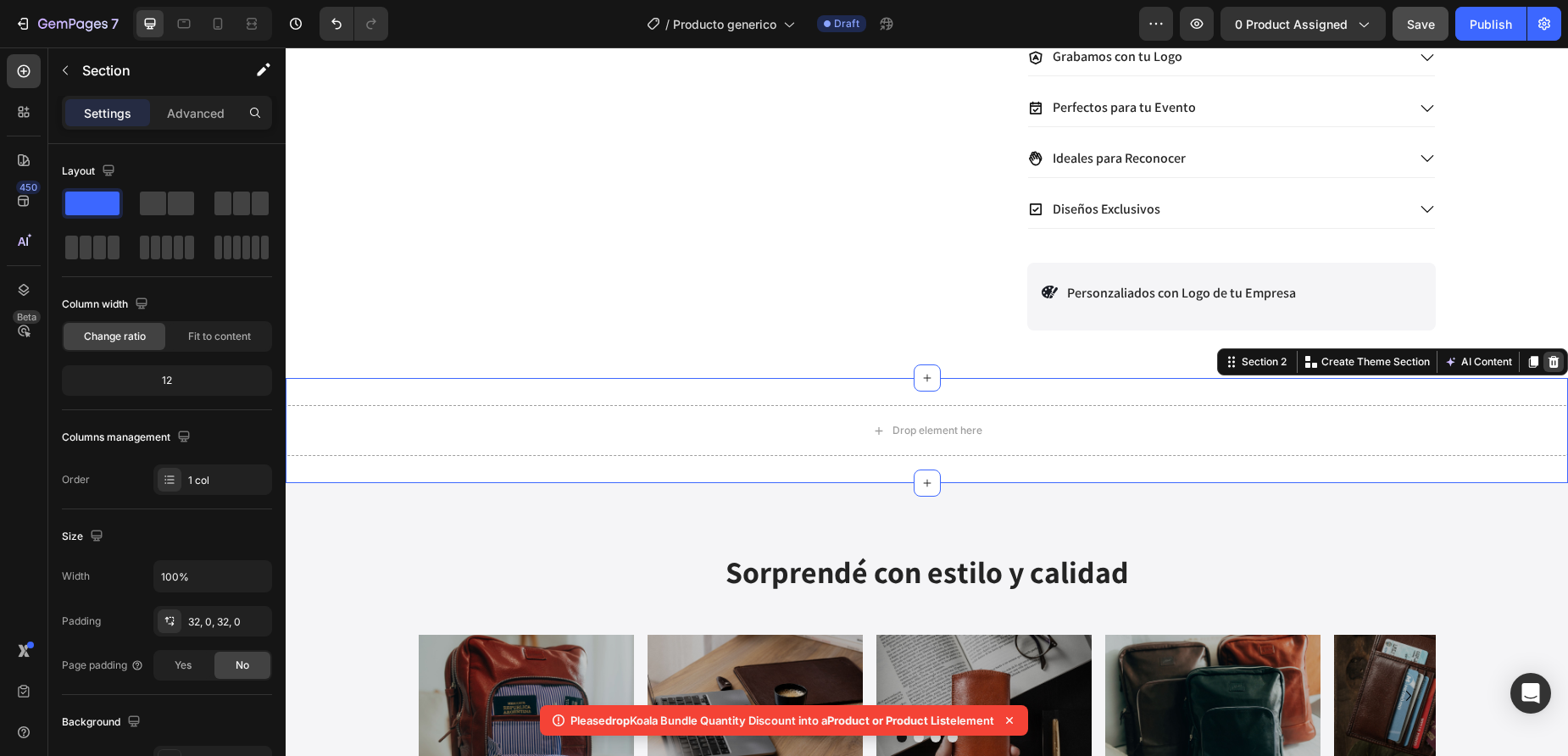
click at [1551, 368] on icon at bounding box center [1554, 362] width 11 height 12
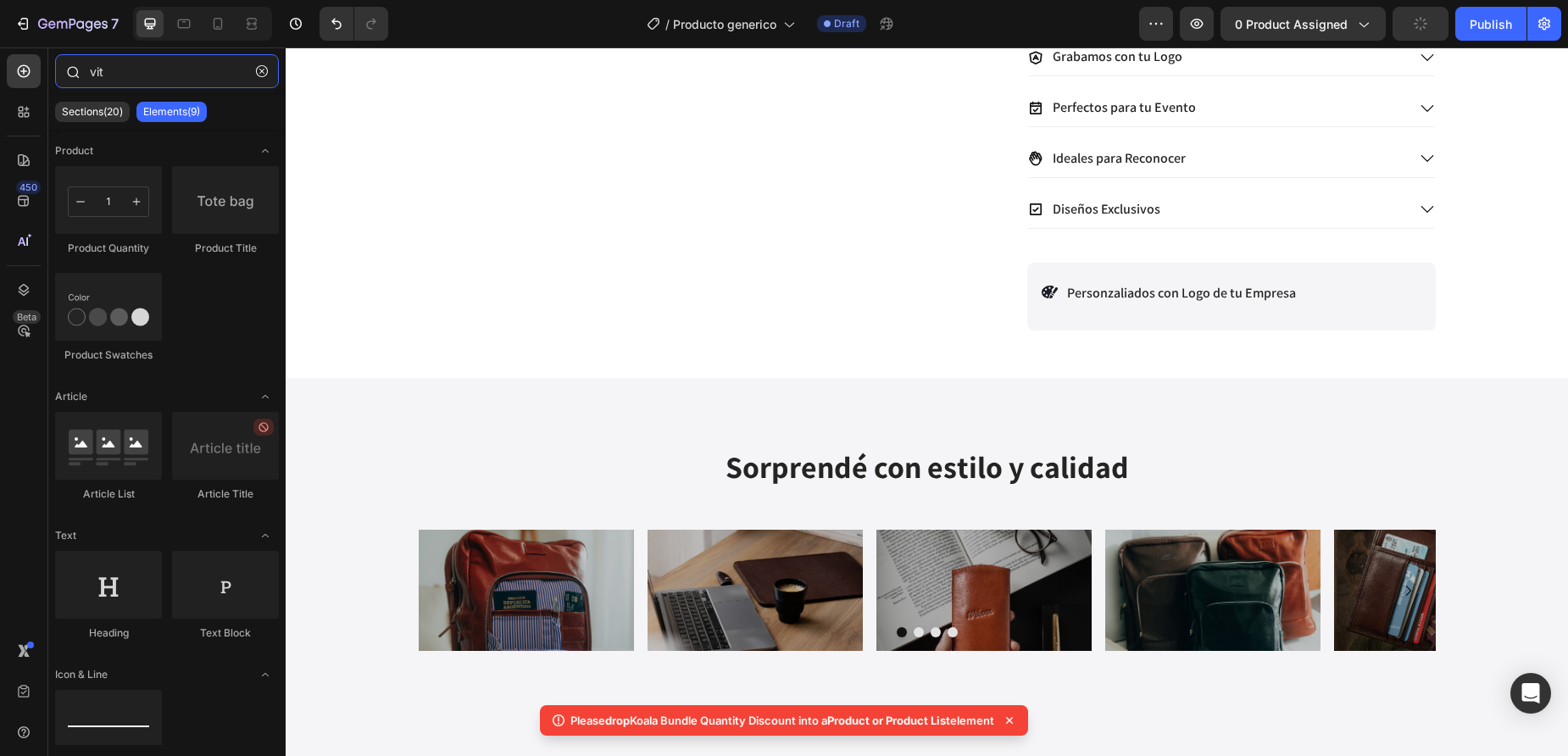
drag, startPoint x: 141, startPoint y: 68, endPoint x: 67, endPoint y: 69, distance: 74.0
click at [67, 69] on input "vit" at bounding box center [167, 71] width 224 height 34
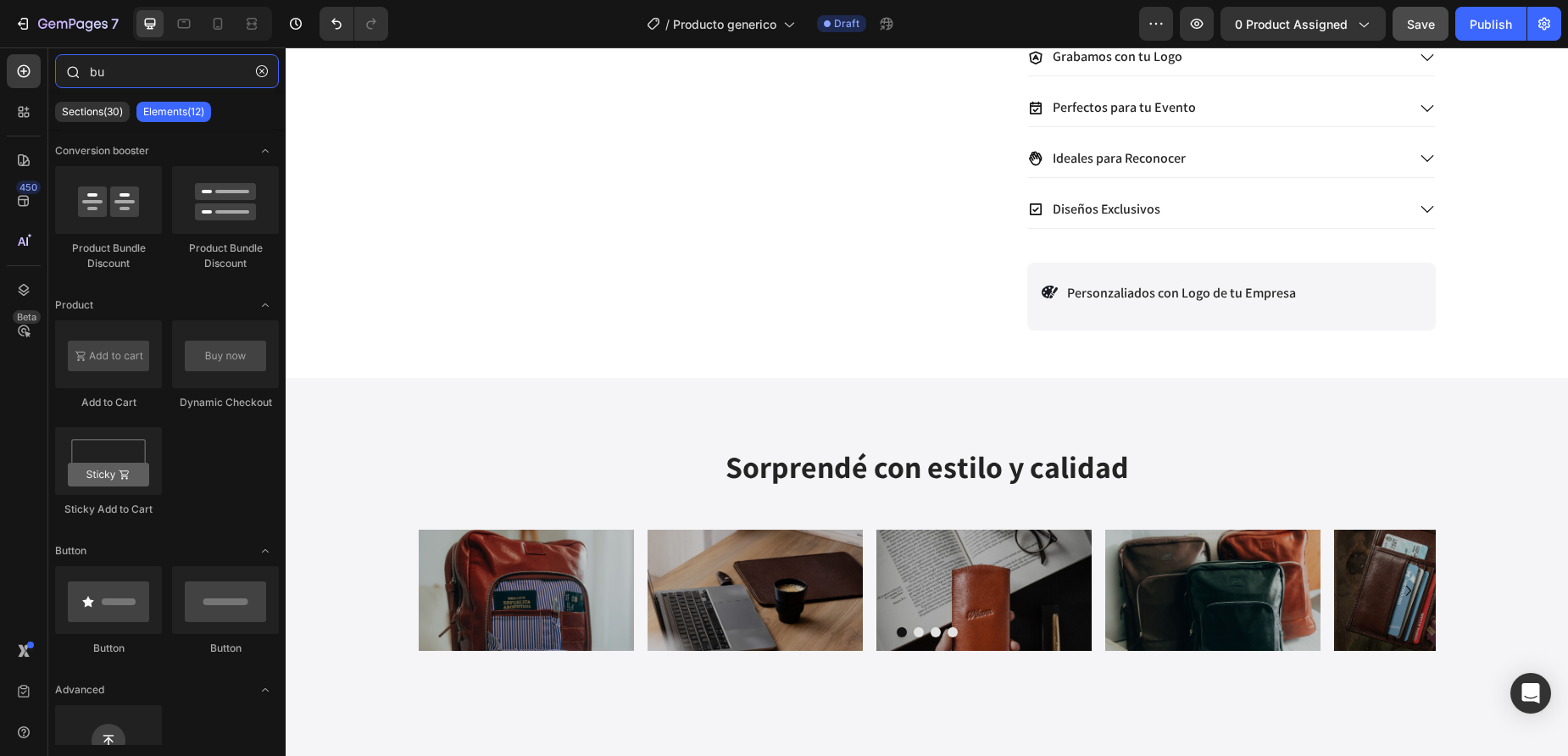
type input "b"
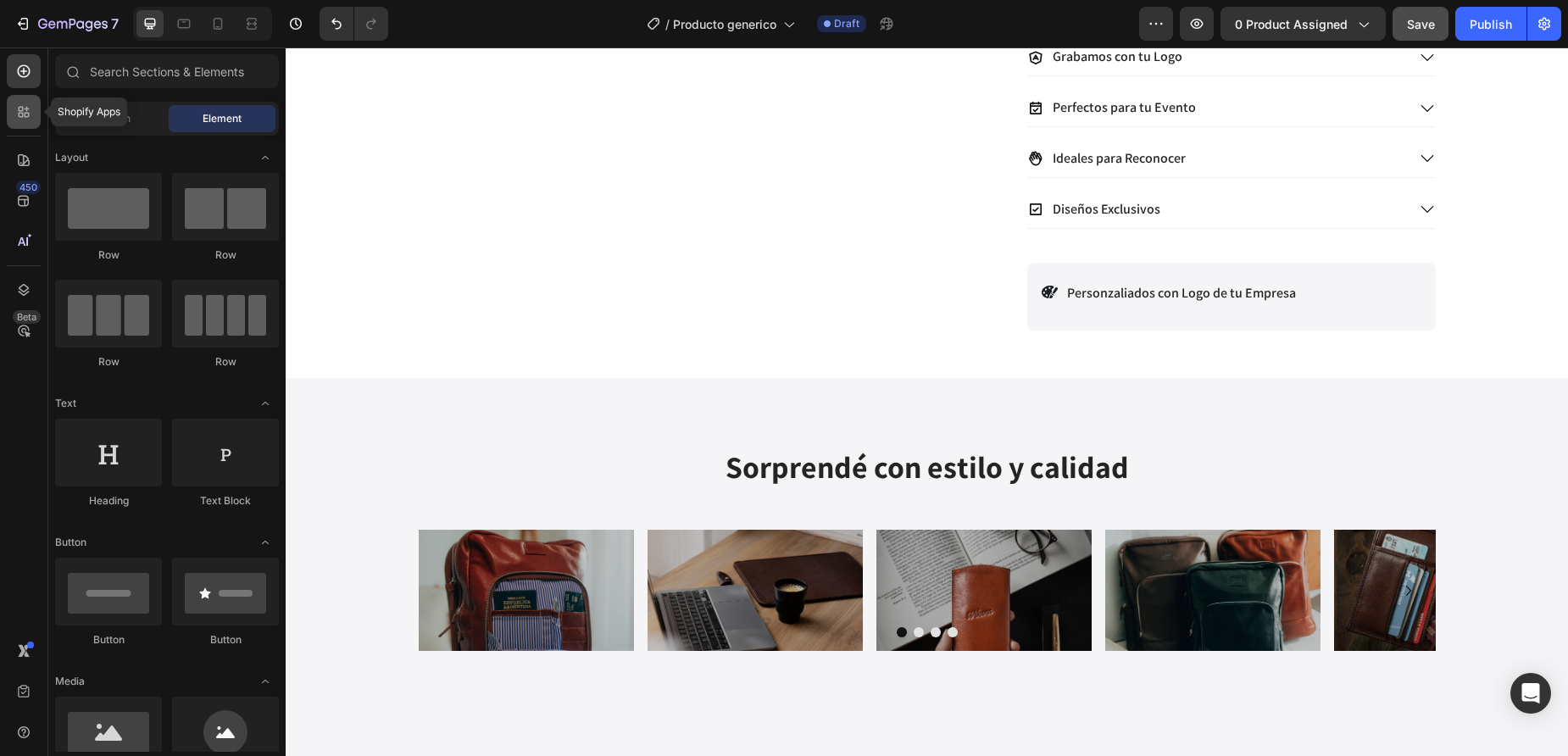
click at [28, 116] on icon at bounding box center [28, 116] width 5 height 5
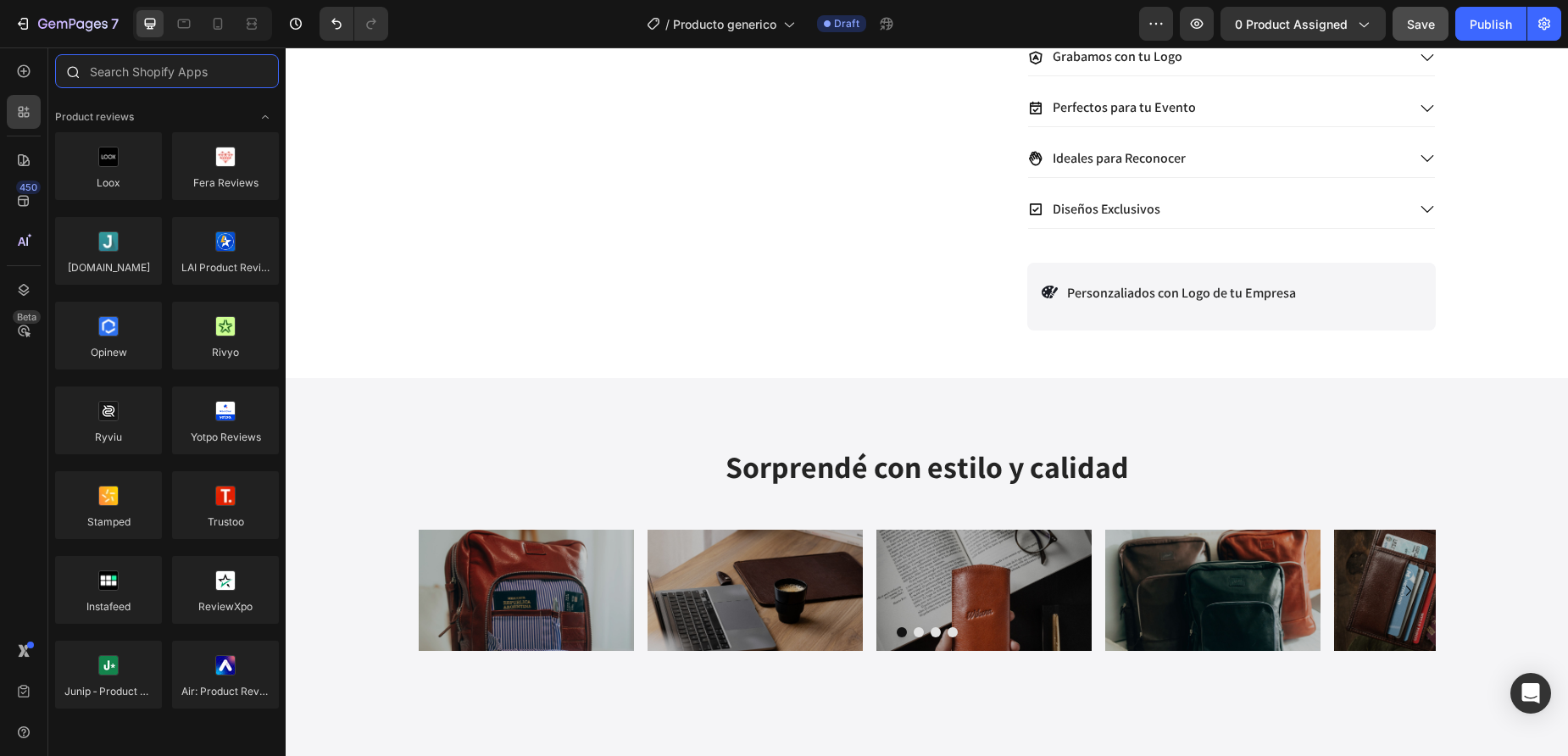
click at [168, 71] on input "text" at bounding box center [167, 71] width 224 height 34
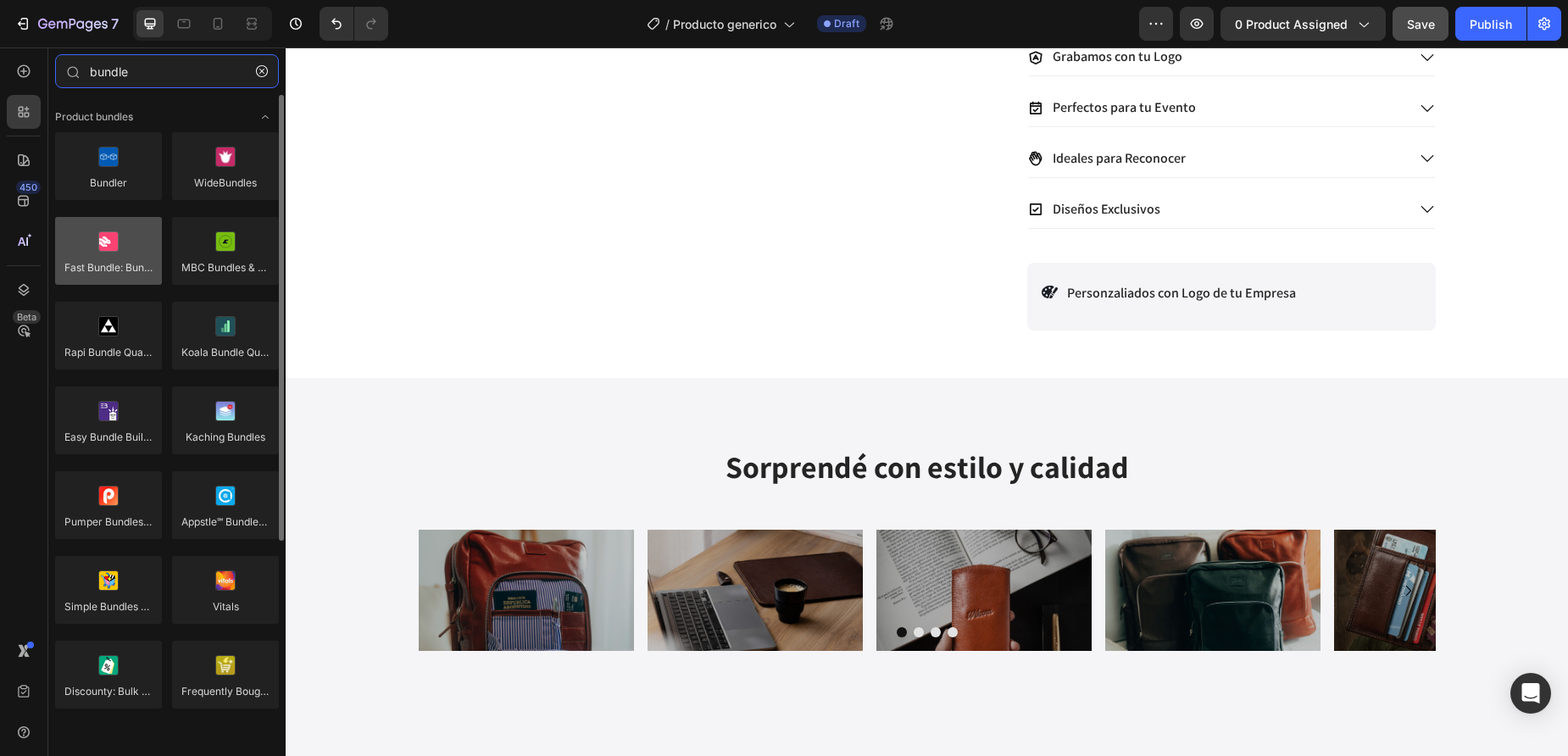
type input "bundle"
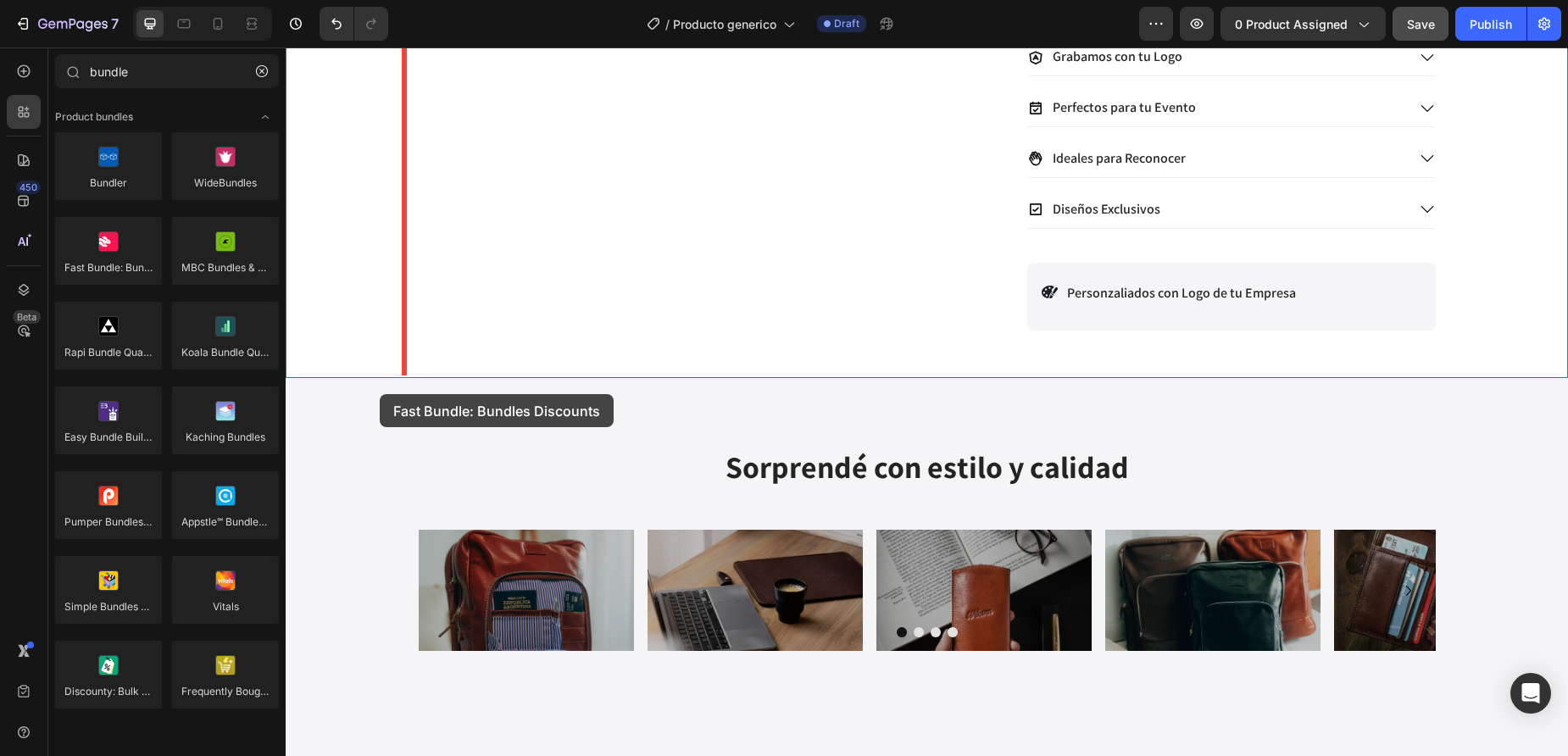
drag, startPoint x: 381, startPoint y: 318, endPoint x: 380, endPoint y: 394, distance: 76.0
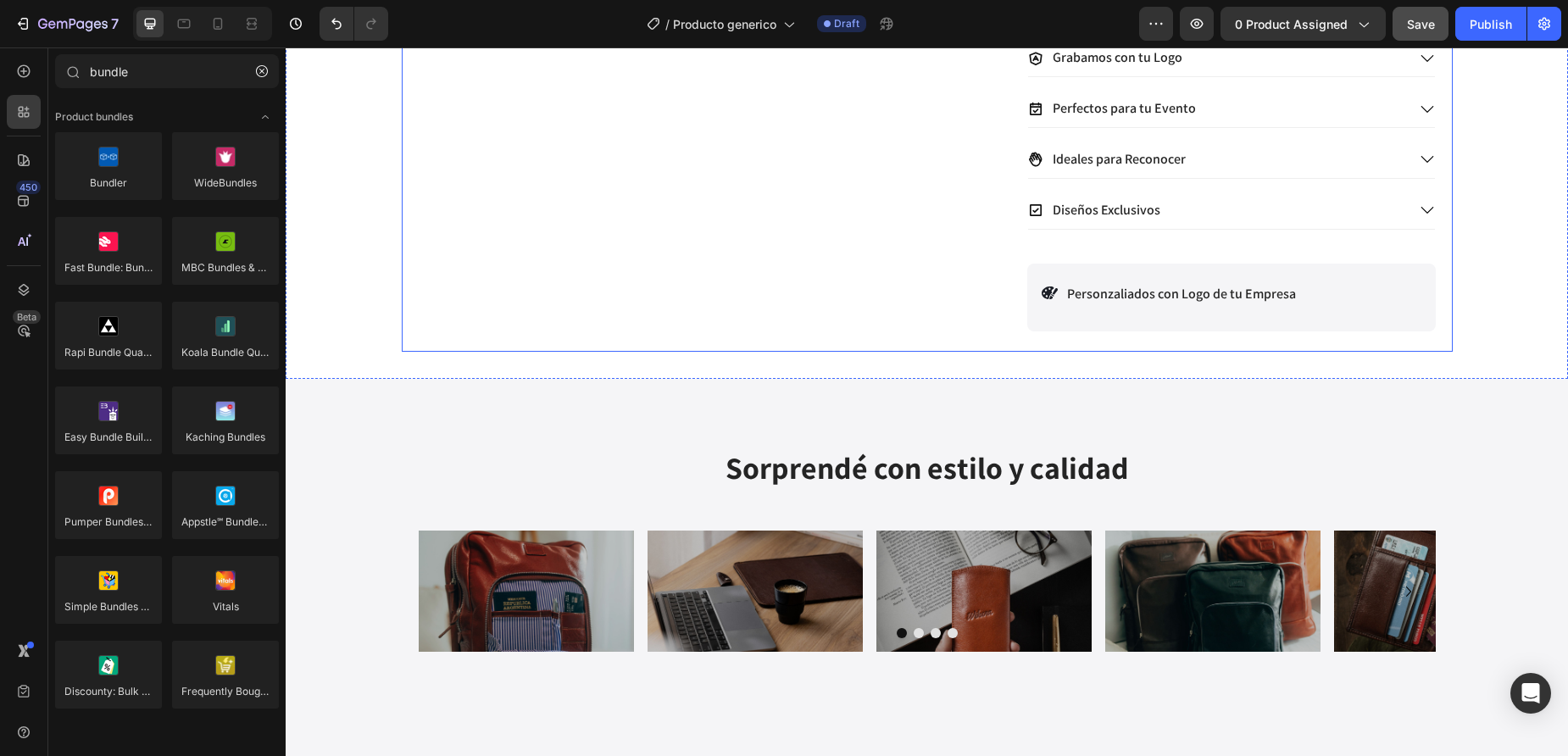
scroll to position [518, 0]
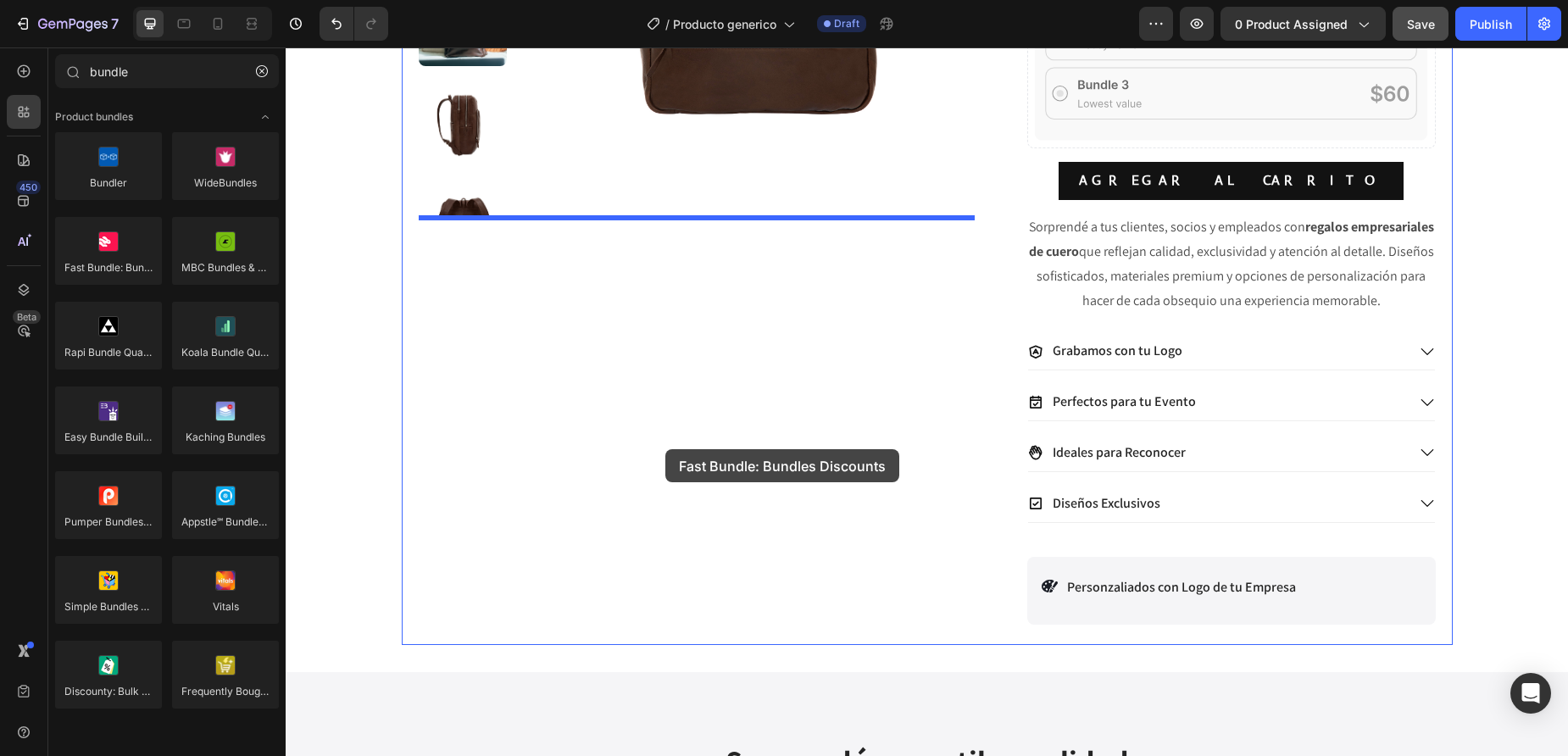
drag, startPoint x: 408, startPoint y: 310, endPoint x: 666, endPoint y: 449, distance: 293.1
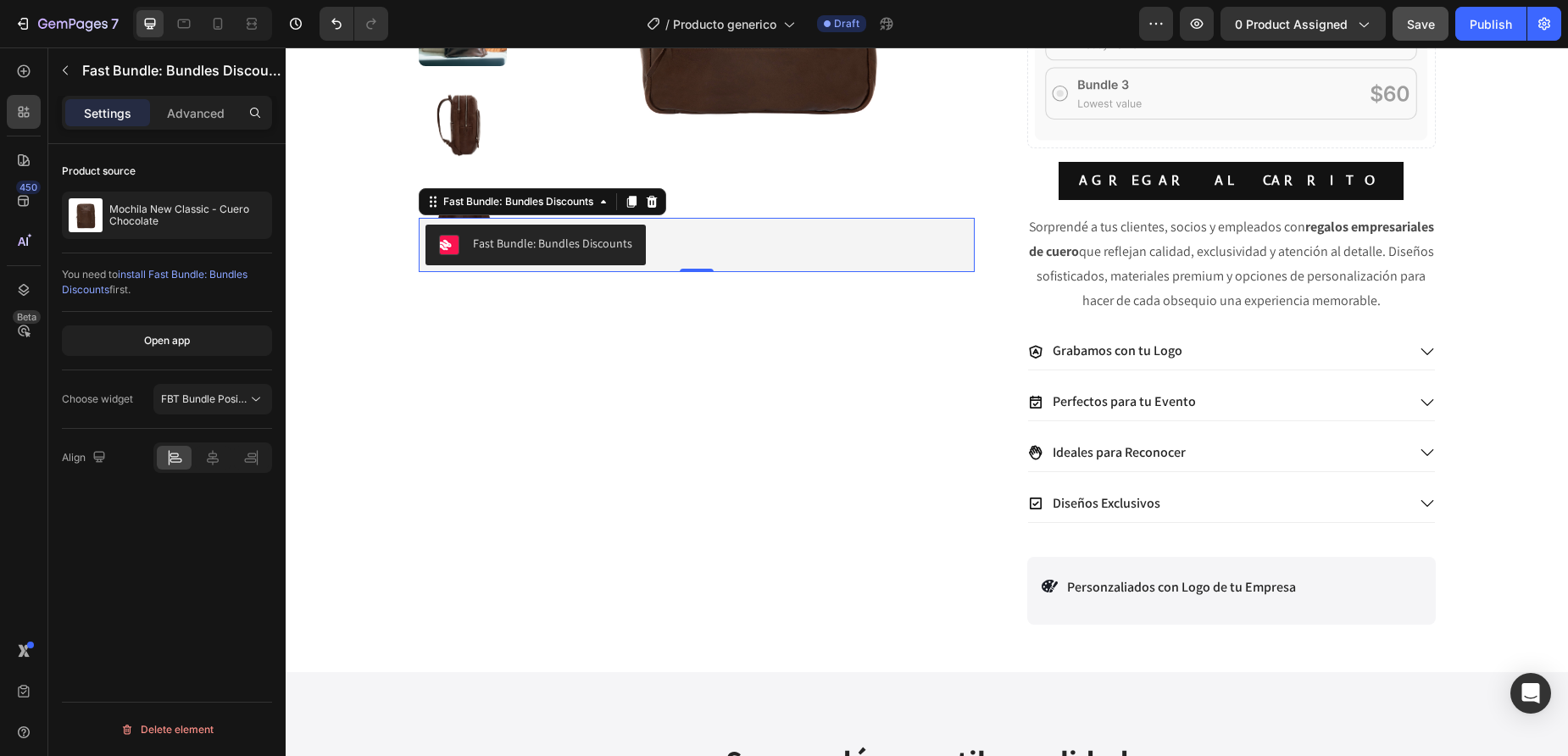
click at [590, 253] on div "Fast Bundle: Bundles Discounts" at bounding box center [535, 245] width 193 height 20
click at [216, 397] on span "FBT Bundle Position" at bounding box center [208, 399] width 95 height 12
click at [649, 197] on icon at bounding box center [651, 201] width 13 height 13
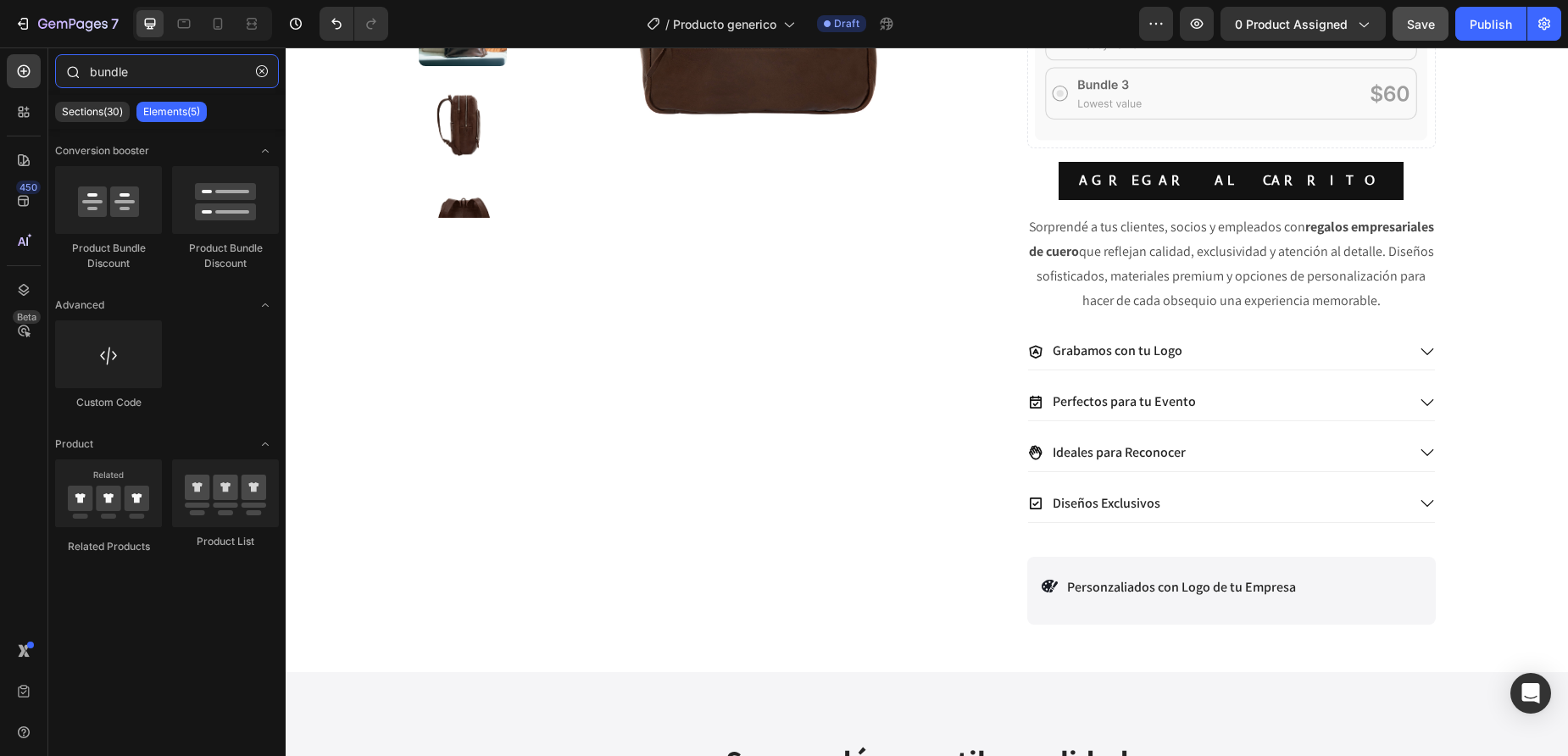
click at [163, 77] on input "bundle" at bounding box center [167, 71] width 224 height 34
click at [36, 116] on div at bounding box center [24, 112] width 34 height 34
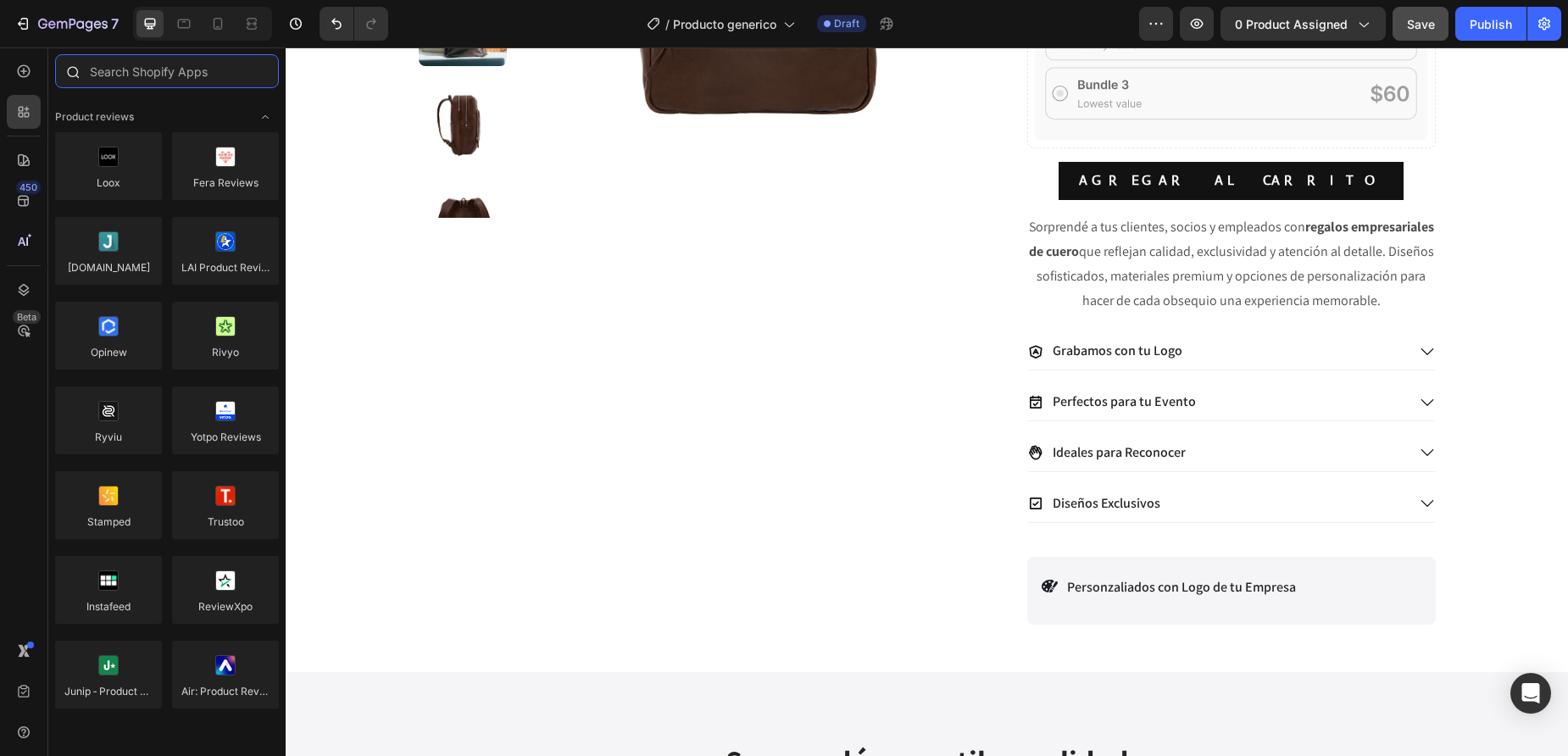
click at [161, 83] on input "text" at bounding box center [167, 71] width 224 height 34
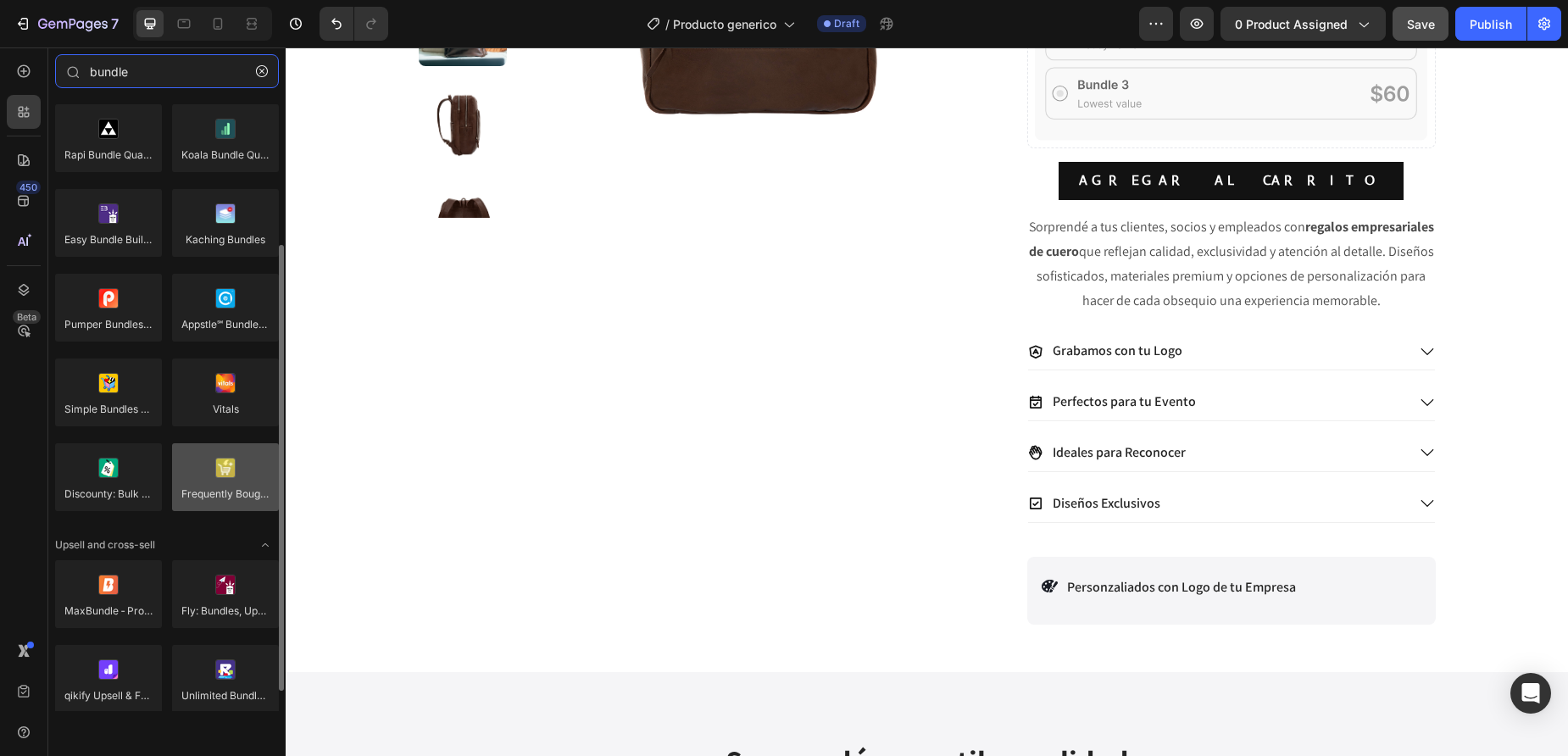
scroll to position [201, 0]
type input "bundle"
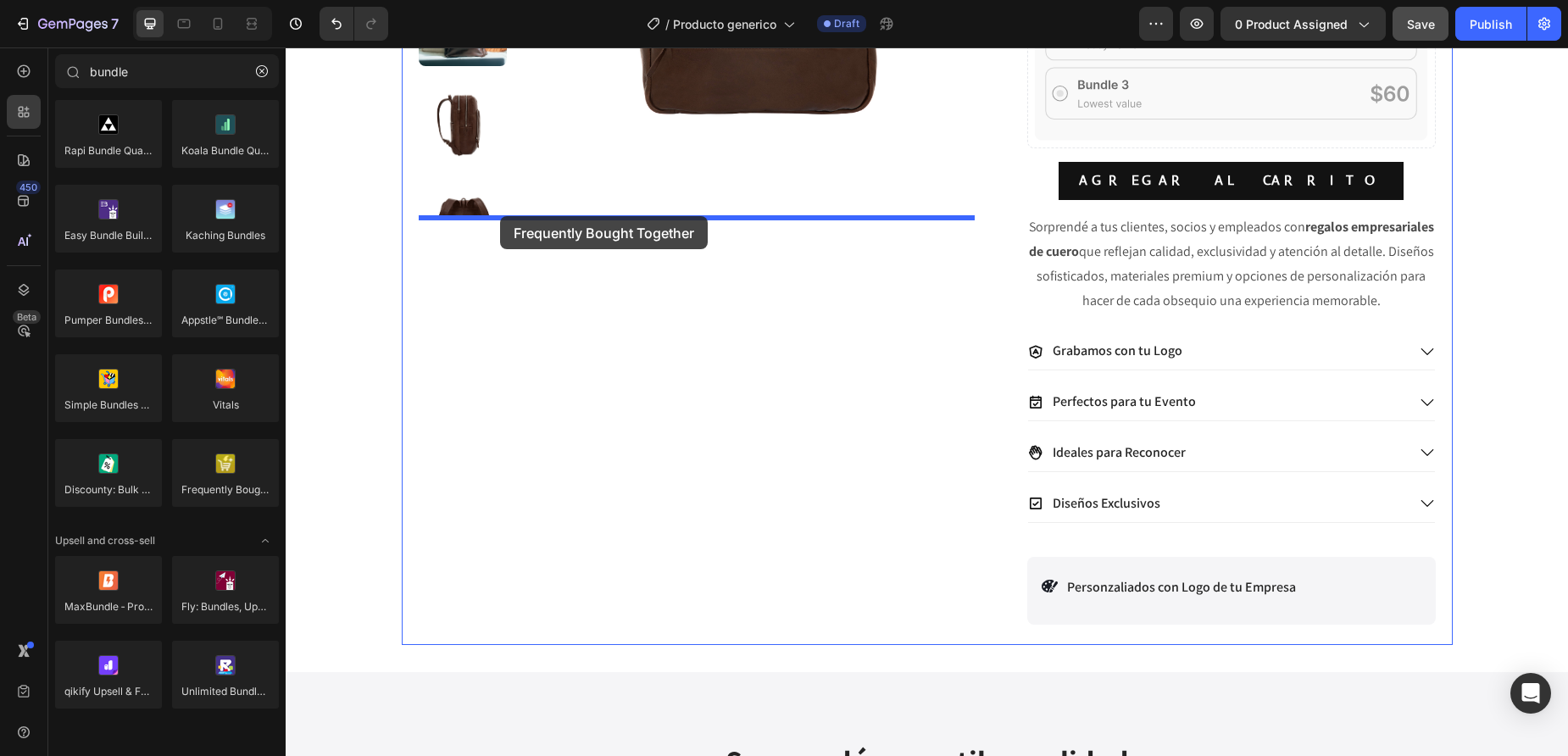
drag, startPoint x: 507, startPoint y: 531, endPoint x: 500, endPoint y: 216, distance: 315.1
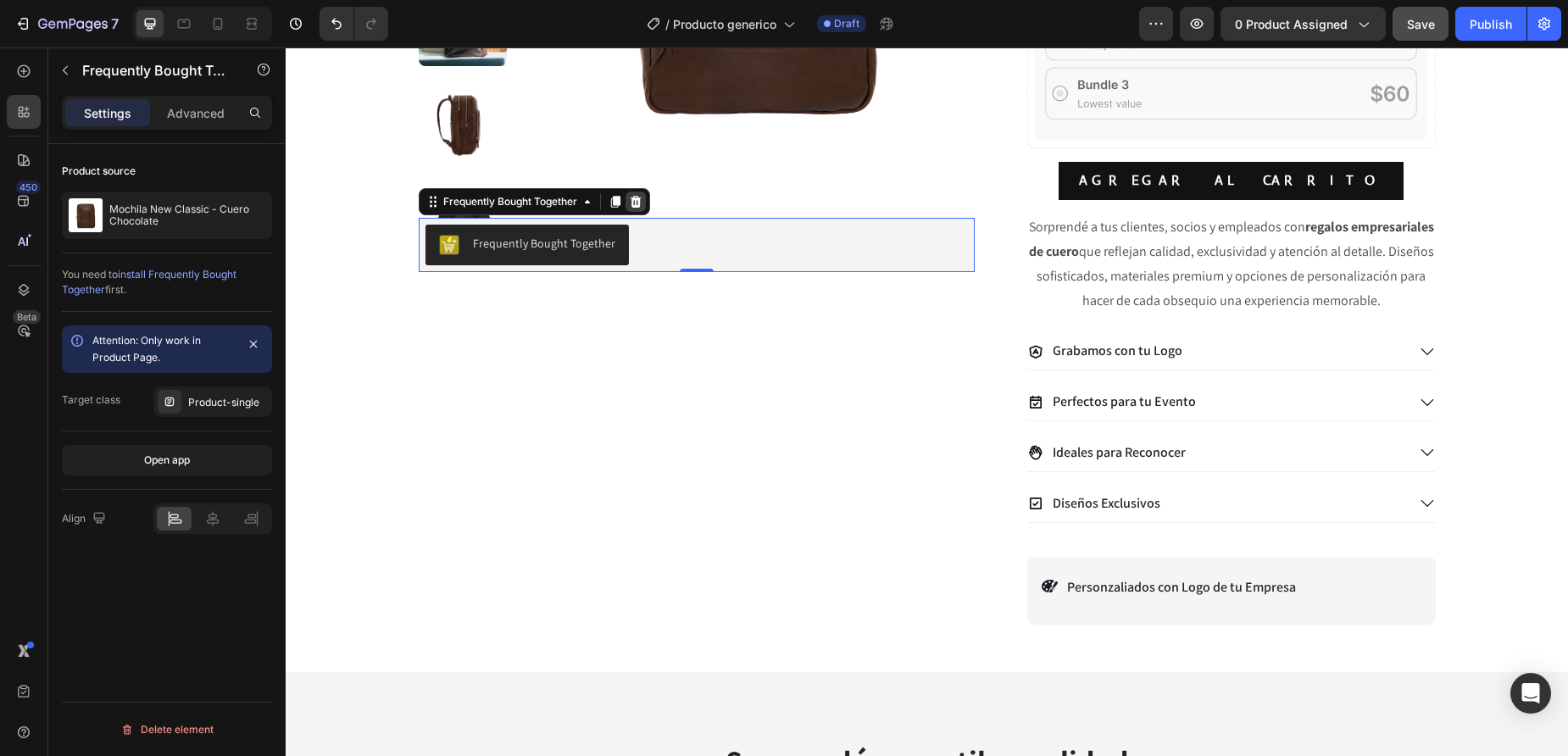
click at [641, 199] on icon at bounding box center [635, 201] width 11 height 12
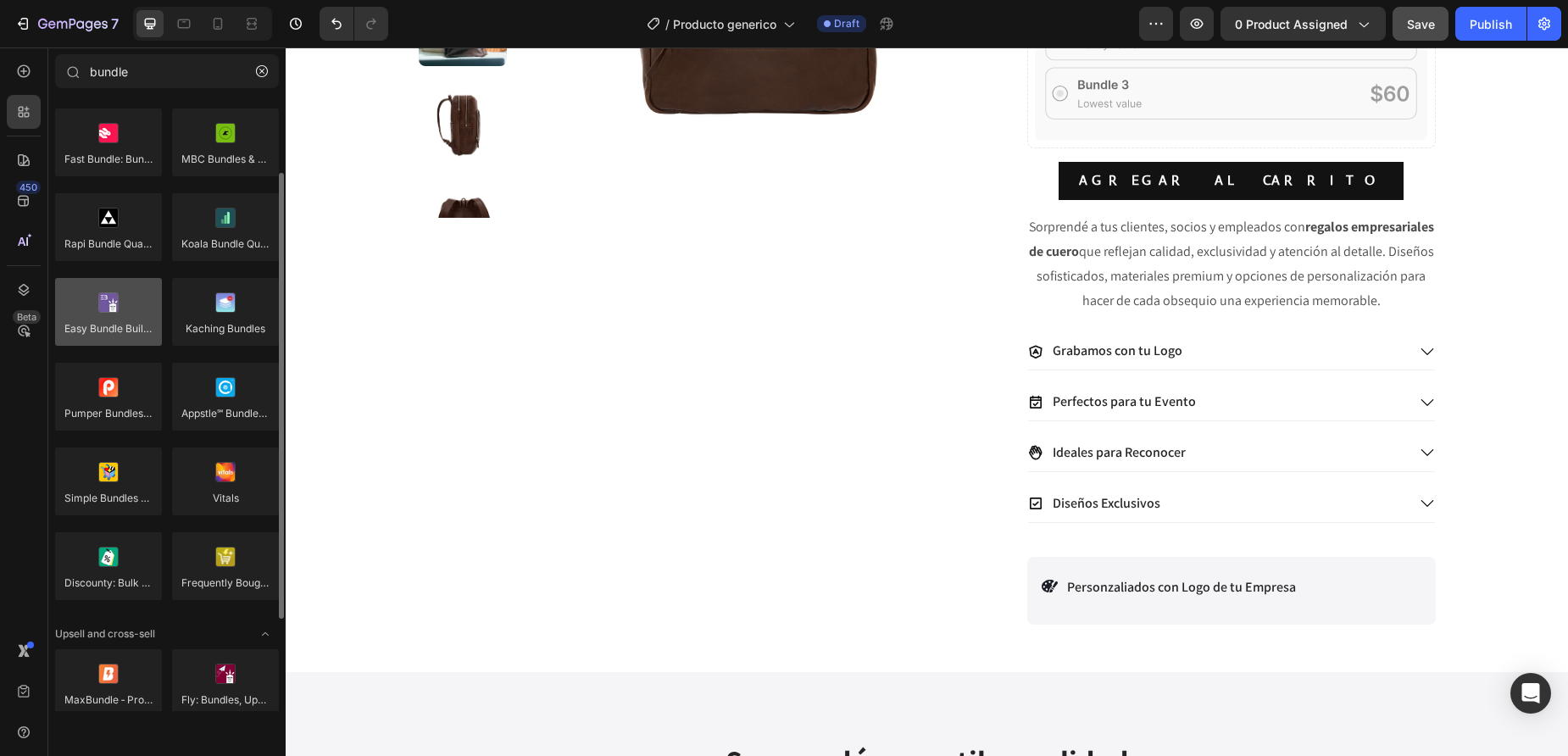
scroll to position [110, 0]
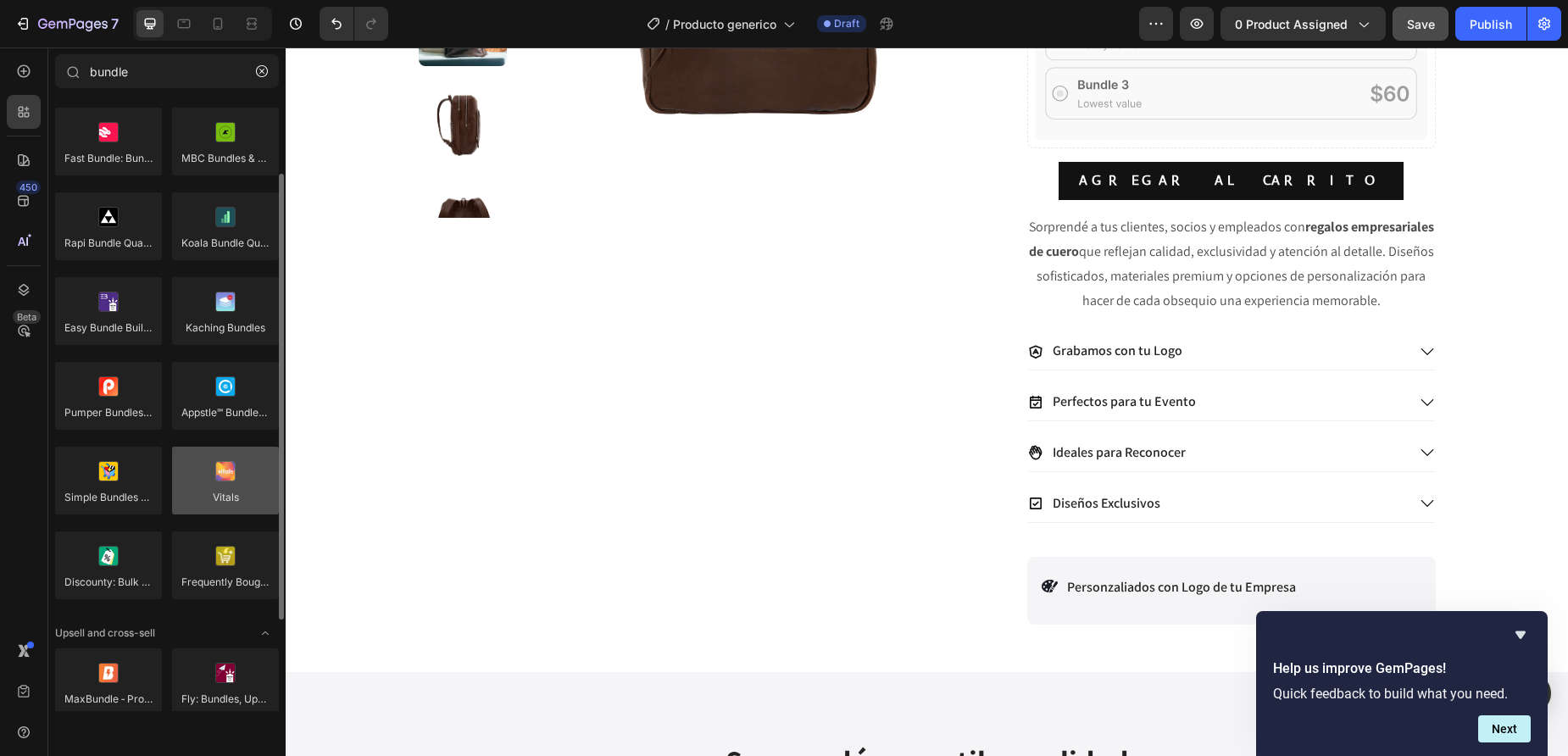
click at [230, 483] on div at bounding box center [225, 480] width 107 height 68
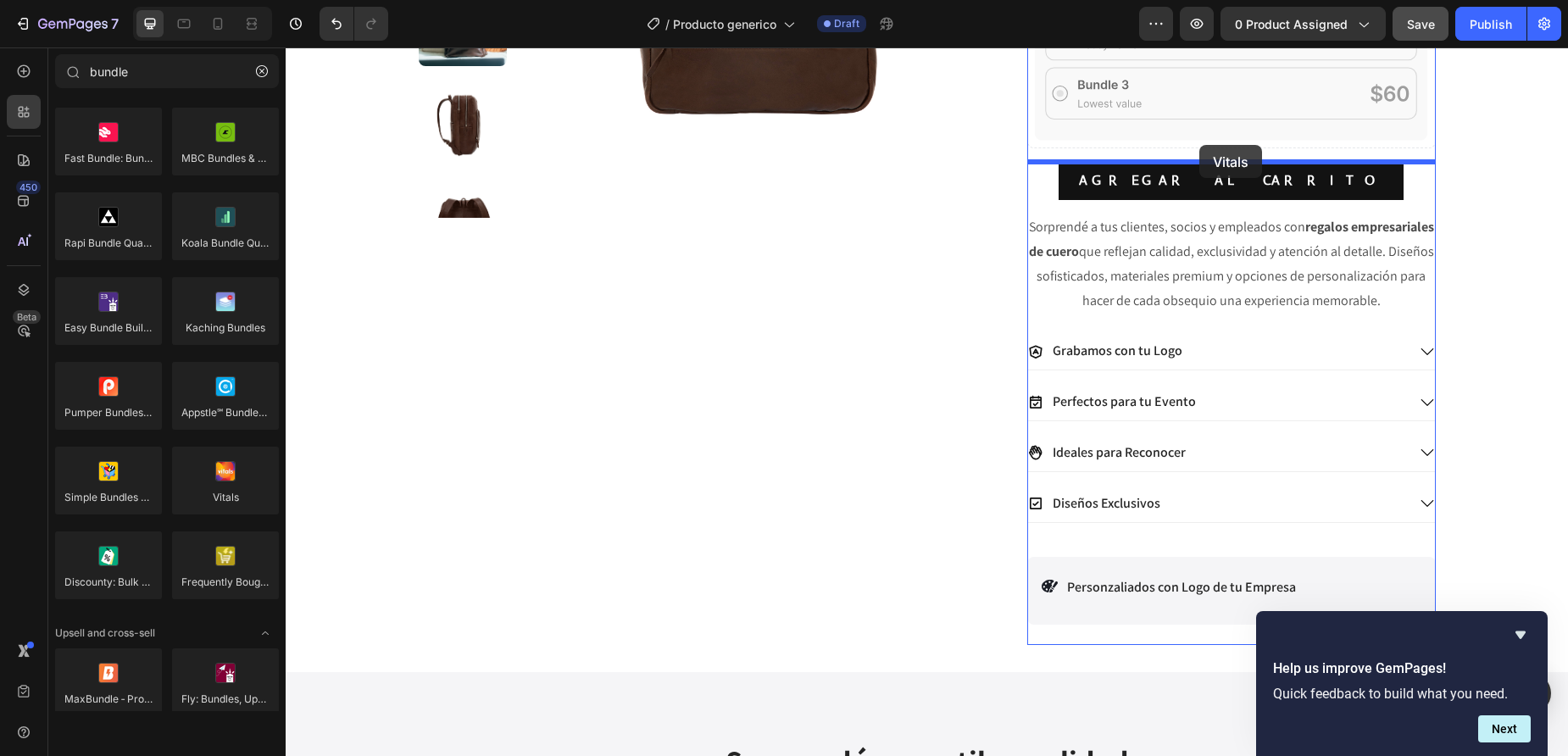
drag, startPoint x: 639, startPoint y: 337, endPoint x: 1199, endPoint y: 145, distance: 592.0
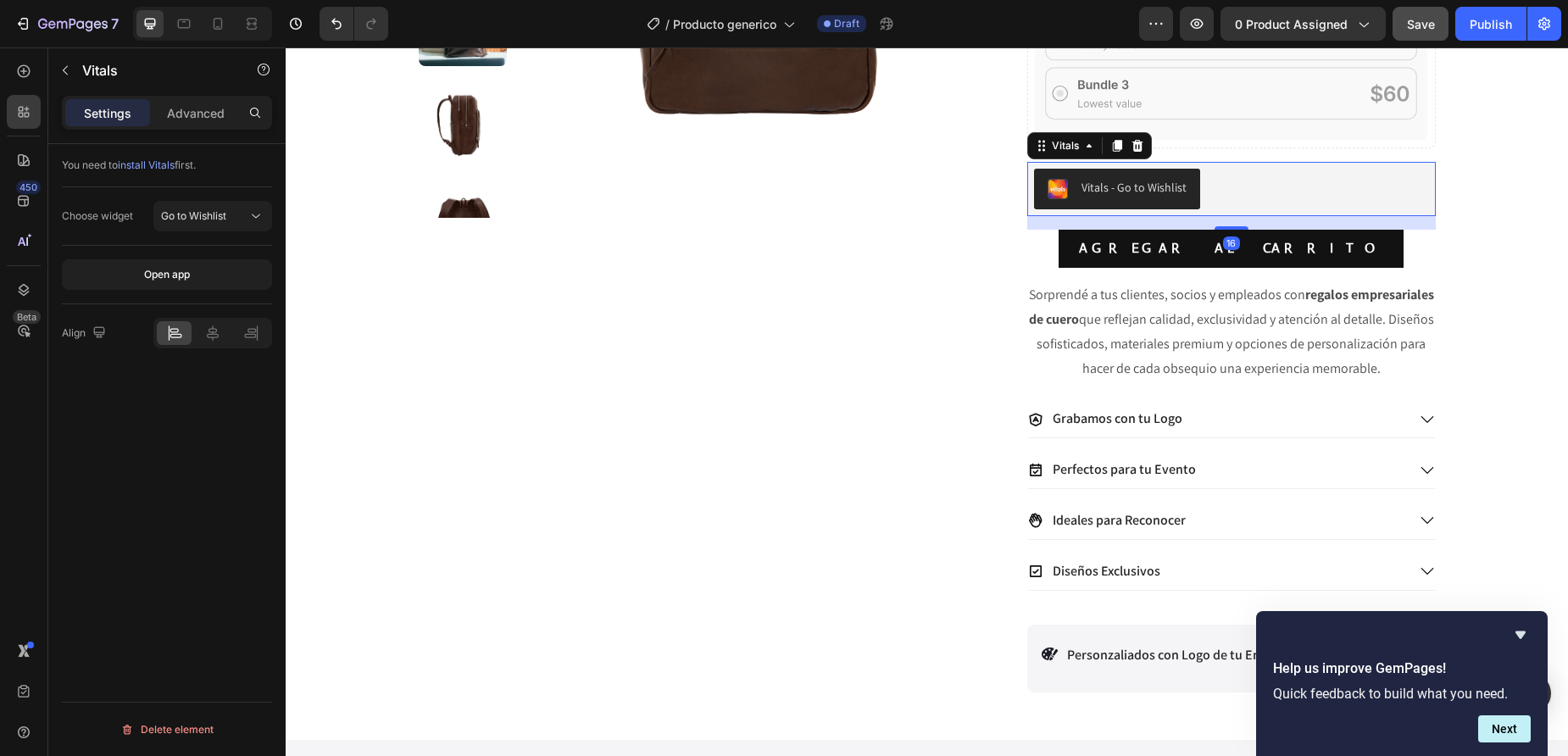
click at [1114, 199] on div "Vitals - Go to Wishlist" at bounding box center [1117, 189] width 139 height 20
click at [199, 218] on span "Go to Wishlist" at bounding box center [193, 215] width 65 height 12
drag, startPoint x: 229, startPoint y: 169, endPoint x: 187, endPoint y: 165, distance: 42.2
click at [228, 169] on div "You need to install Vitals first." at bounding box center [167, 165] width 210 height 15
click at [157, 163] on span "install Vitals" at bounding box center [146, 165] width 57 height 12
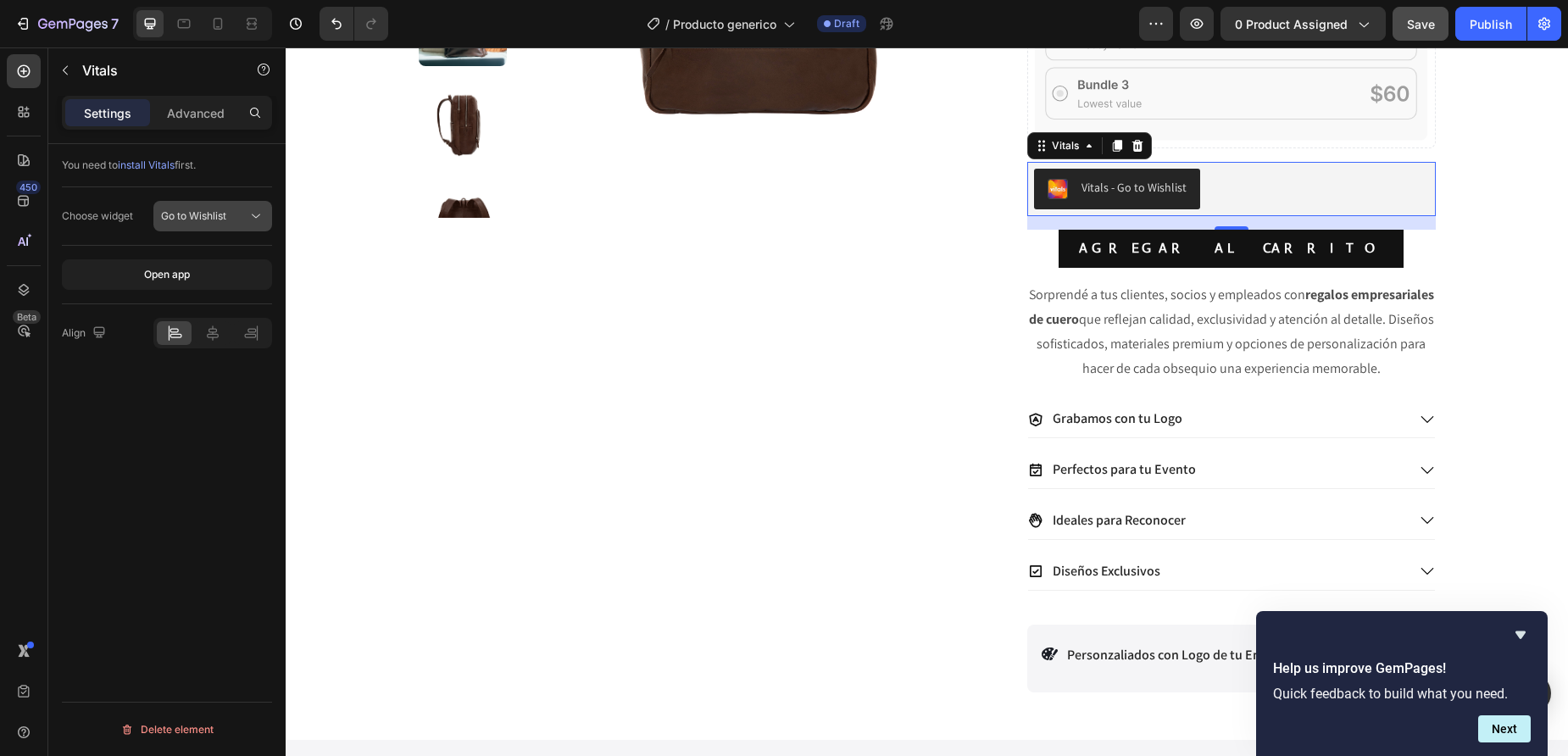
click at [198, 215] on span "Go to Wishlist" at bounding box center [193, 215] width 65 height 12
click at [136, 524] on div "You need to install Vitals first. Choose widget Go to Wishlist Open app Align D…" at bounding box center [167, 474] width 237 height 660
click at [206, 226] on button "Go to Wishlist" at bounding box center [212, 216] width 118 height 30
click at [1140, 146] on icon at bounding box center [1137, 145] width 11 height 12
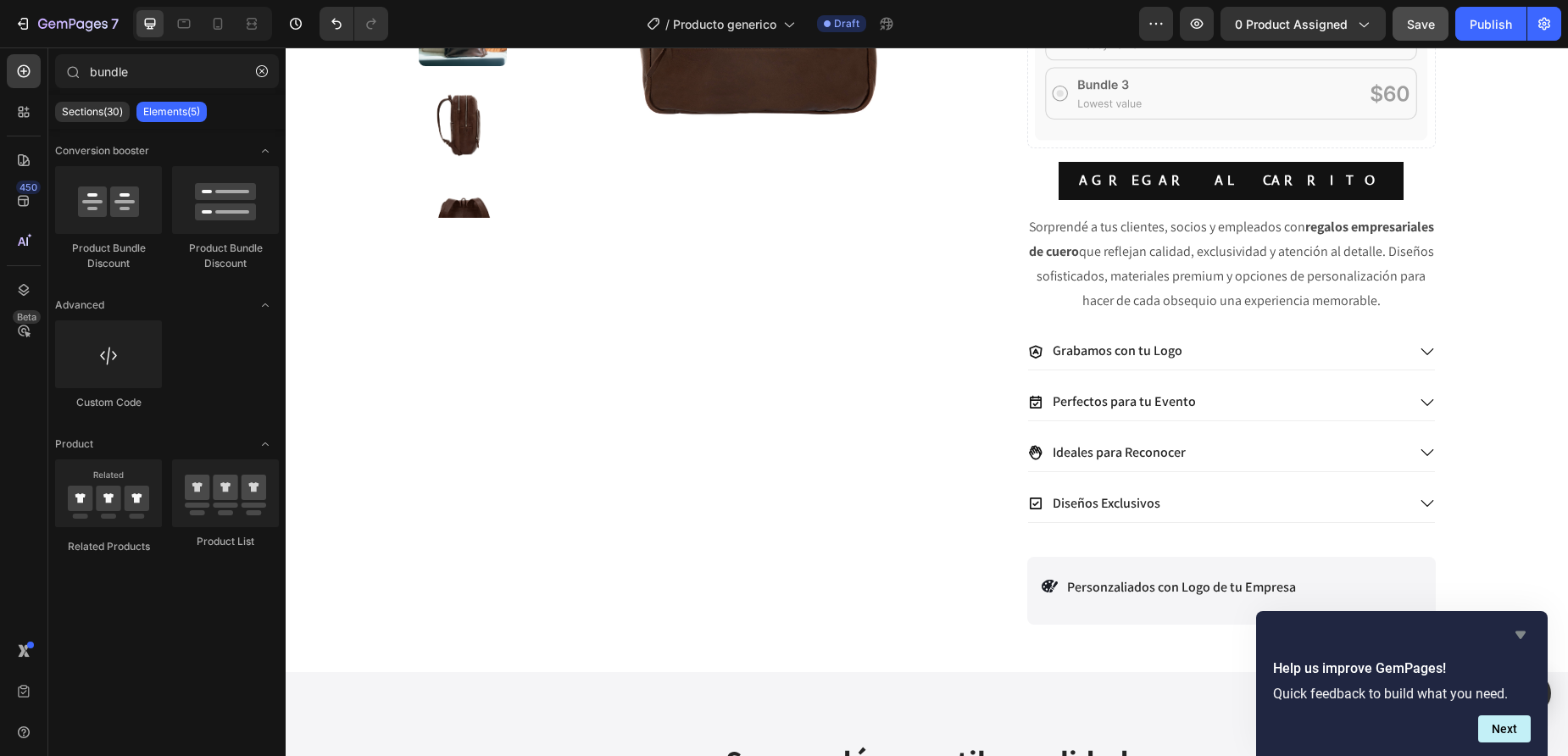
click at [1515, 632] on icon "Hide survey" at bounding box center [1521, 634] width 20 height 20
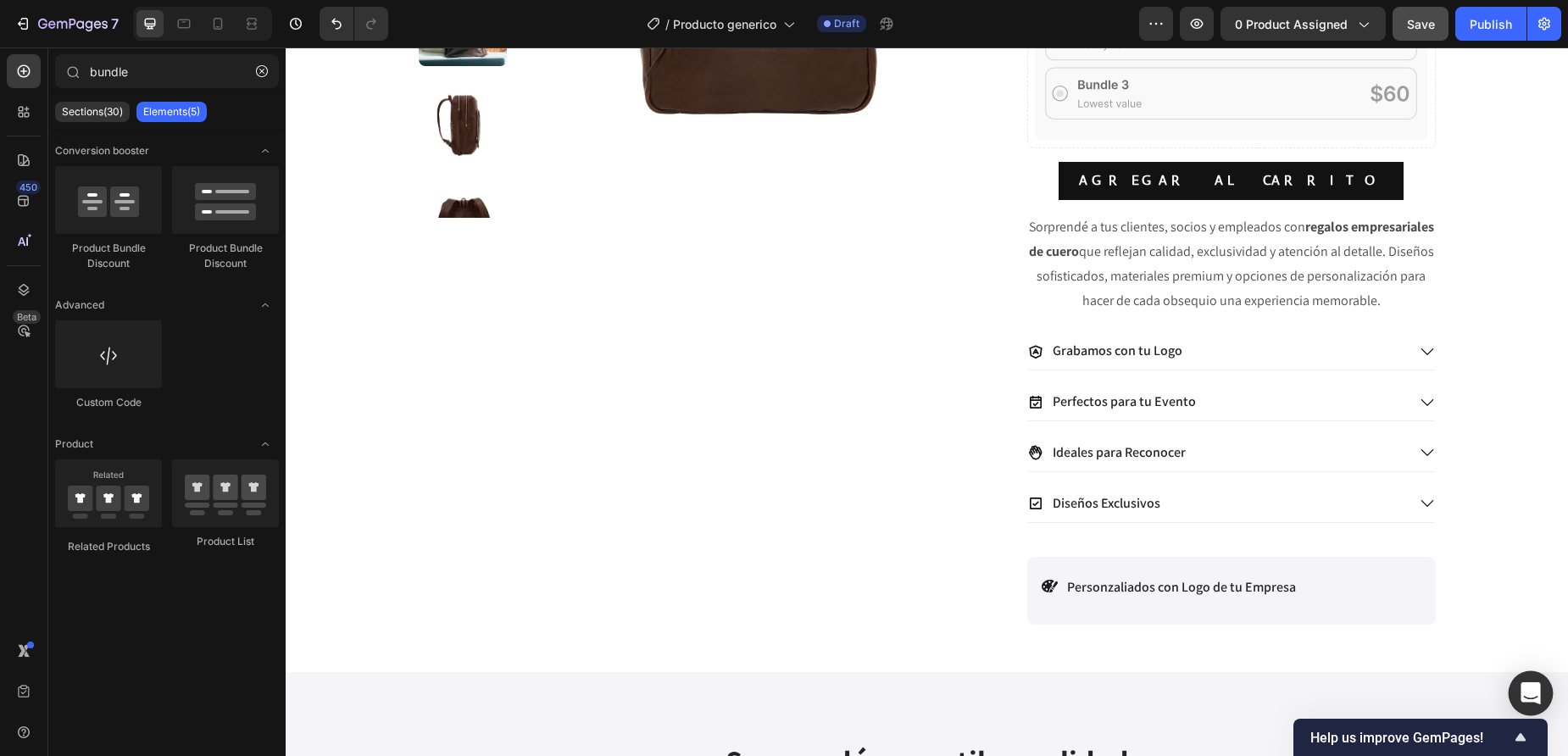
click at [1534, 699] on icon "Open Intercom Messenger" at bounding box center [1531, 693] width 20 height 22
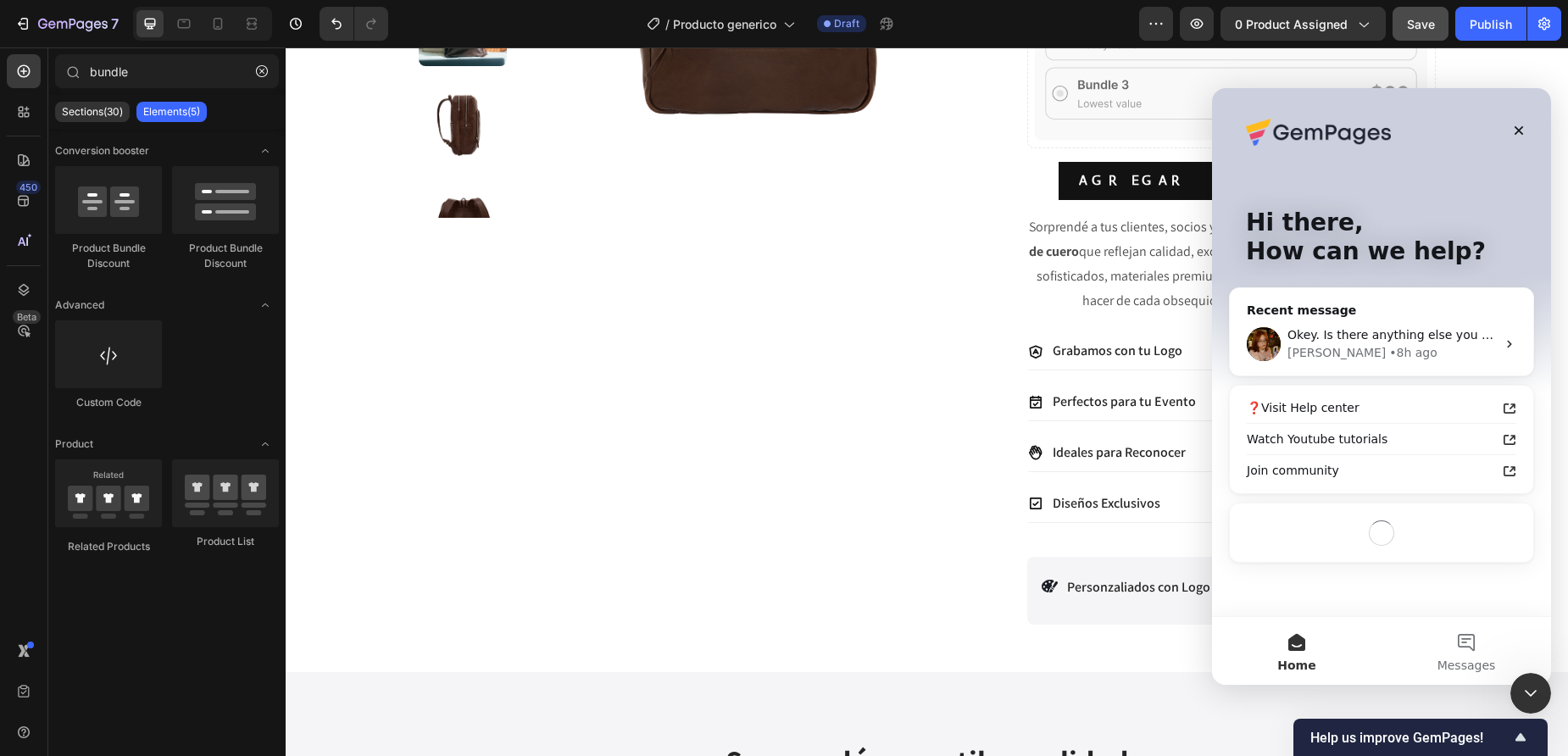
scroll to position [0, 0]
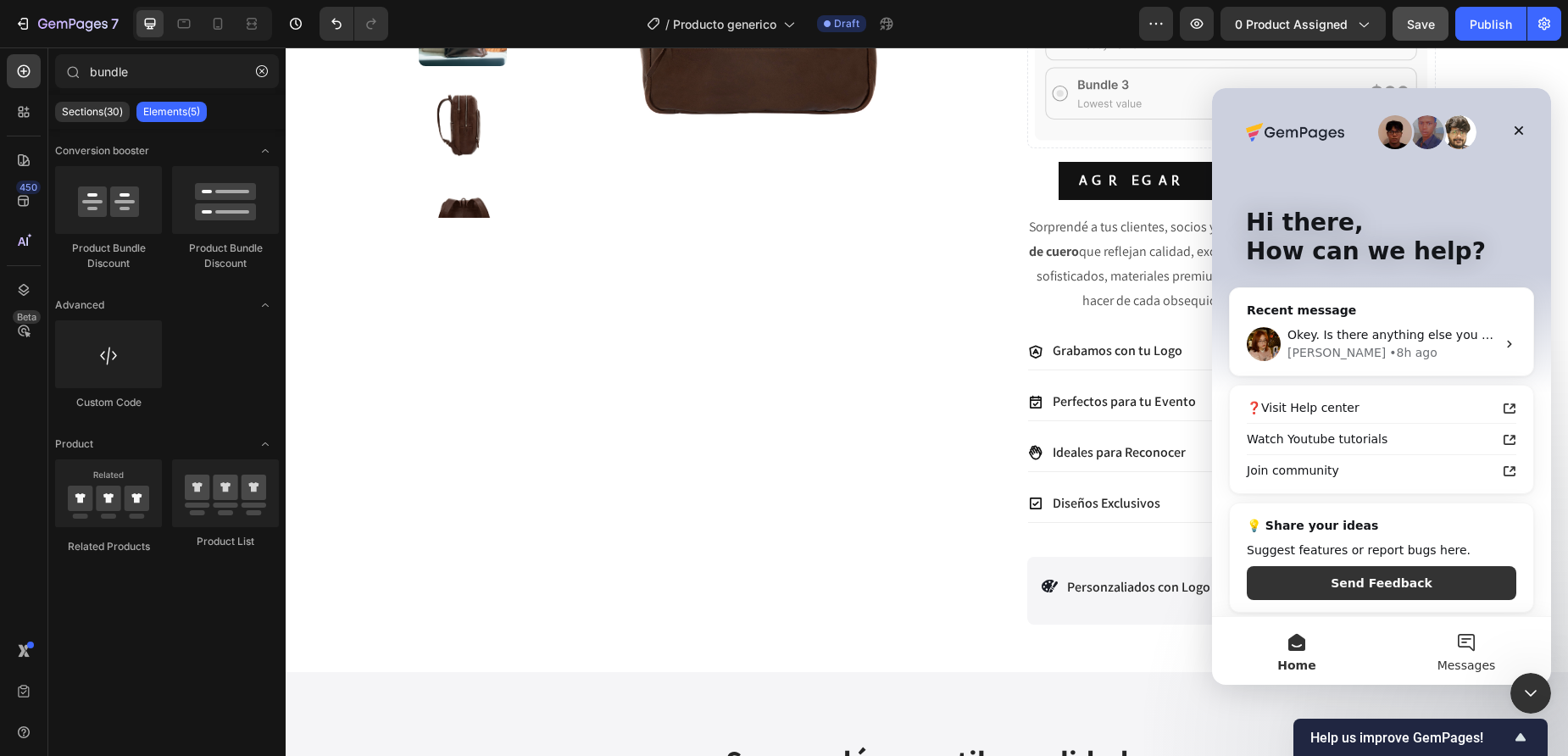
click at [1477, 633] on button "Messages" at bounding box center [1466, 651] width 169 height 68
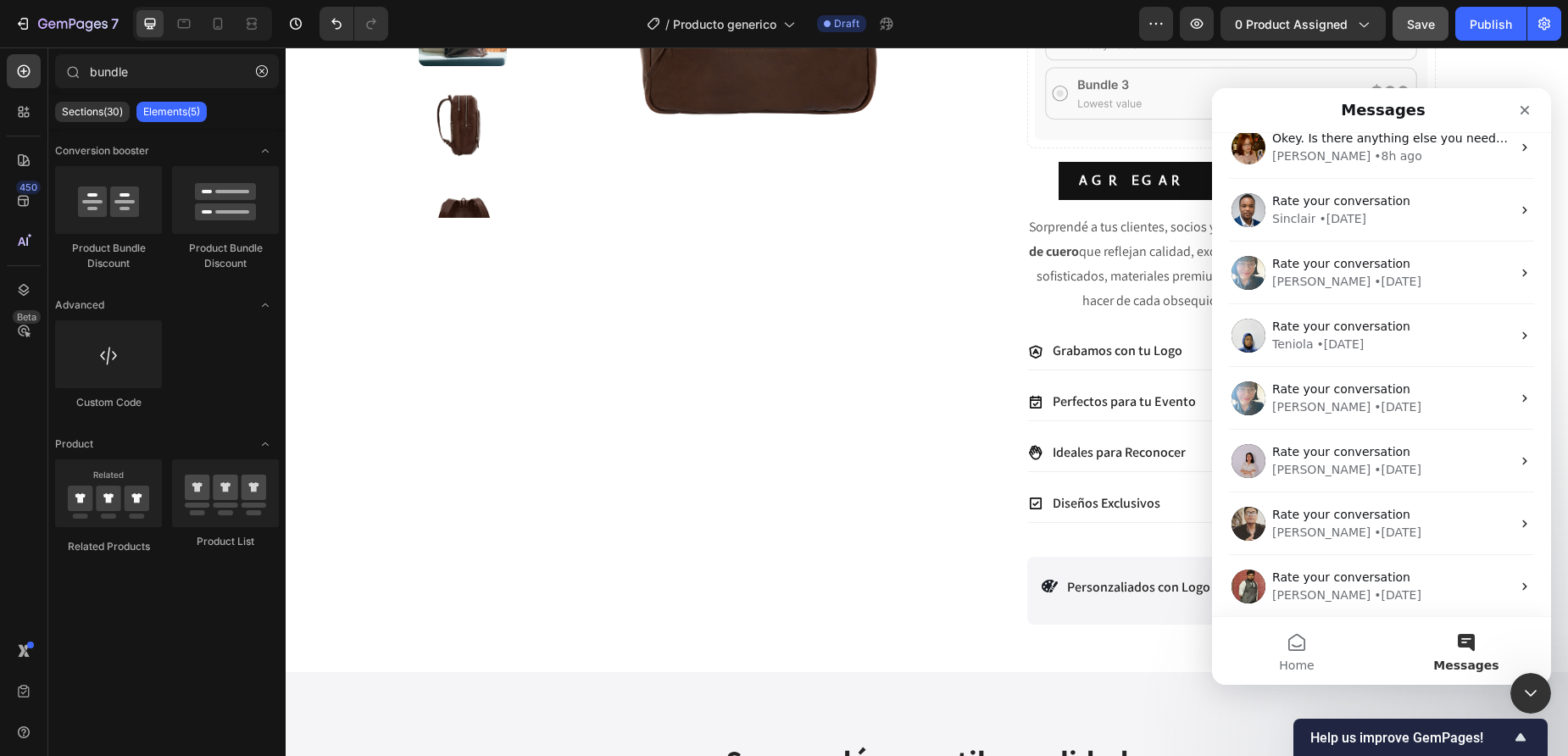
scroll to position [20, 0]
click at [1312, 660] on span "Home" at bounding box center [1296, 664] width 35 height 12
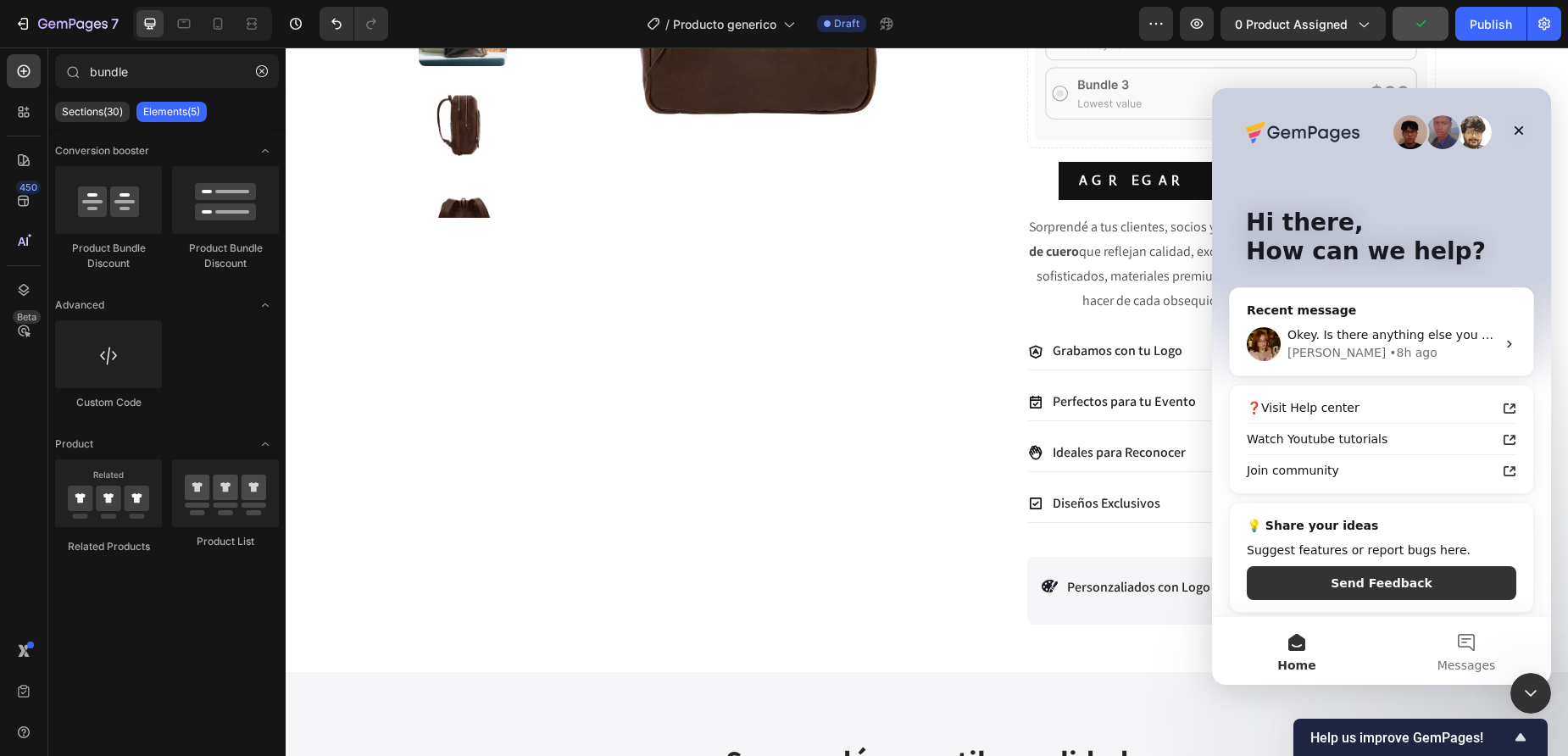
scroll to position [5, 0]
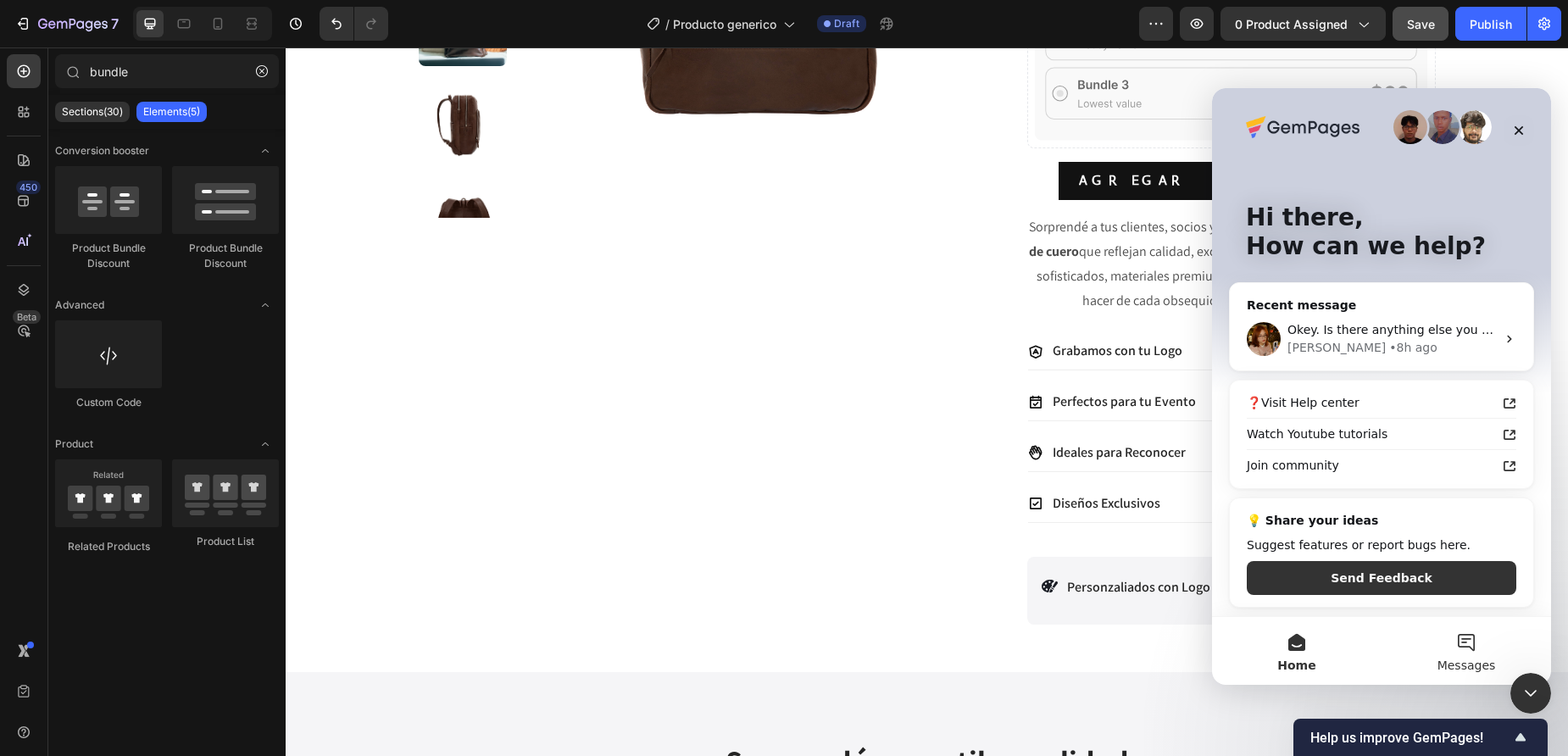
click at [1468, 662] on span "Messages" at bounding box center [1467, 664] width 59 height 12
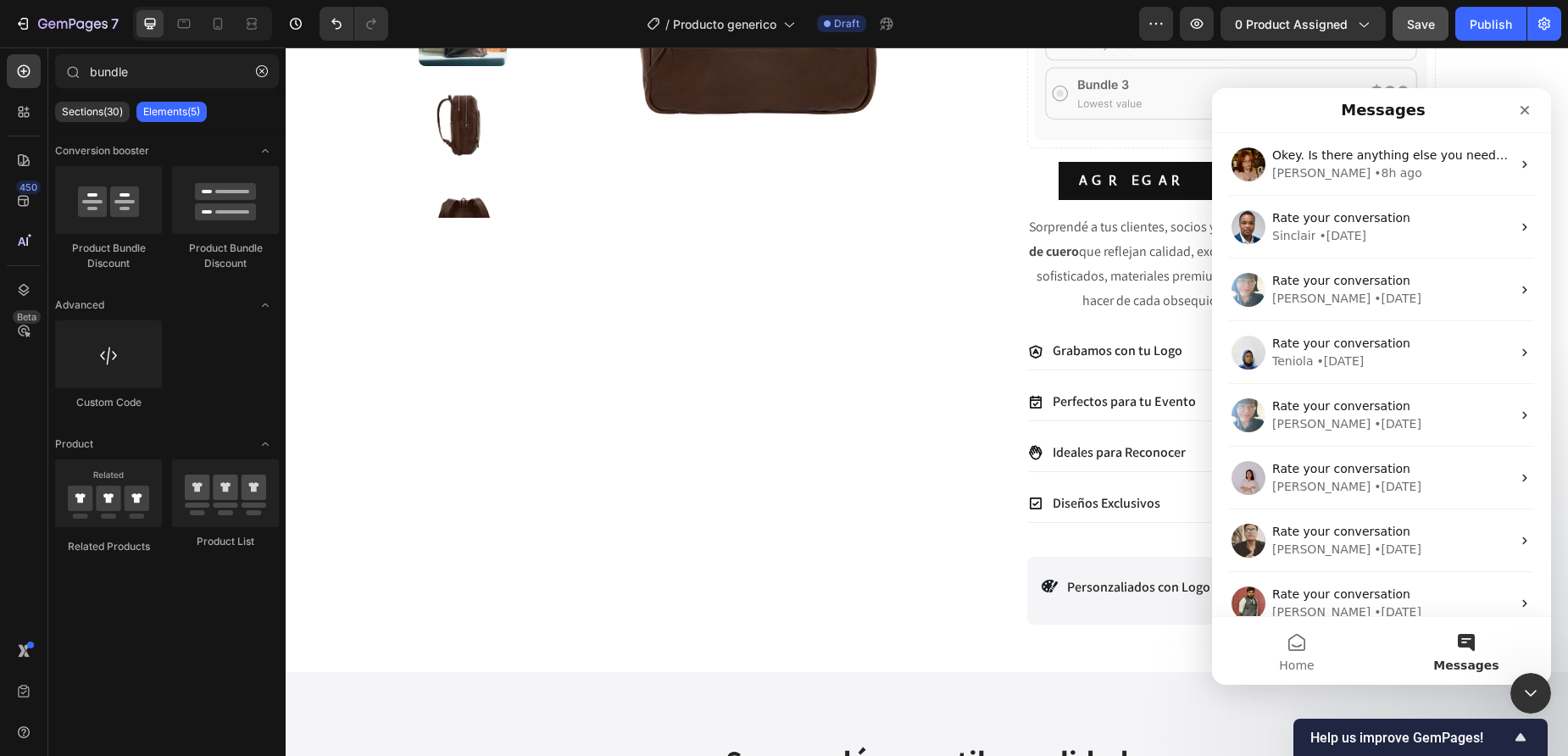
click at [1472, 654] on button "Messages" at bounding box center [1466, 651] width 169 height 68
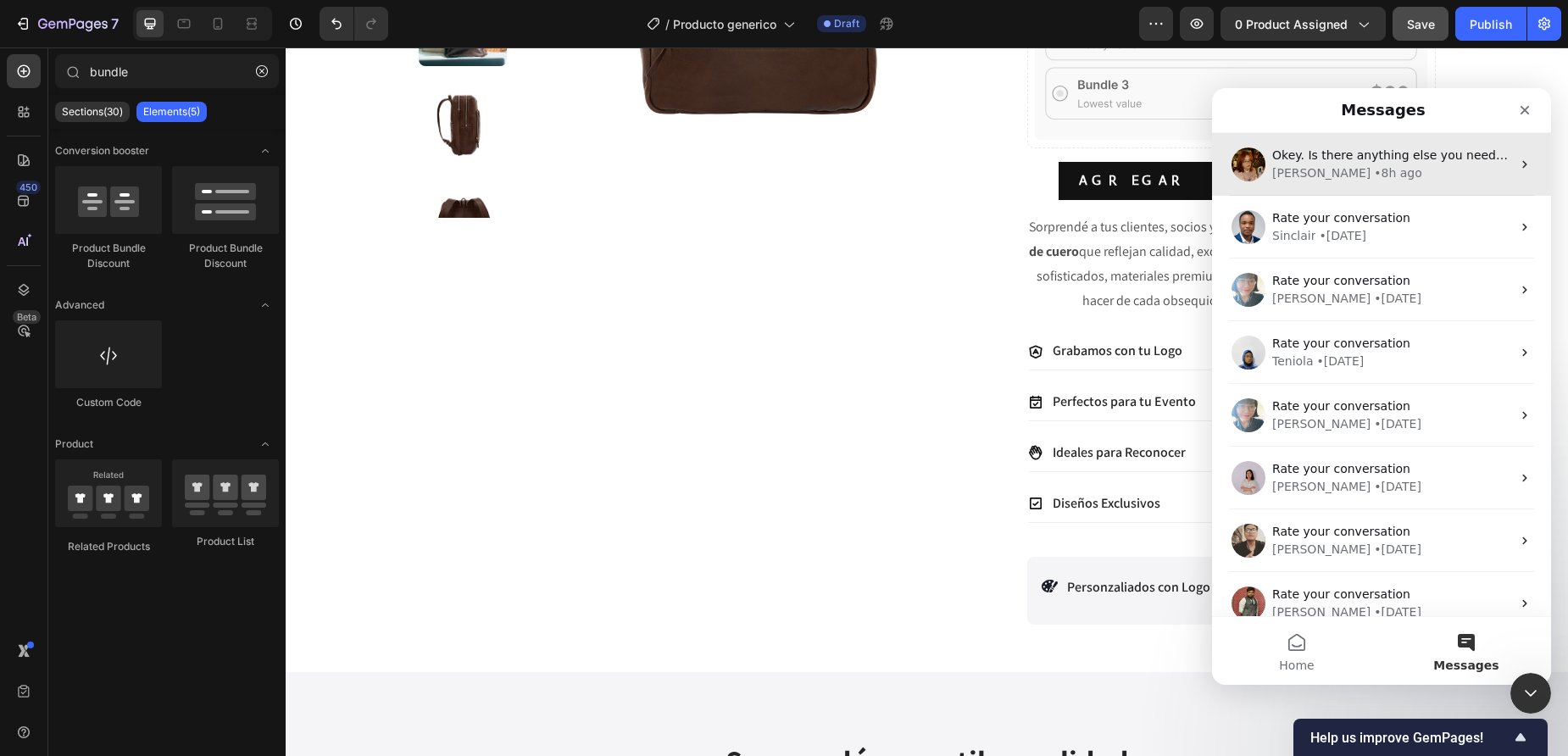
click at [1449, 163] on div "Okey. Is there anything else you need help with?" at bounding box center [1392, 156] width 239 height 18
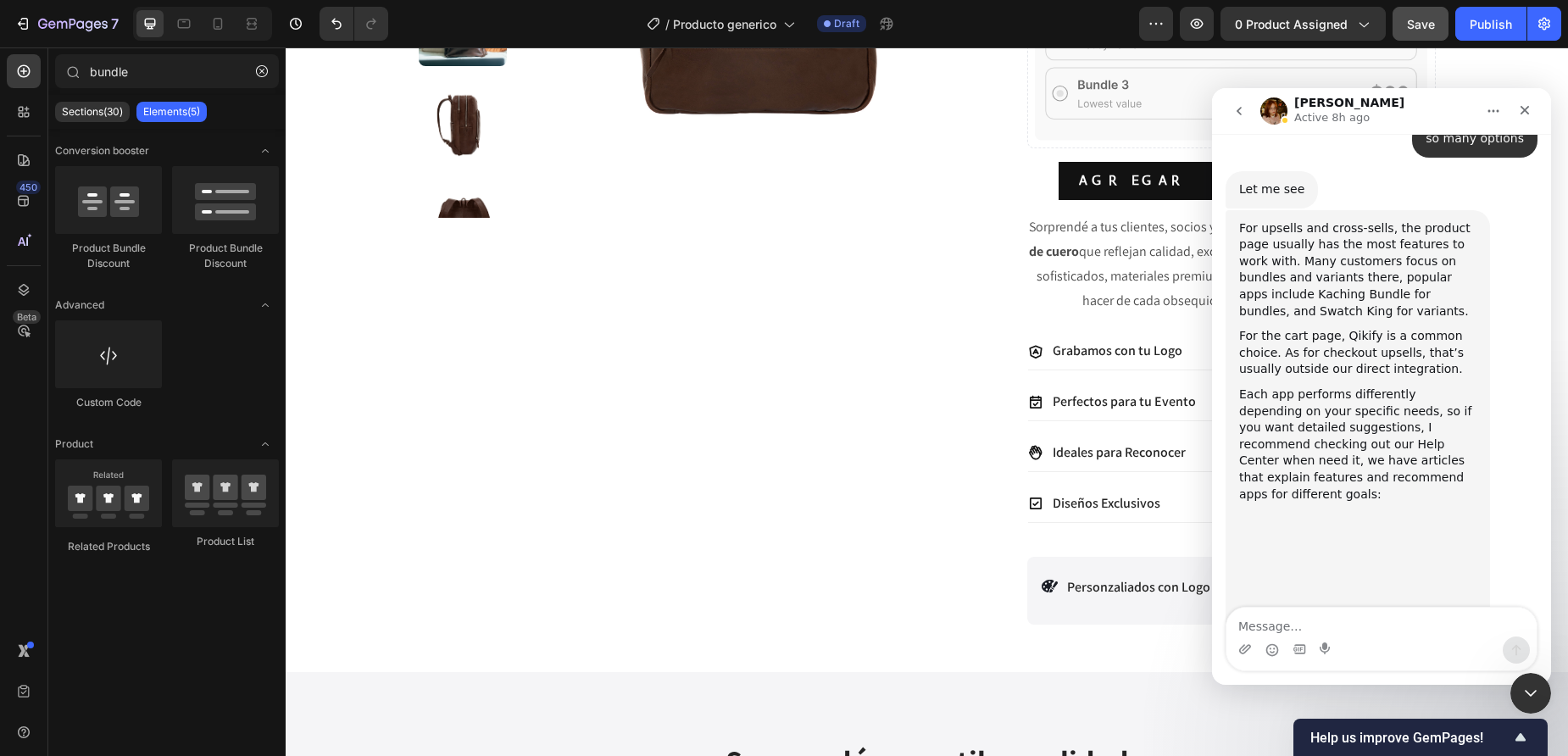
scroll to position [2752, 0]
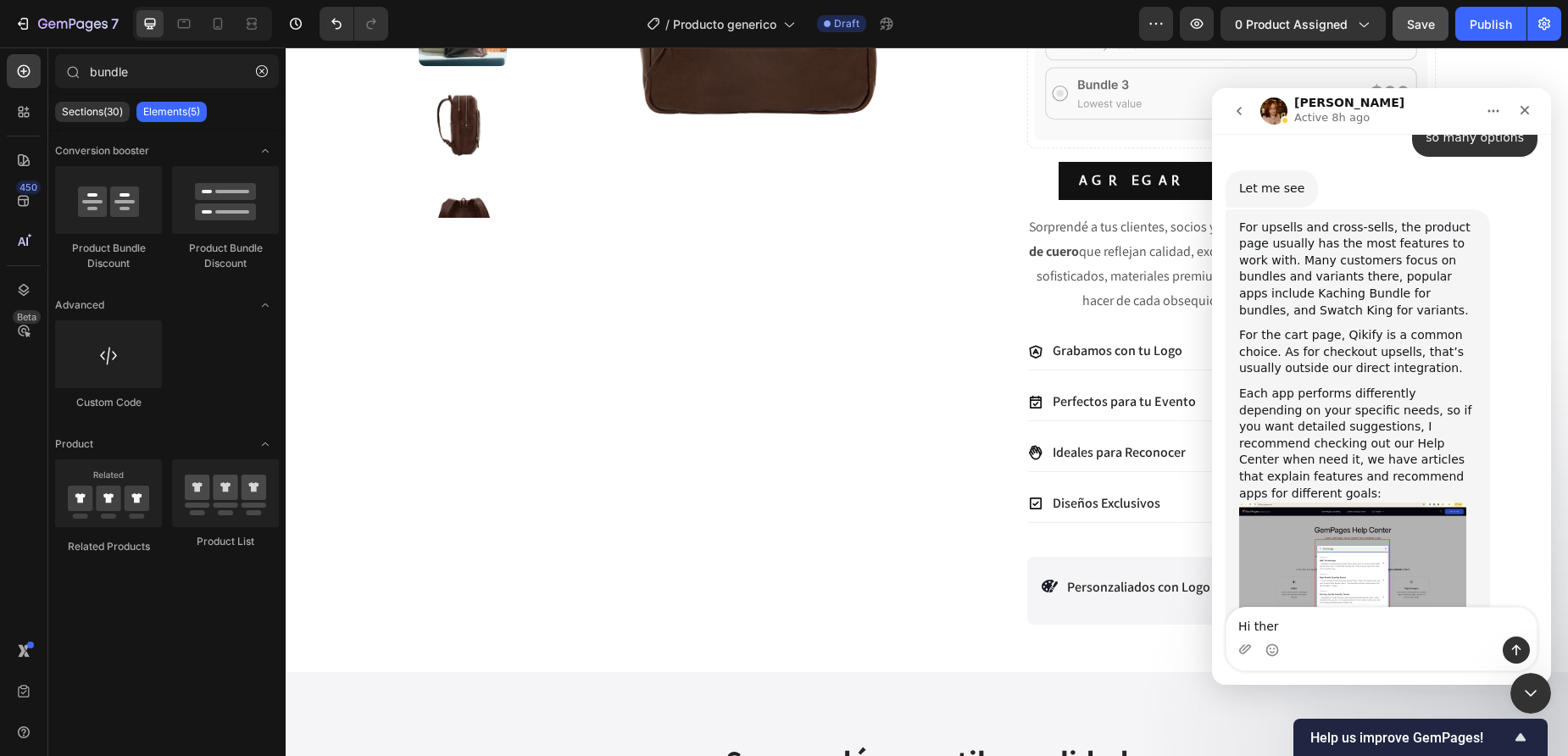
type textarea "Hi there"
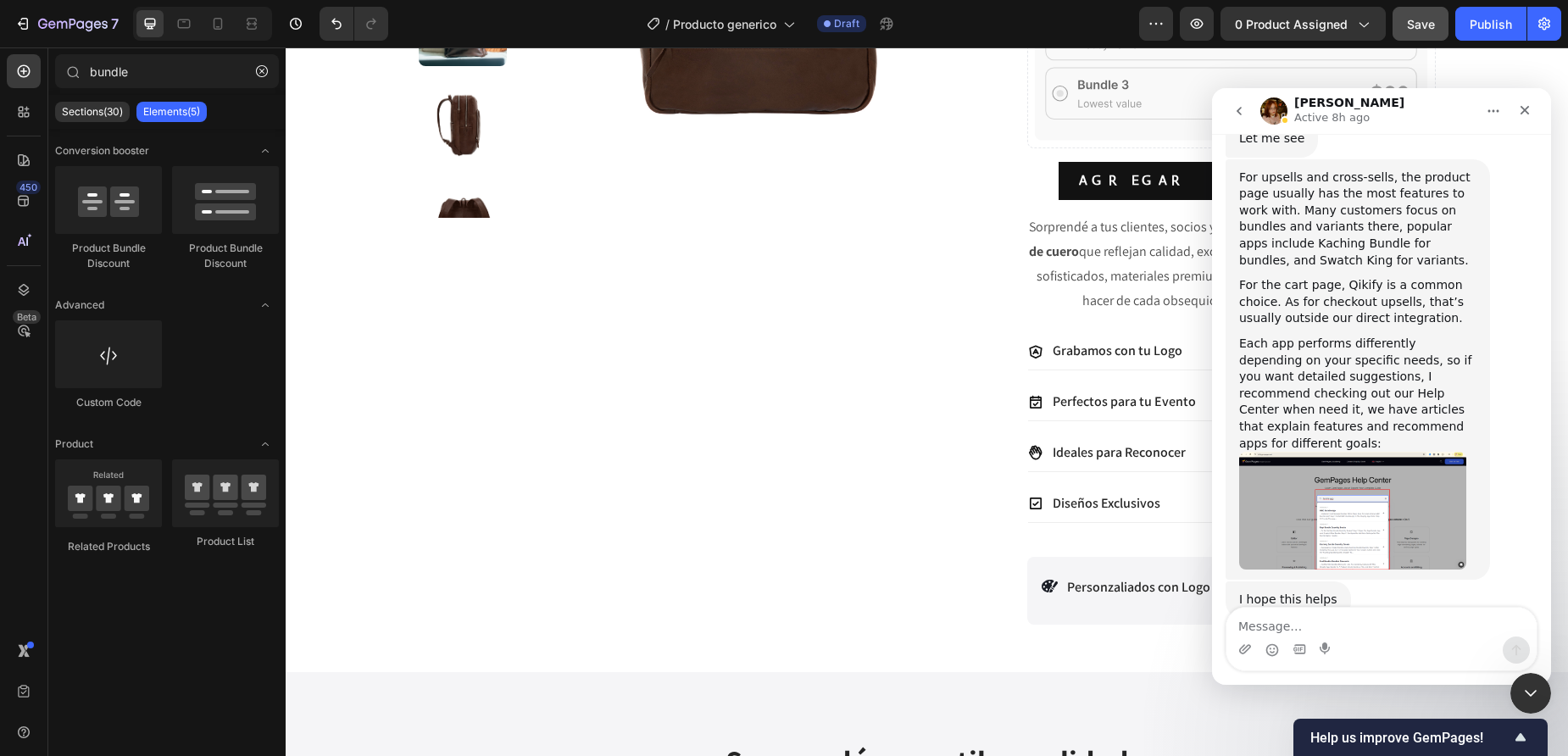
scroll to position [2803, 0]
click at [1246, 650] on icon "Upload attachment" at bounding box center [1245, 648] width 13 height 13
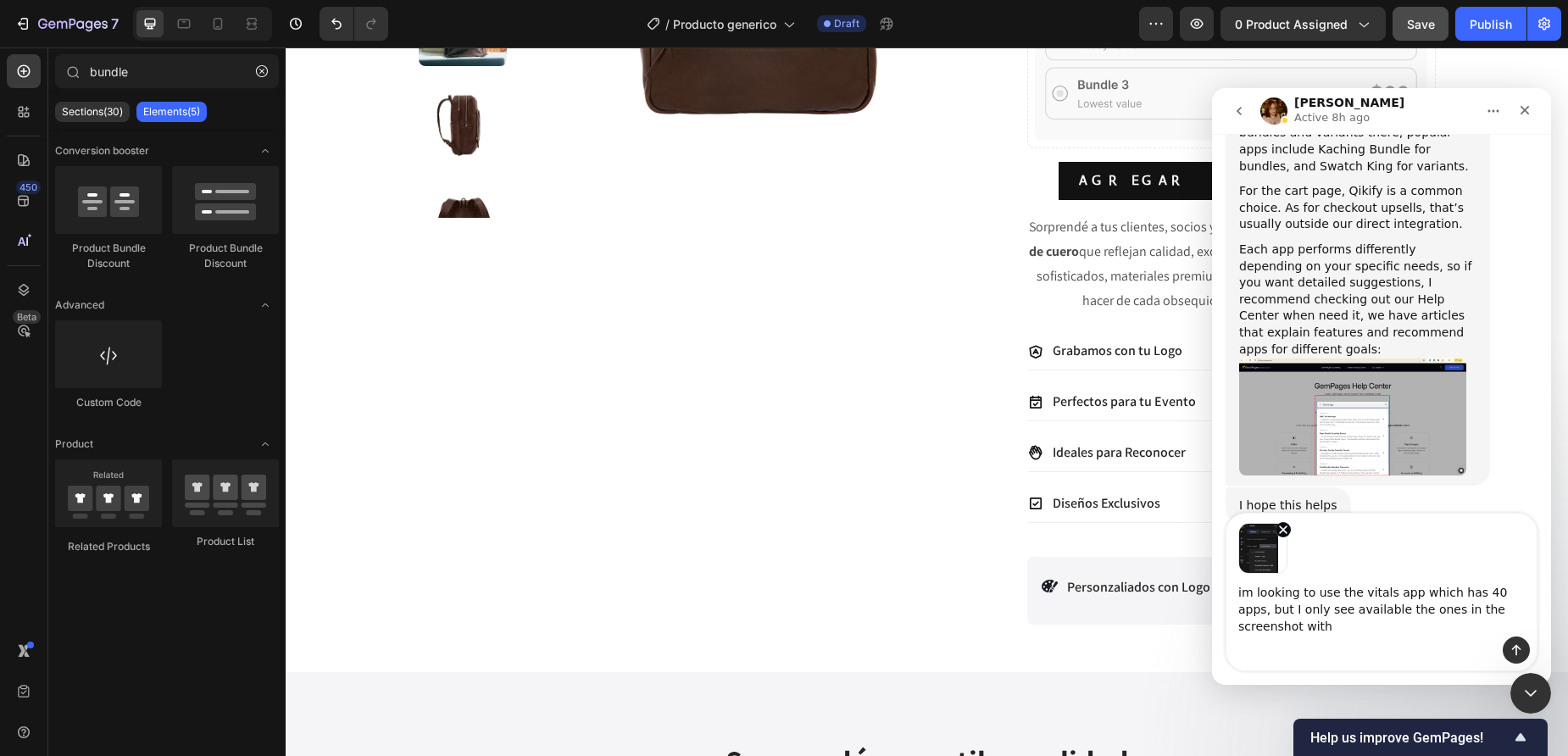
scroll to position [2897, 0]
type textarea "im looking to use the vitals app which has 40 apps, but I only see available th…"
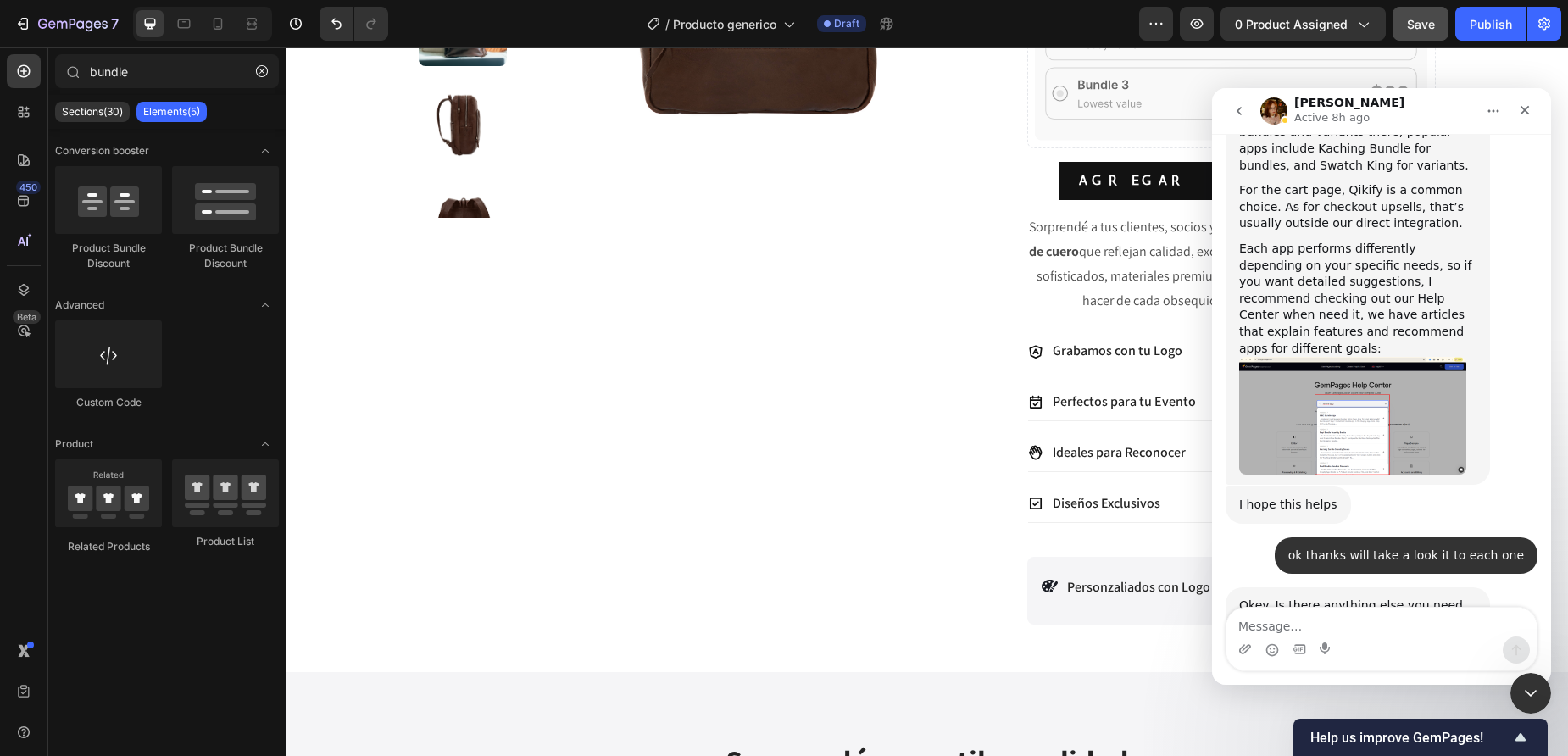
scroll to position [3126, 0]
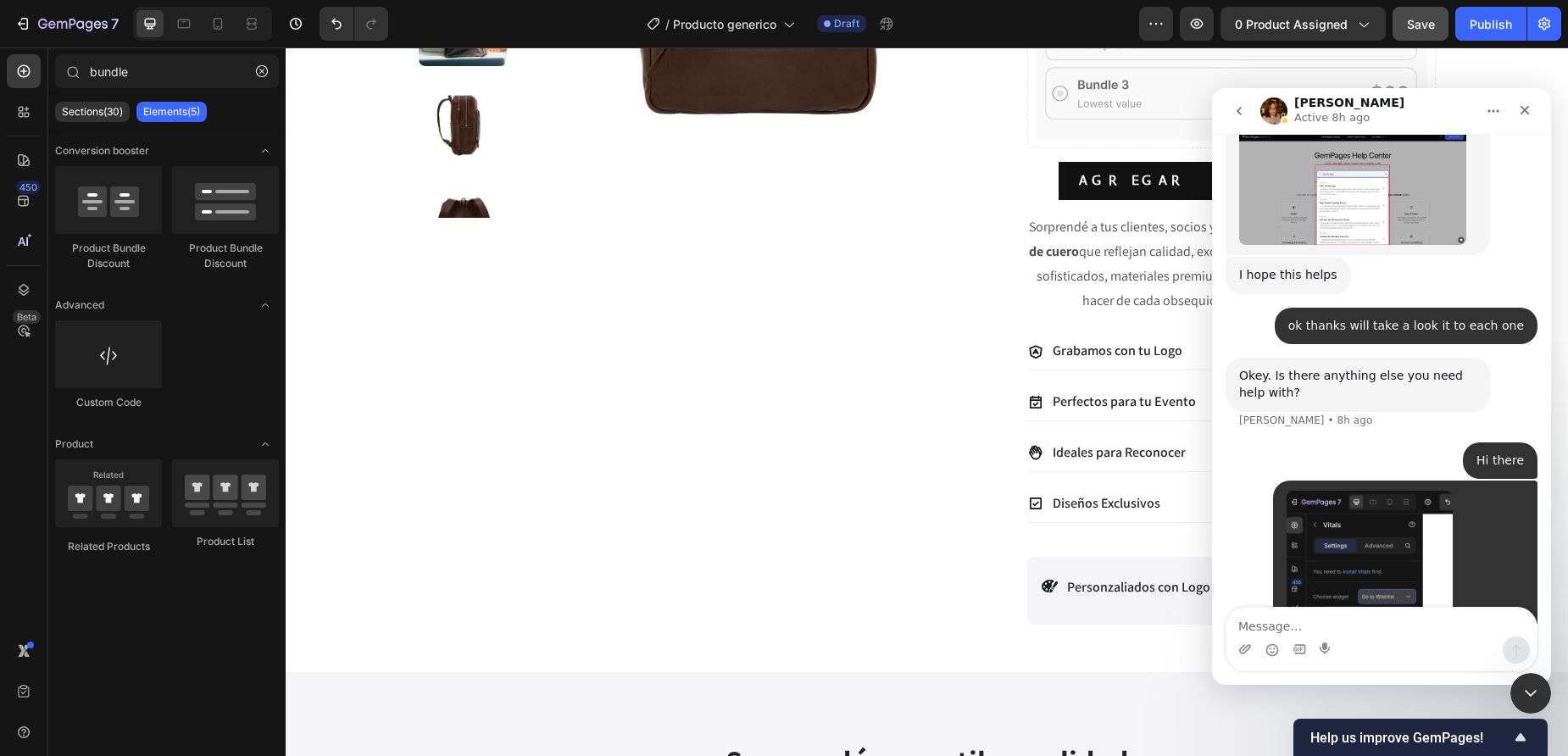
click at [1493, 111] on icon "Home" at bounding box center [1494, 111] width 11 height 3
click at [1236, 114] on icon "go back" at bounding box center [1238, 110] width 13 height 13
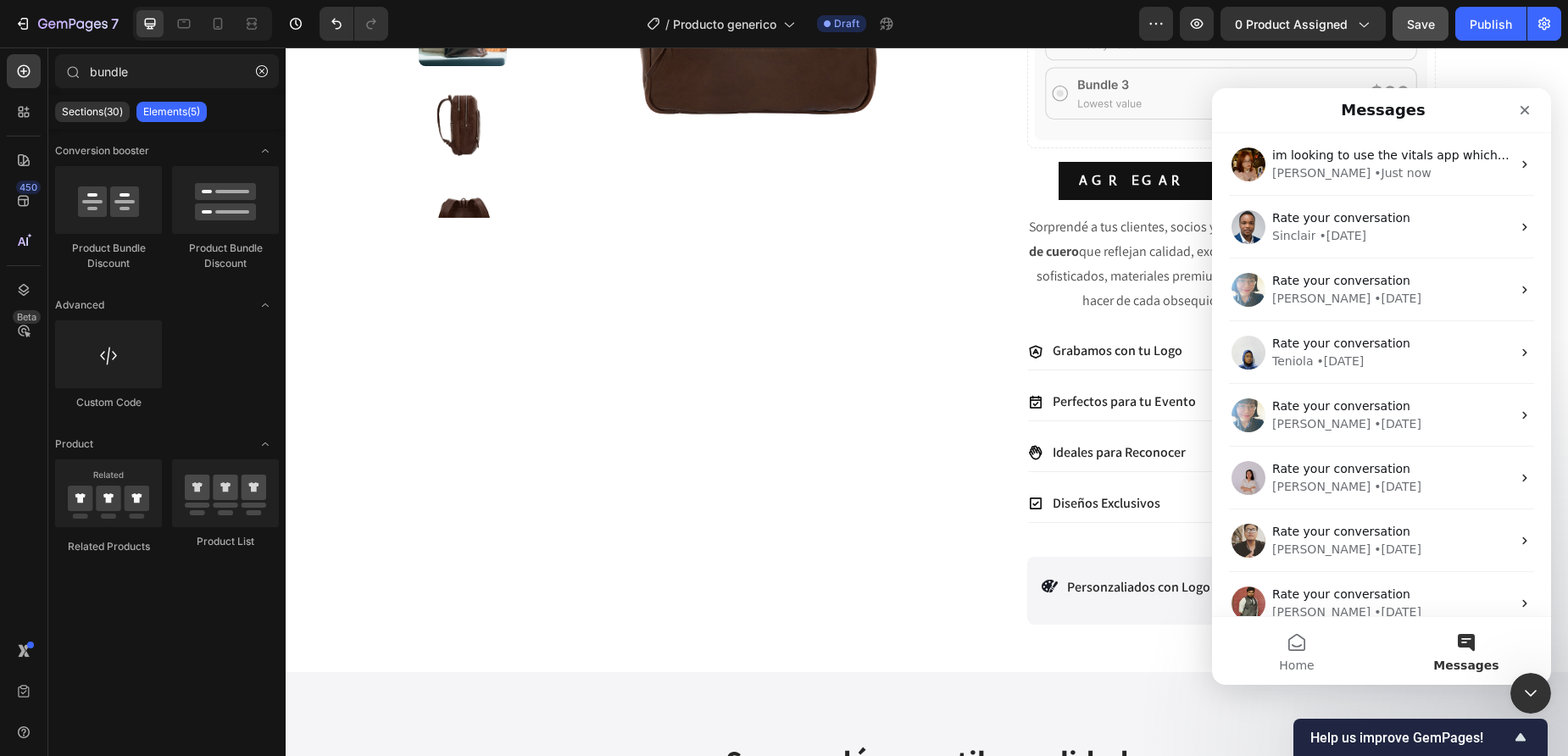
scroll to position [0, 0]
click at [1526, 113] on icon "Close" at bounding box center [1524, 110] width 13 height 13
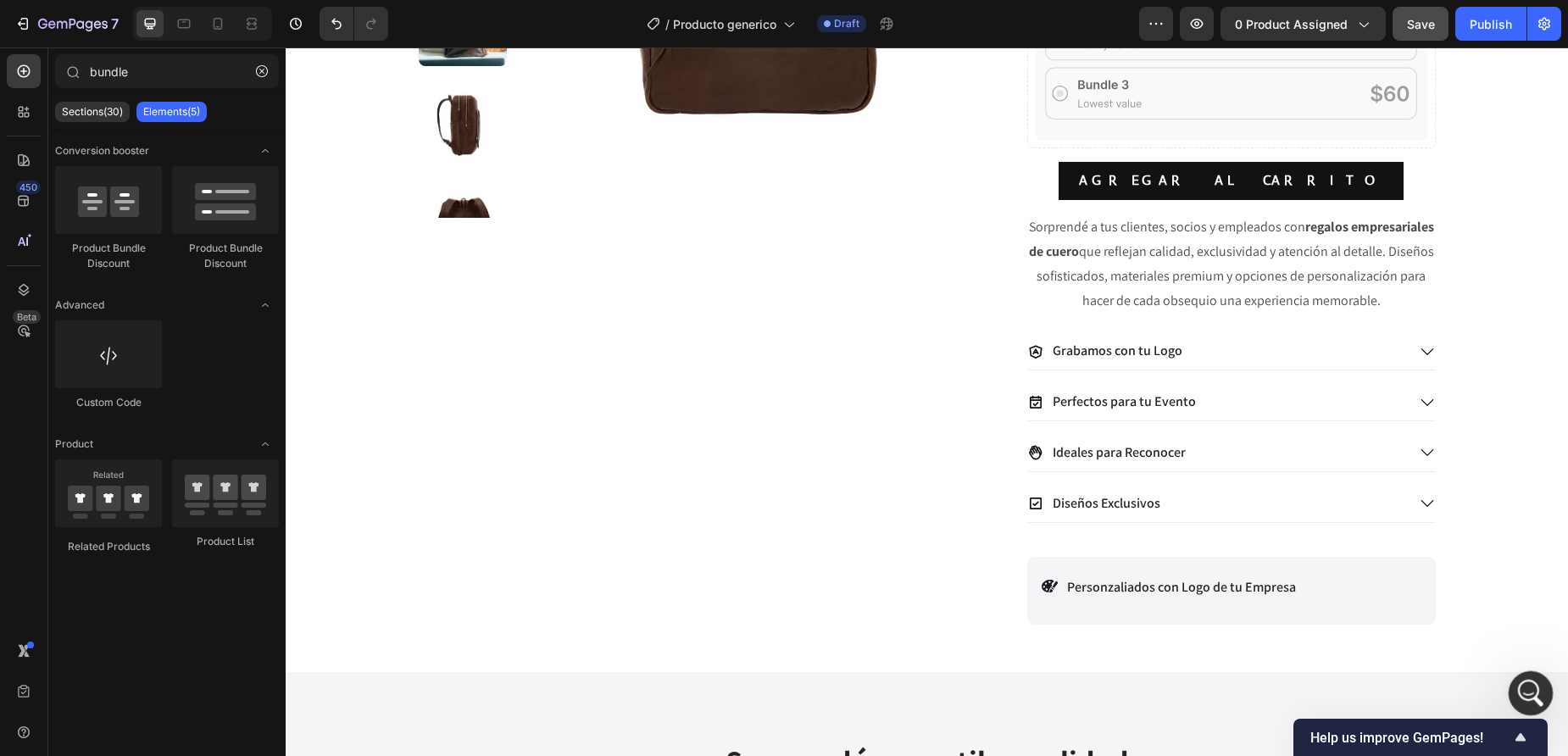
click at [1525, 690] on icon "Open Intercom Messenger" at bounding box center [1528, 690] width 28 height 28
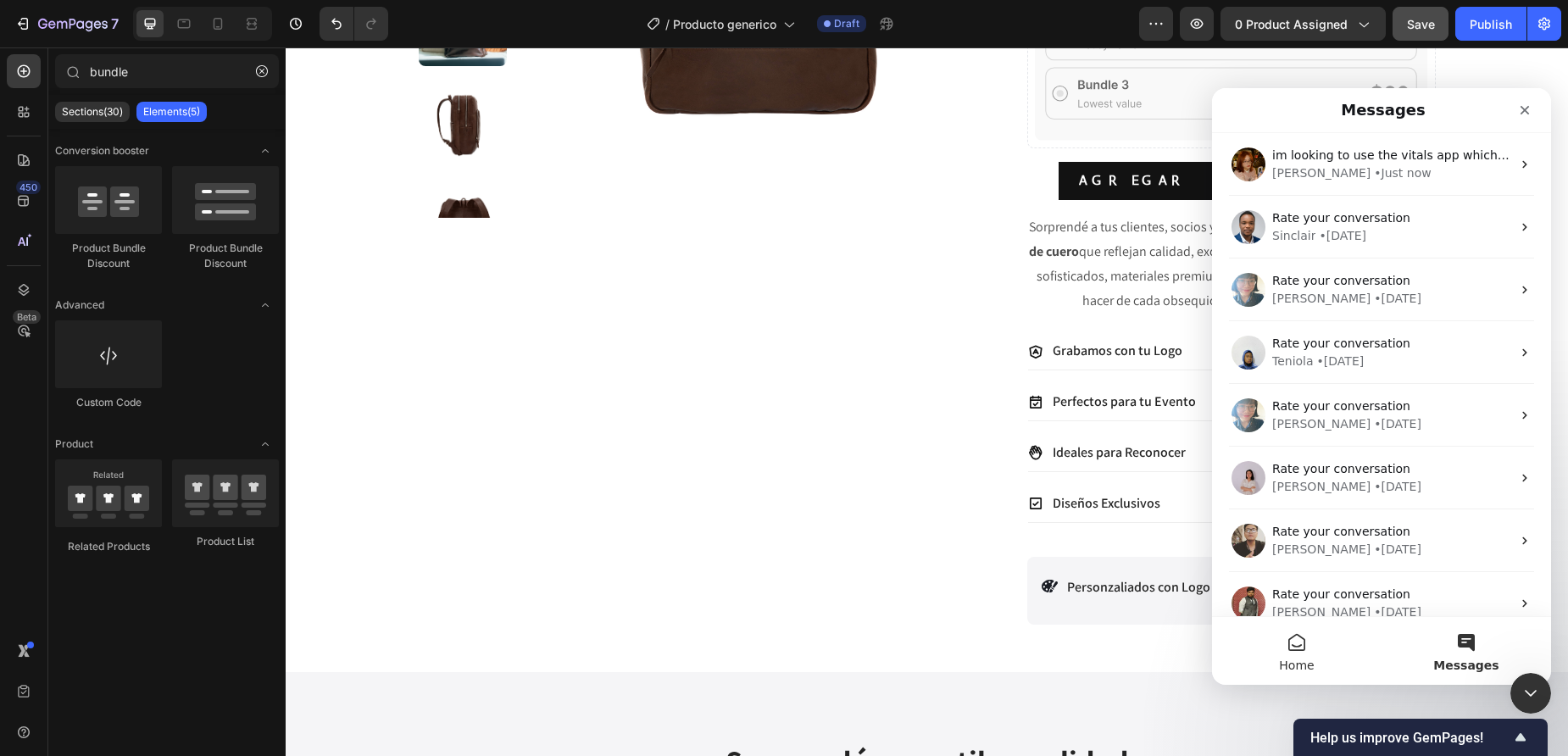
click at [1291, 649] on button "Home" at bounding box center [1297, 651] width 169 height 68
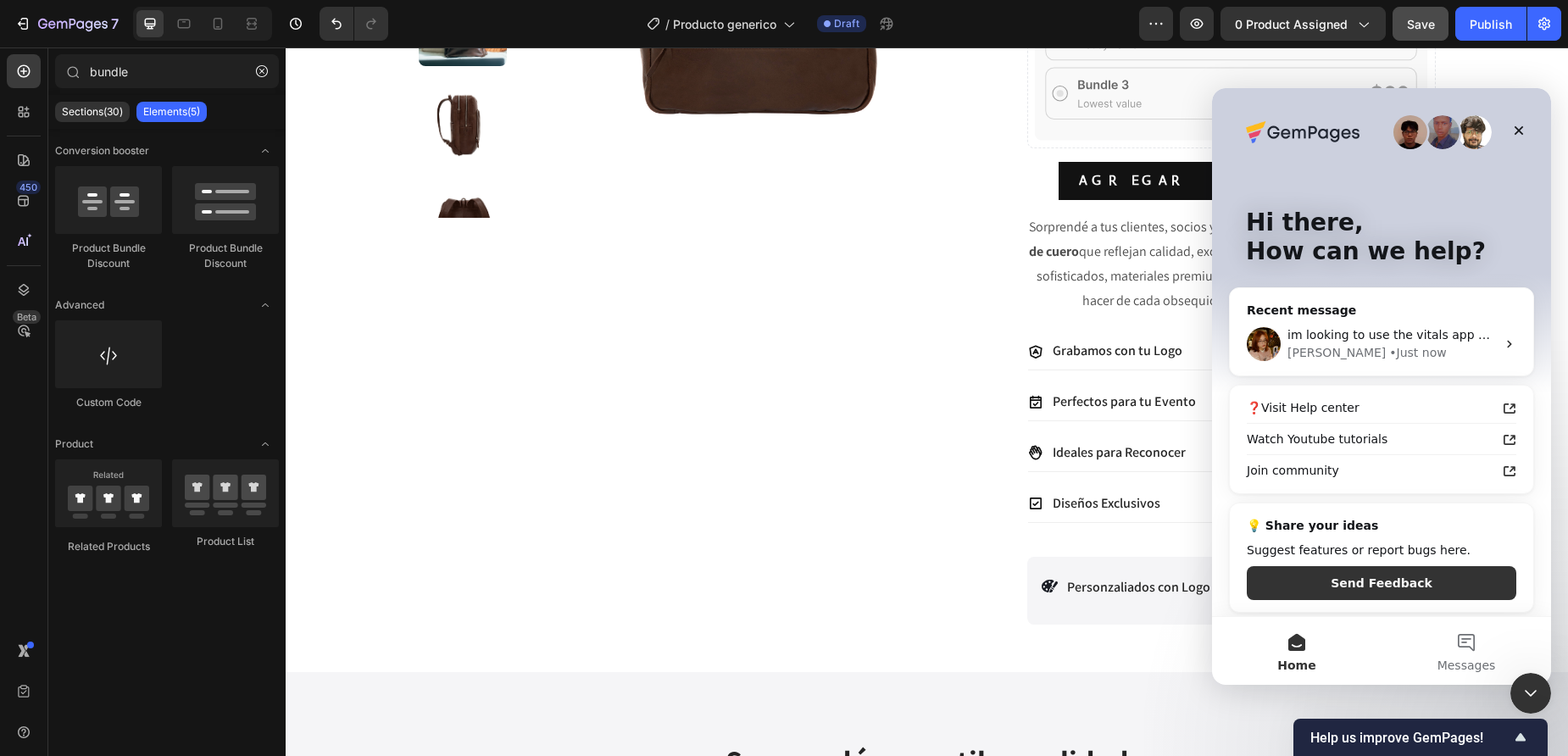
click at [1333, 231] on p "Hi there," at bounding box center [1382, 223] width 271 height 28
click at [1326, 342] on div "im looking to use the vitals app which has 40 apps, but I only see available th…" at bounding box center [1392, 335] width 208 height 18
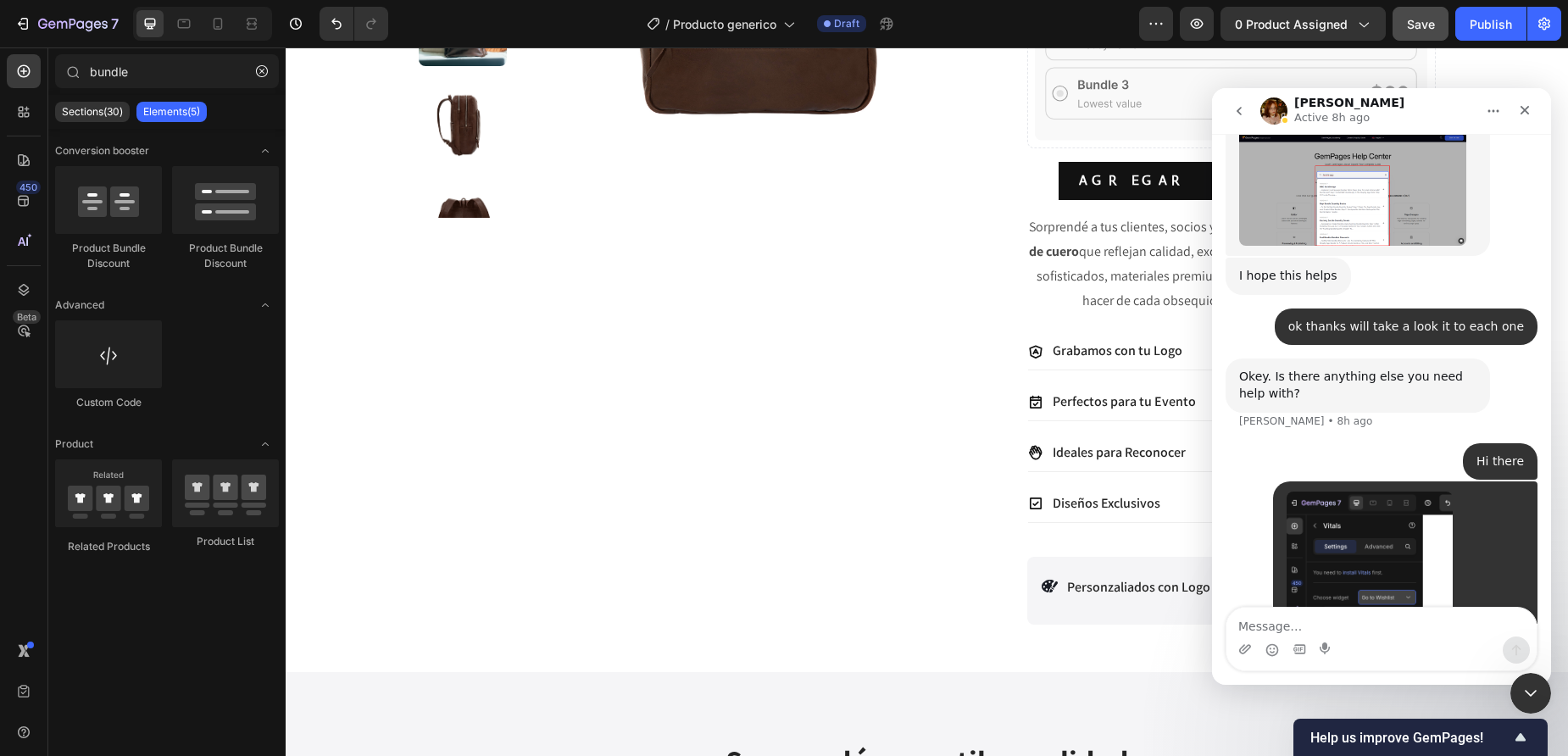
scroll to position [3126, 0]
click at [1495, 118] on button "Home" at bounding box center [1493, 111] width 32 height 32
click at [1458, 118] on div "[PERSON_NAME] Active 8h ago" at bounding box center [1368, 110] width 216 height 29
click at [1529, 113] on icon "Close" at bounding box center [1525, 110] width 9 height 9
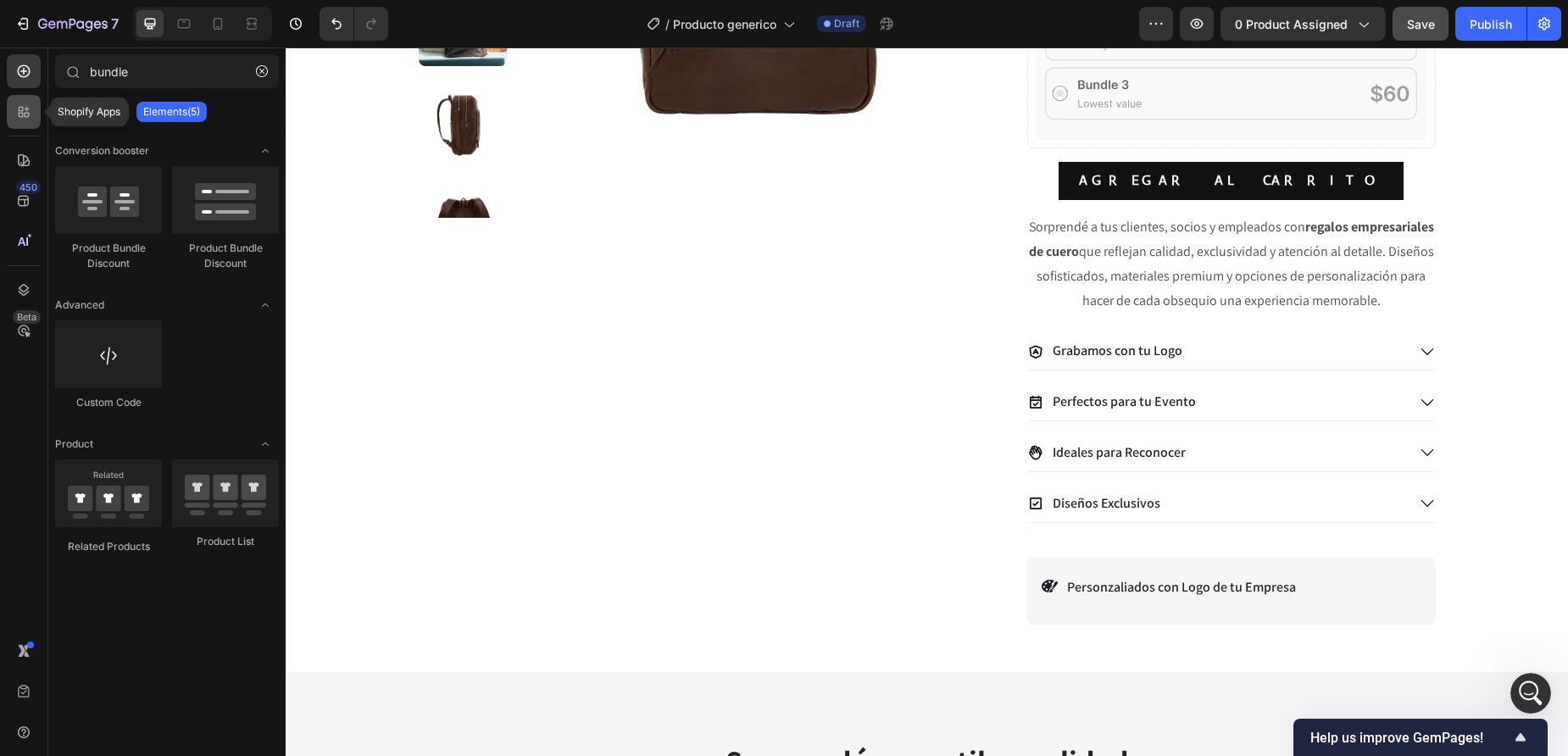
click at [25, 120] on div at bounding box center [24, 112] width 34 height 34
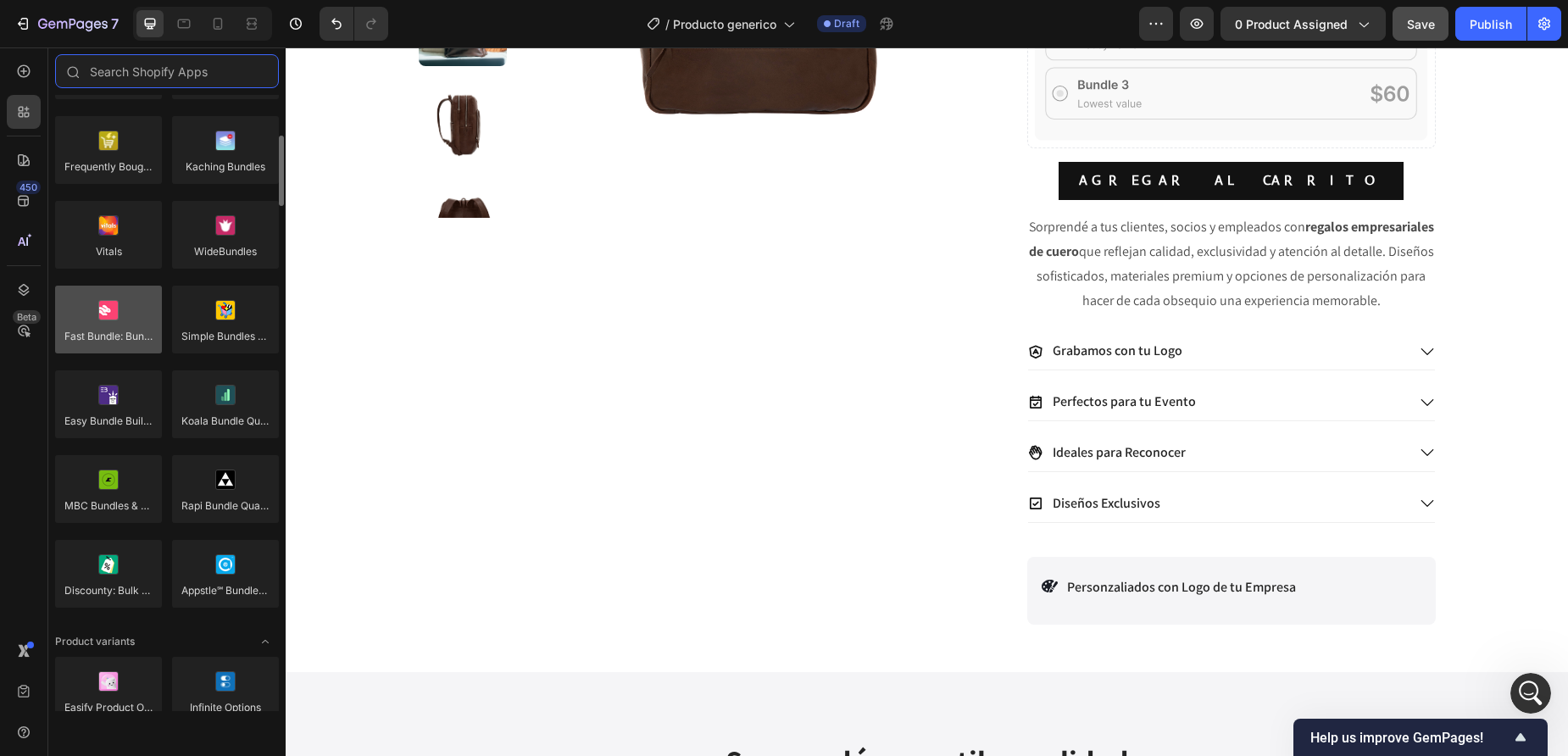
scroll to position [1357, 0]
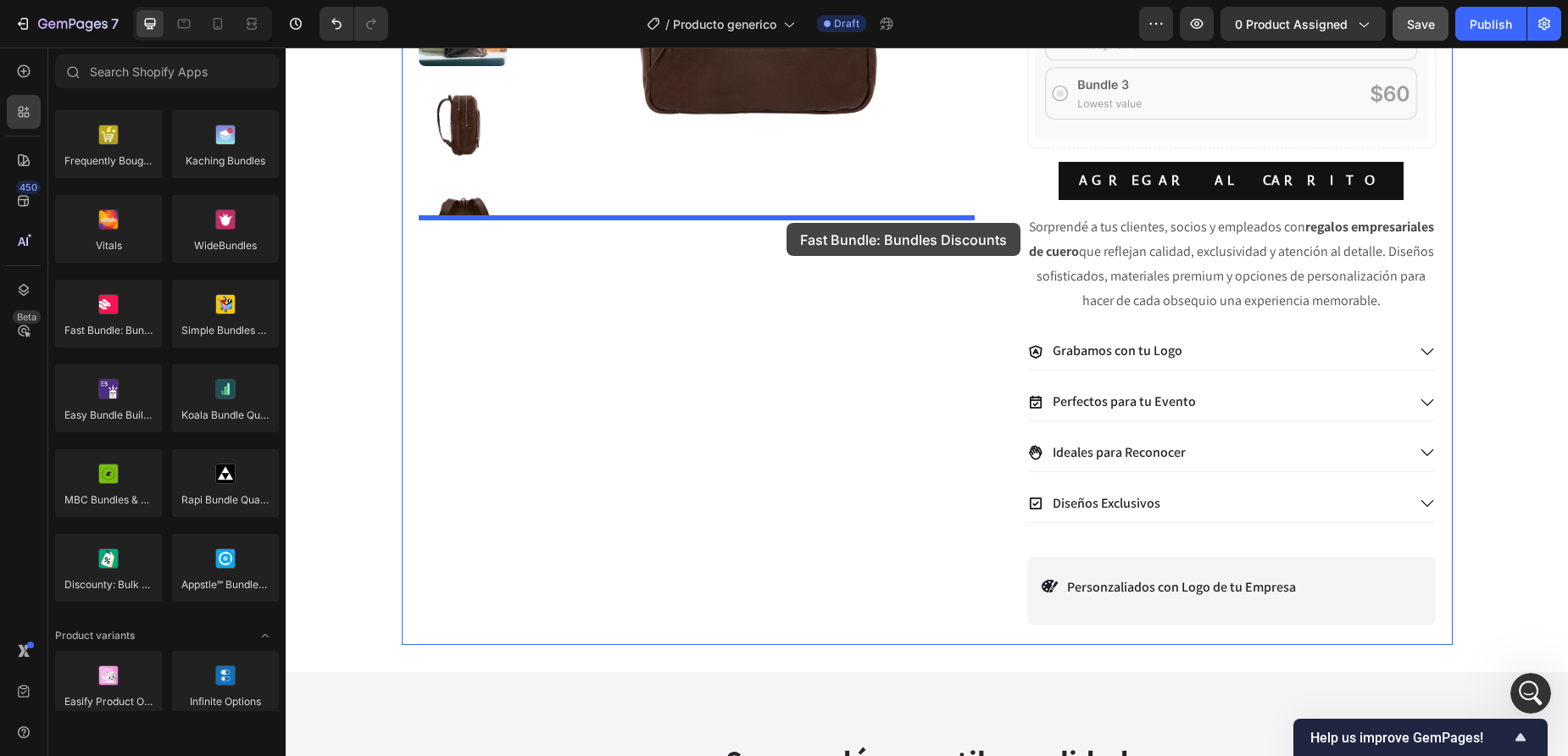
drag, startPoint x: 394, startPoint y: 370, endPoint x: 787, endPoint y: 223, distance: 419.6
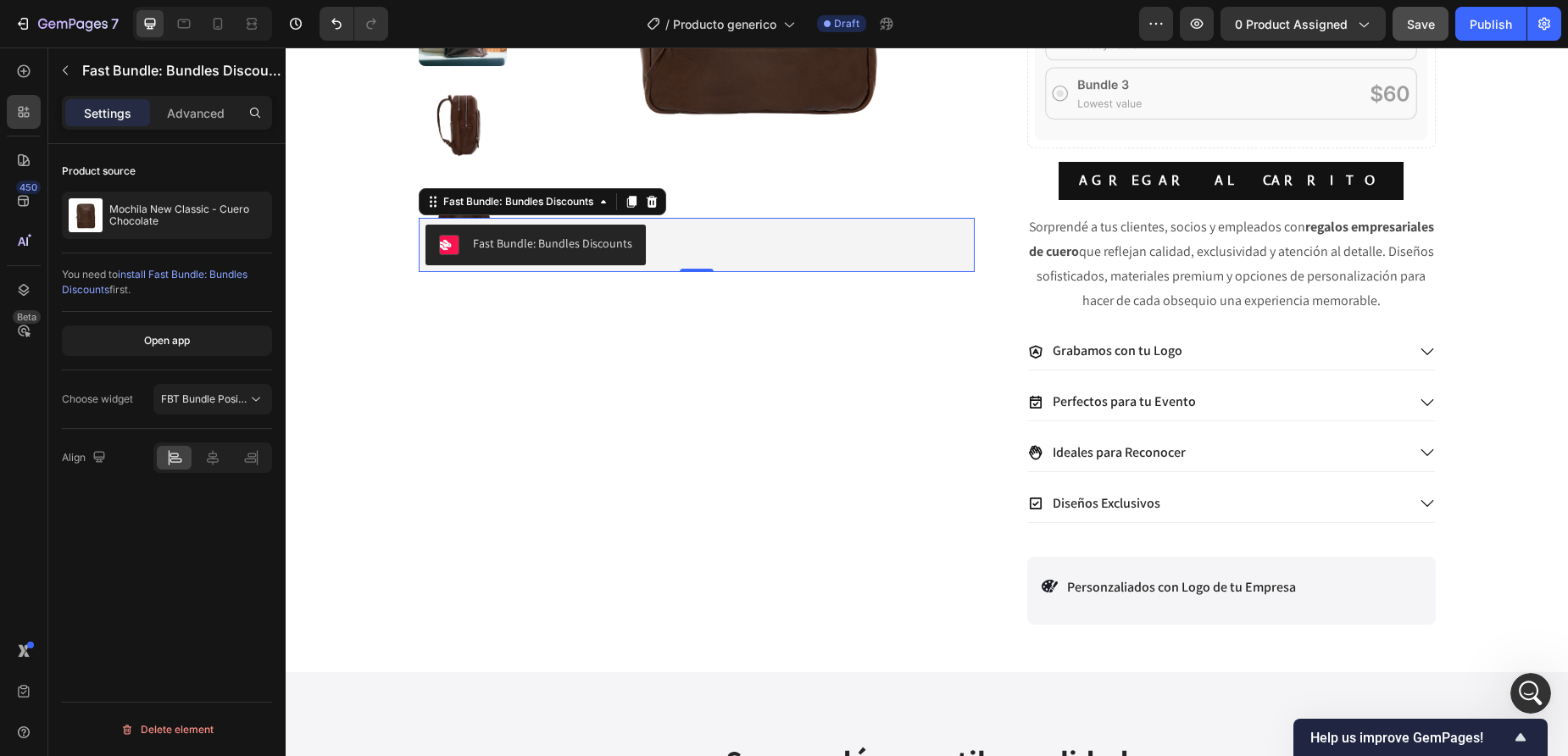
click at [532, 234] on button "Fast Bundle: Bundles Discounts" at bounding box center [535, 245] width 220 height 41
click at [656, 200] on icon at bounding box center [651, 201] width 11 height 12
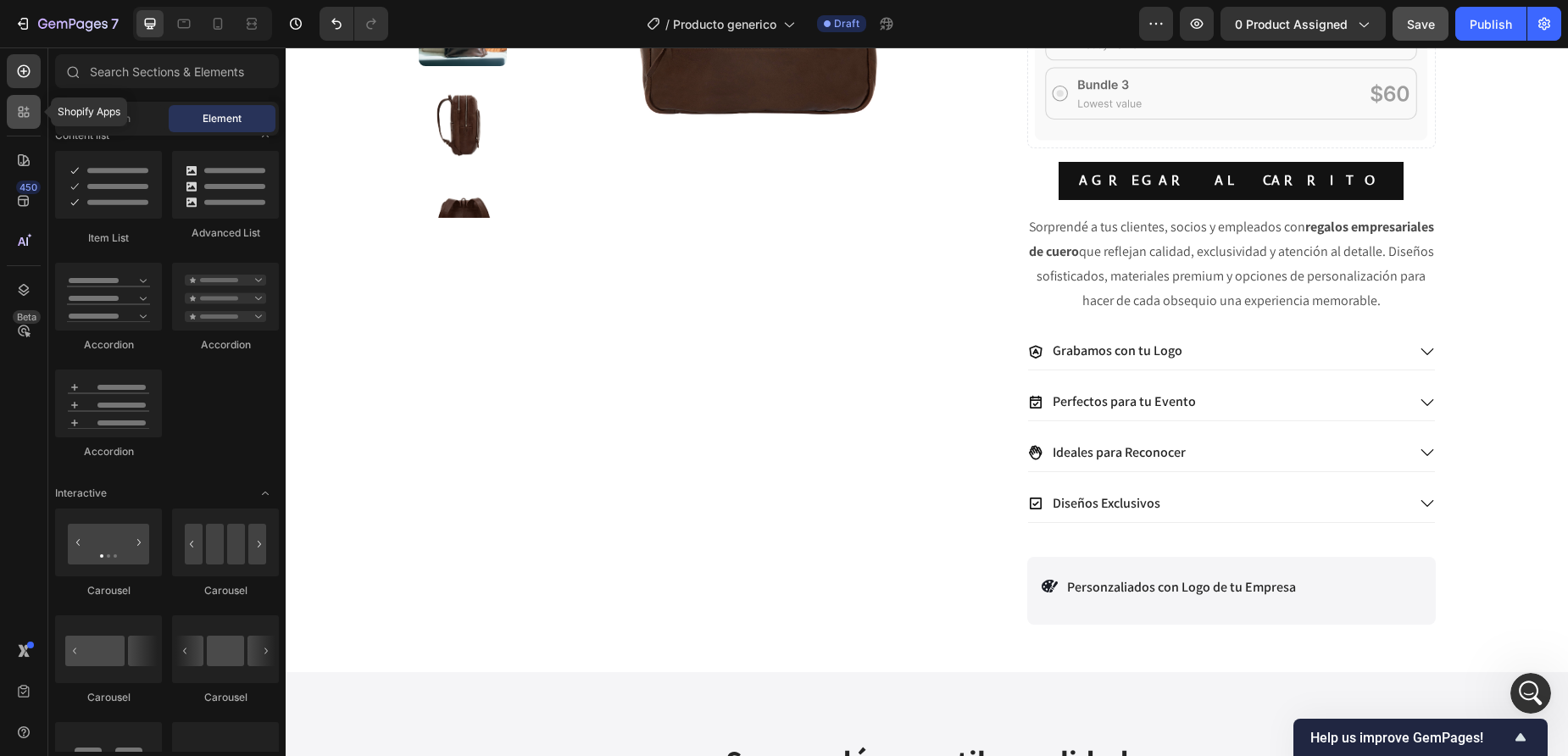
click at [17, 121] on div at bounding box center [24, 112] width 34 height 34
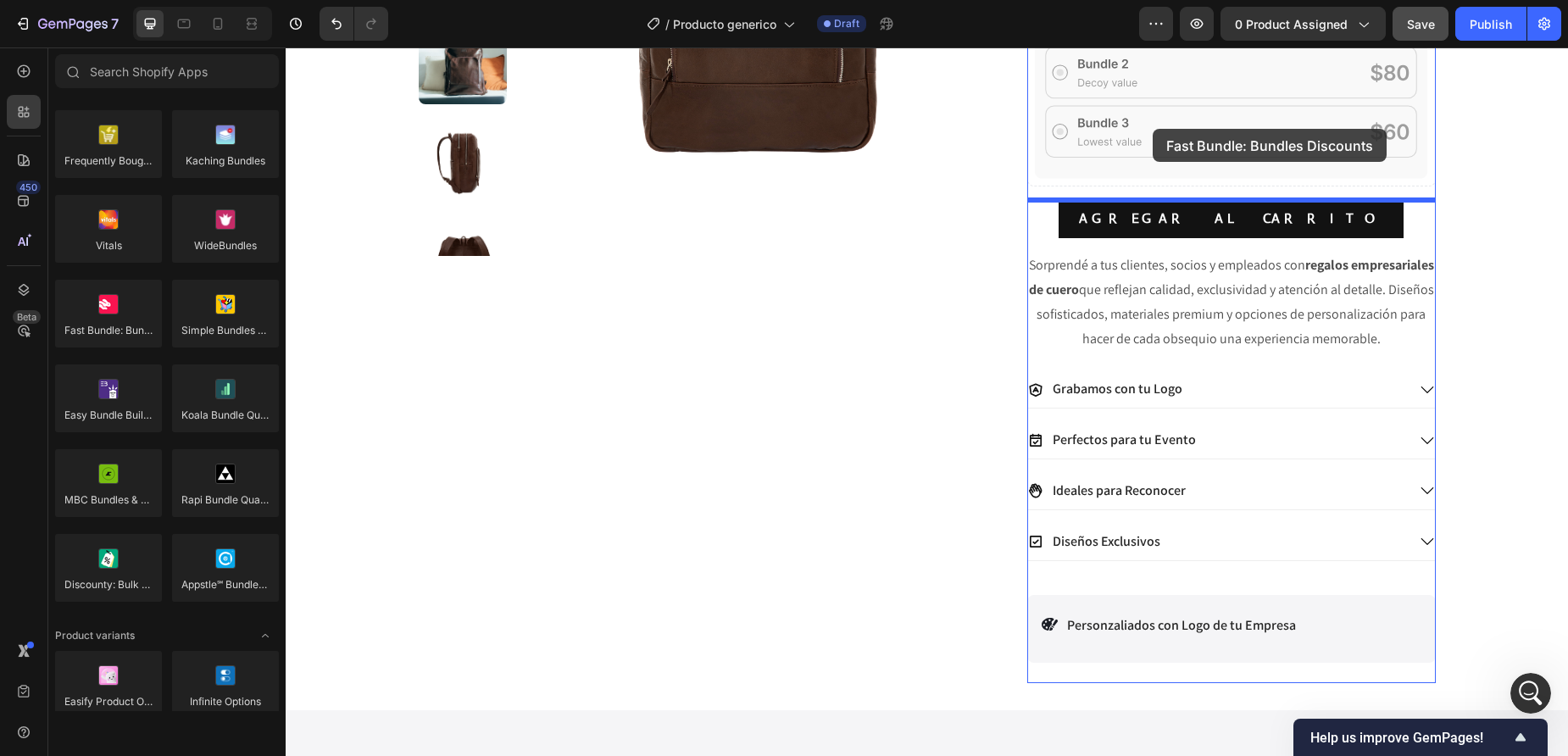
scroll to position [476, 0]
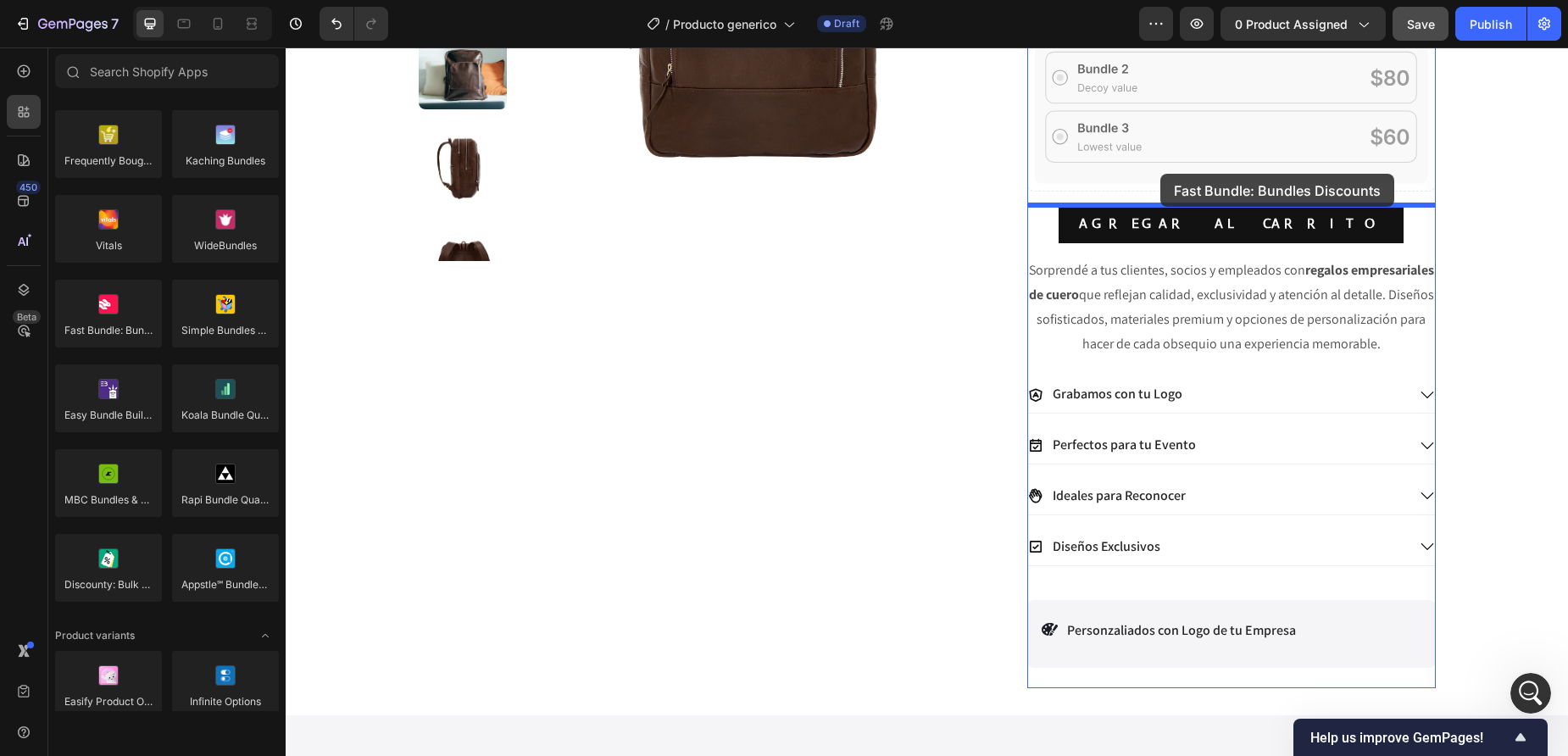
drag, startPoint x: 369, startPoint y: 367, endPoint x: 1161, endPoint y: 174, distance: 815.2
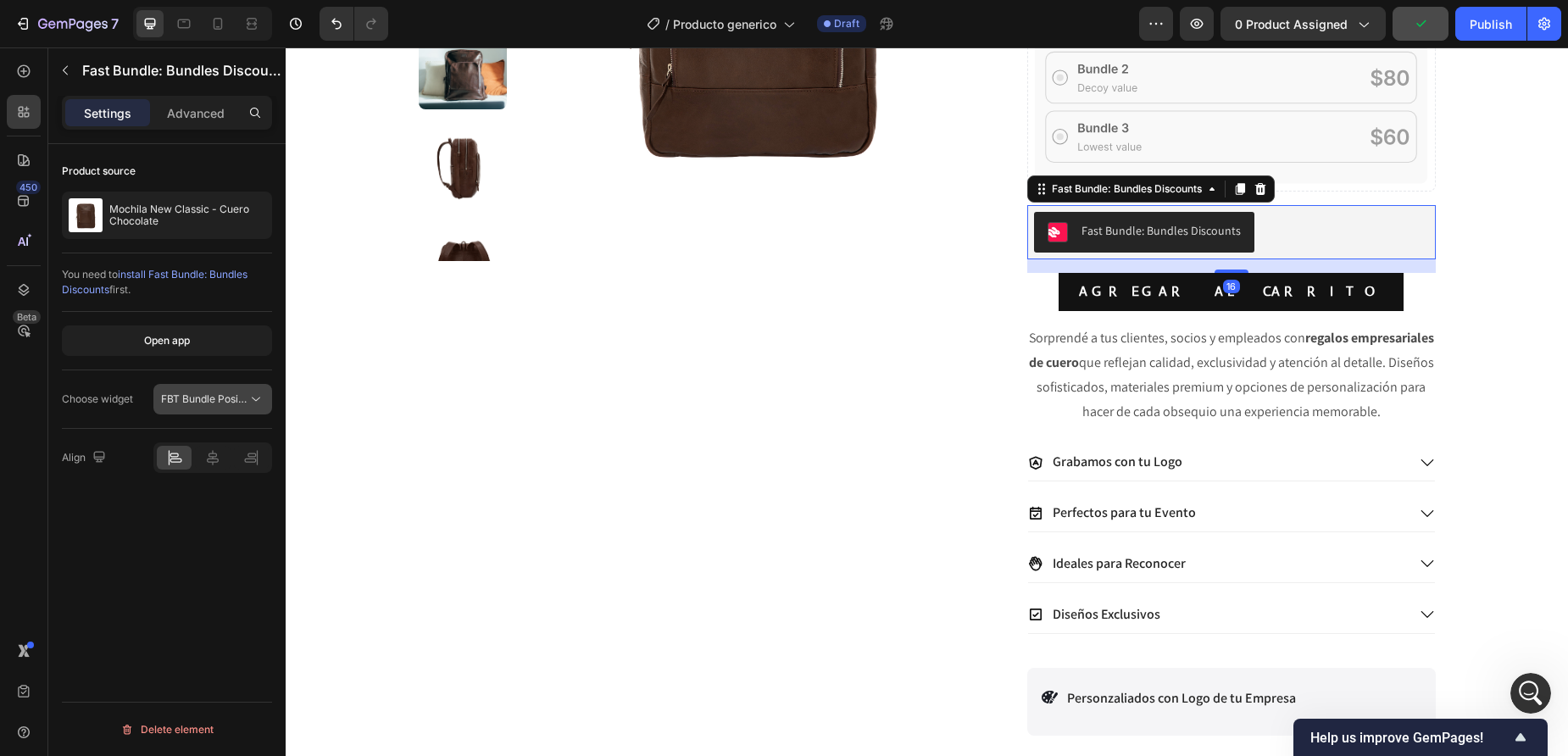
click at [207, 393] on span "FBT Bundle Position" at bounding box center [208, 399] width 95 height 12
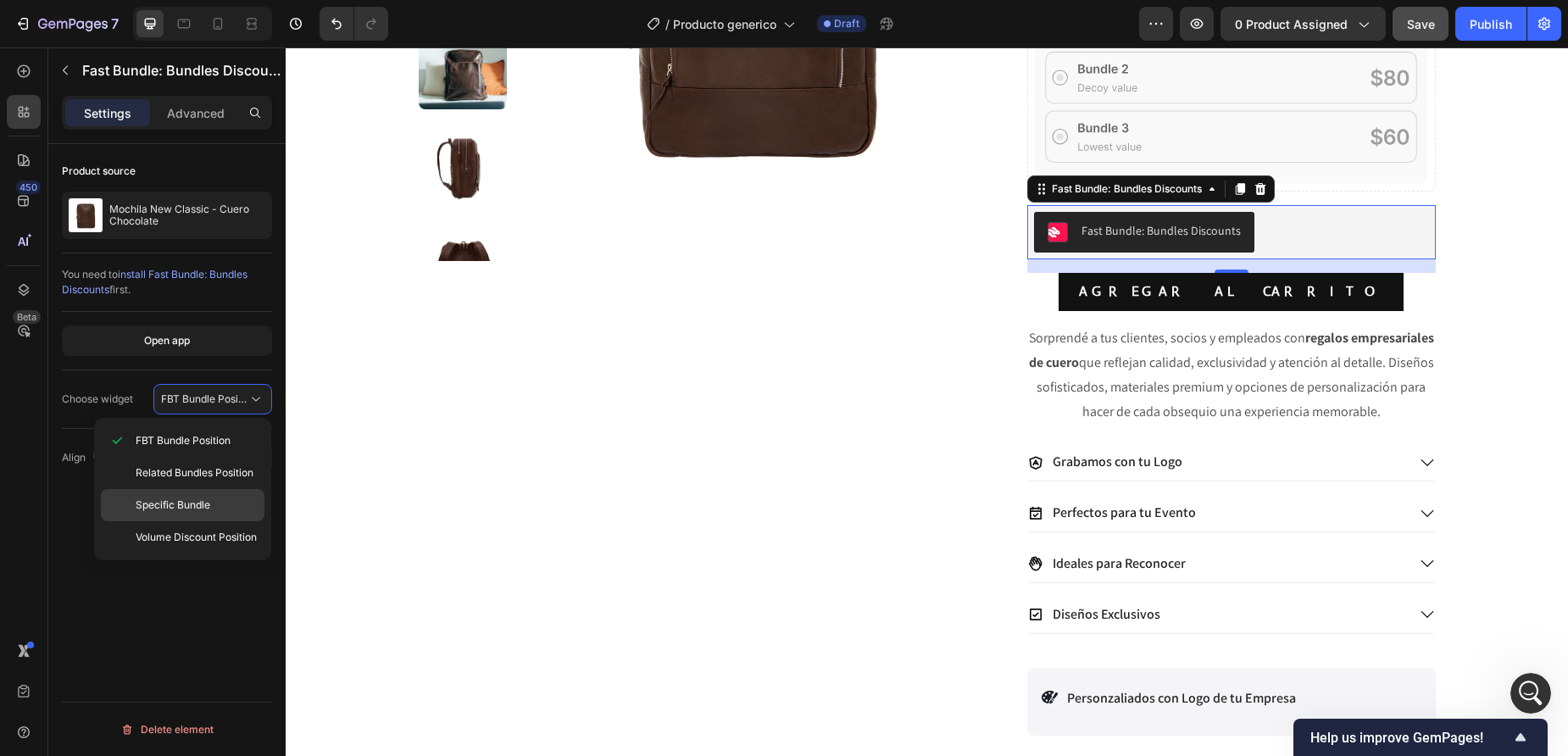
click at [198, 501] on span "Specific Bundle" at bounding box center [173, 505] width 75 height 15
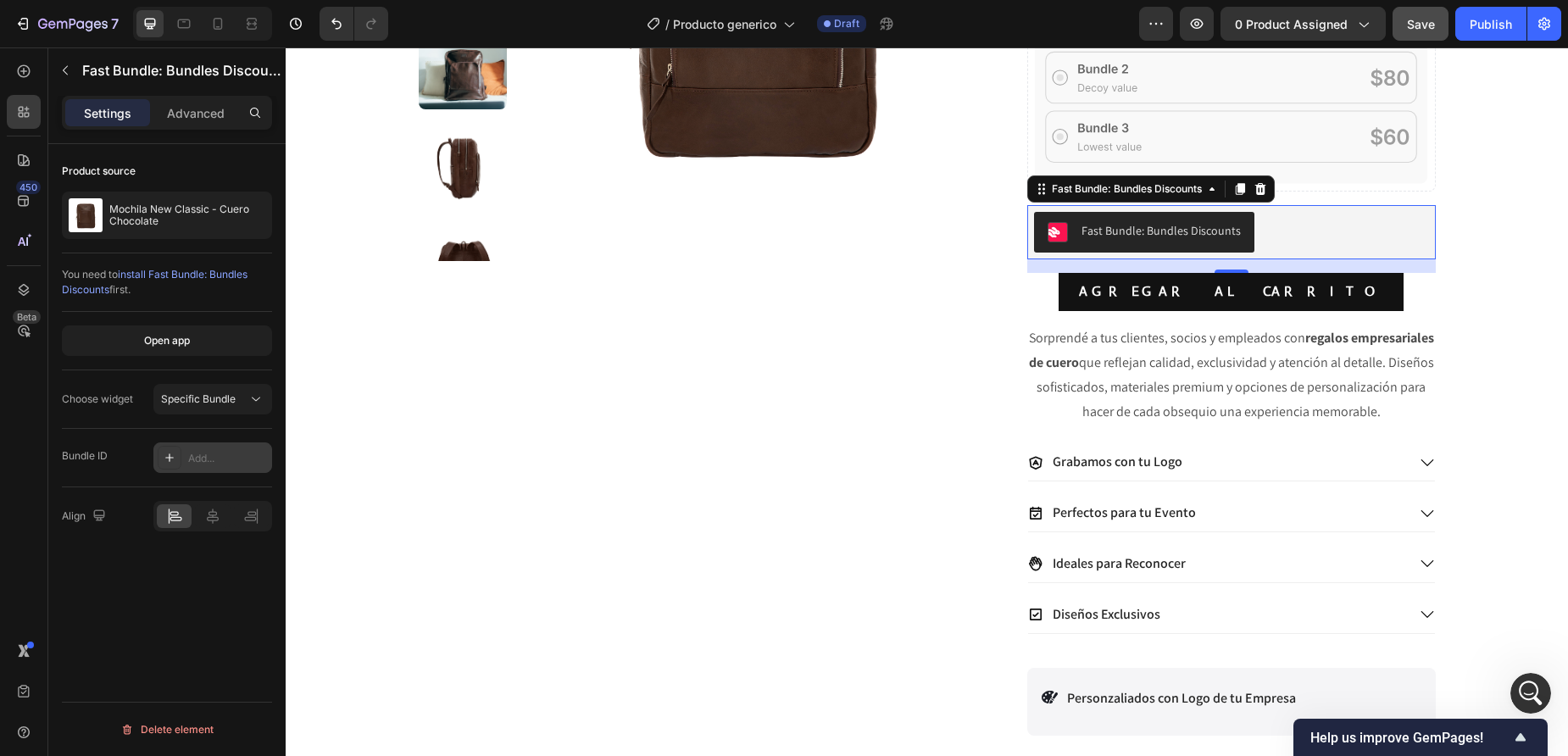
click at [172, 459] on icon at bounding box center [169, 457] width 13 height 13
click at [207, 394] on span "Specific Bundle" at bounding box center [199, 399] width 75 height 12
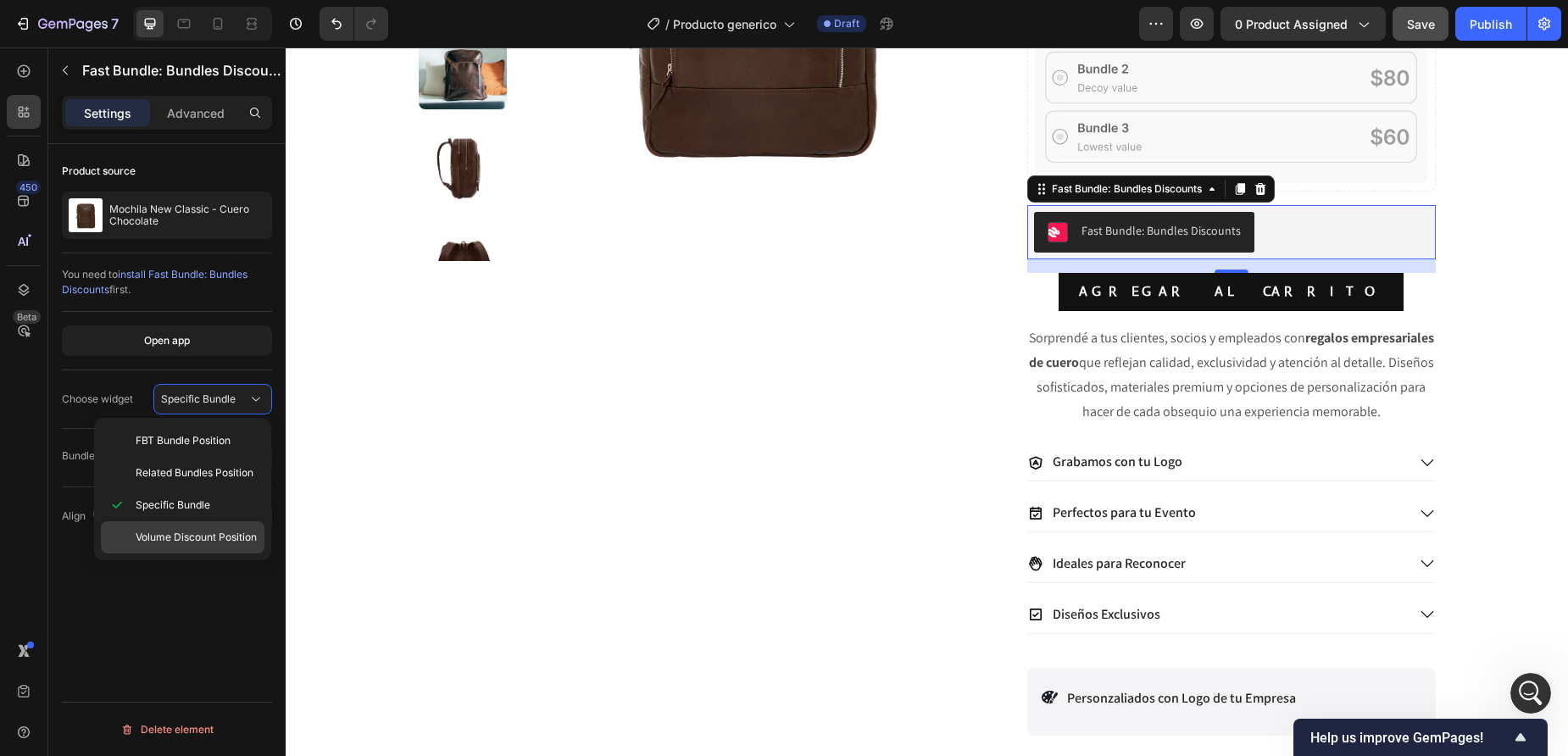
click at [181, 540] on span "Volume Discount Position" at bounding box center [196, 537] width 121 height 15
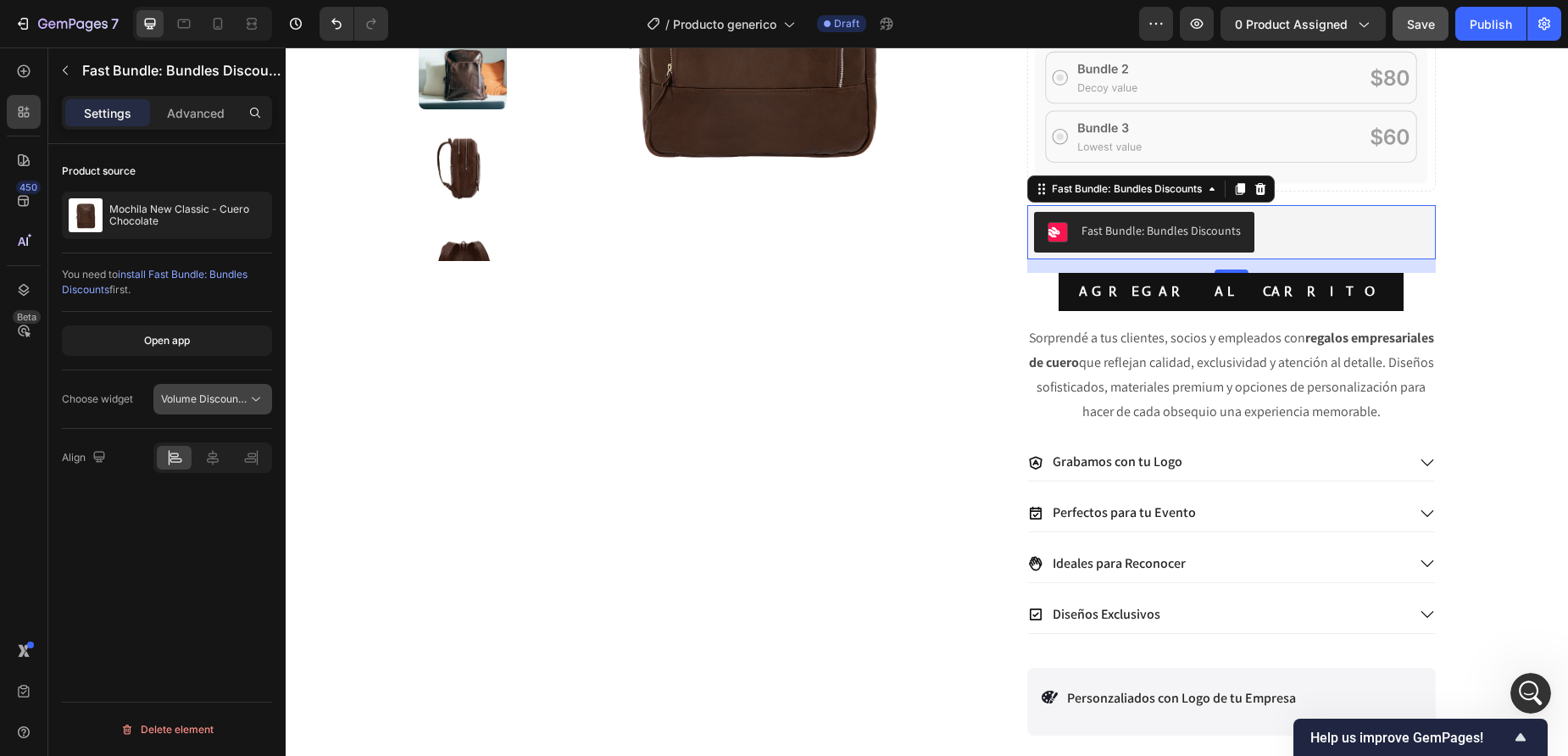
click at [205, 398] on span "Volume Discount Position" at bounding box center [222, 399] width 121 height 12
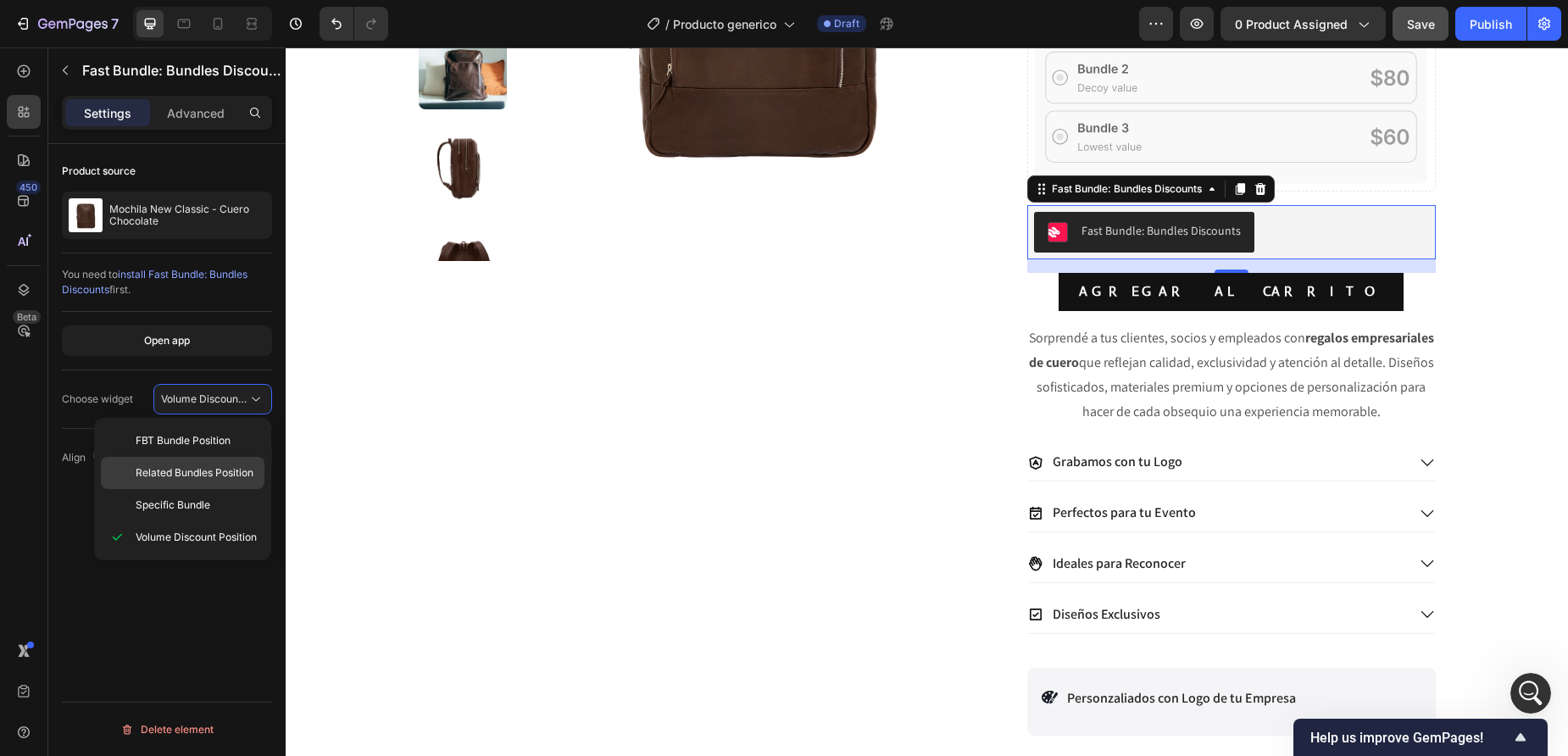
click at [191, 478] on span "Related Bundles Position" at bounding box center [194, 472] width 118 height 15
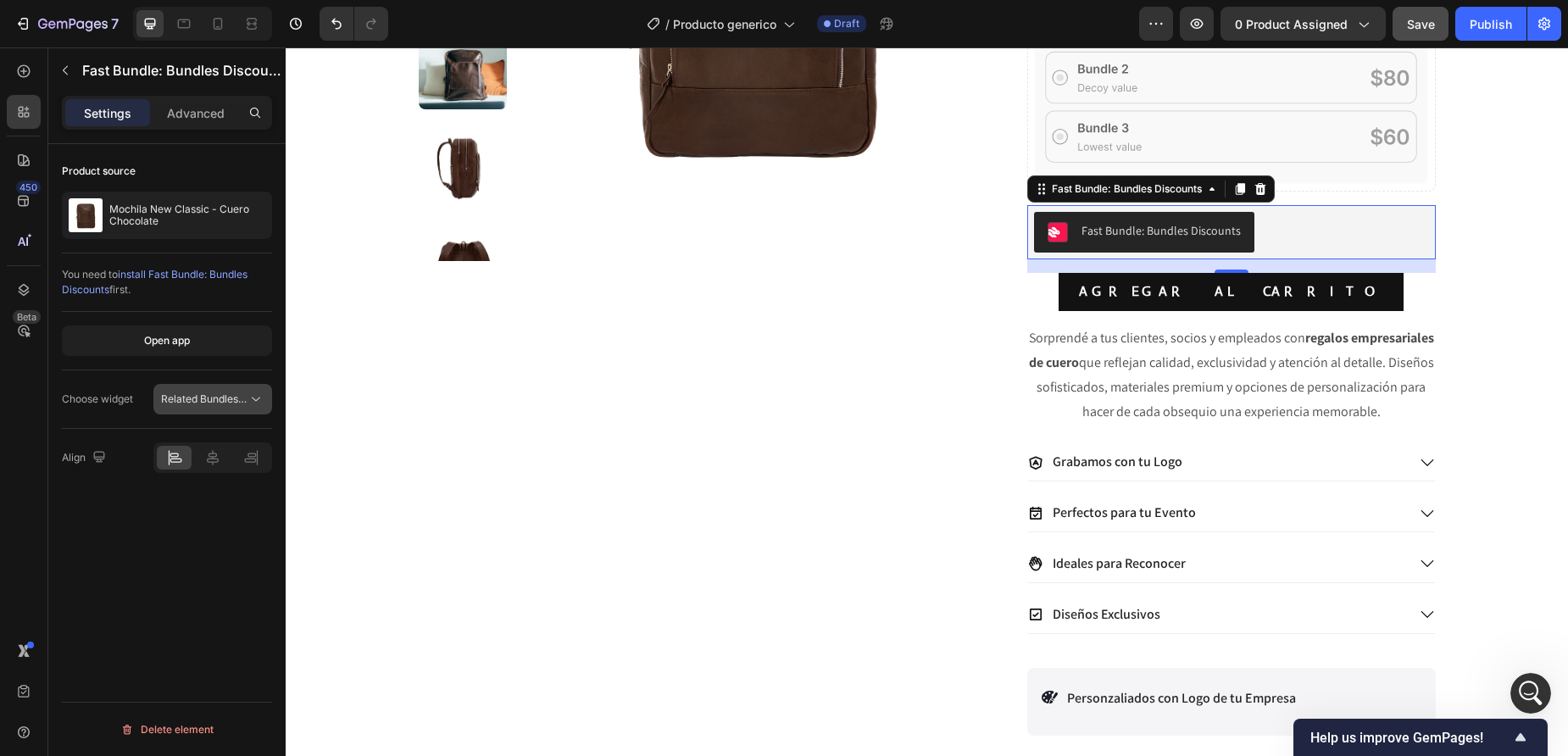
click at [222, 399] on span "Related Bundles Position" at bounding box center [220, 399] width 118 height 12
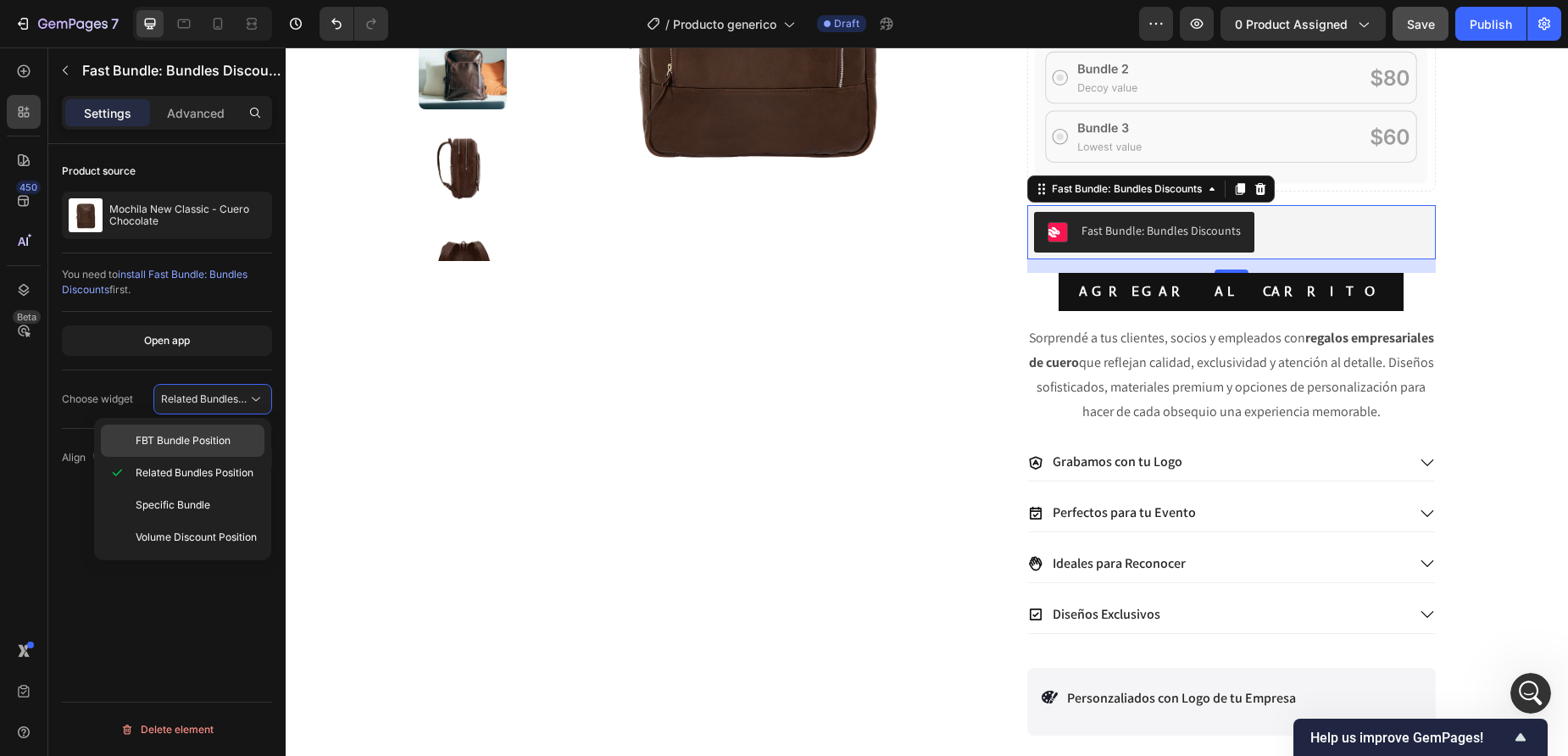
click at [220, 443] on span "FBT Bundle Position" at bounding box center [183, 440] width 95 height 15
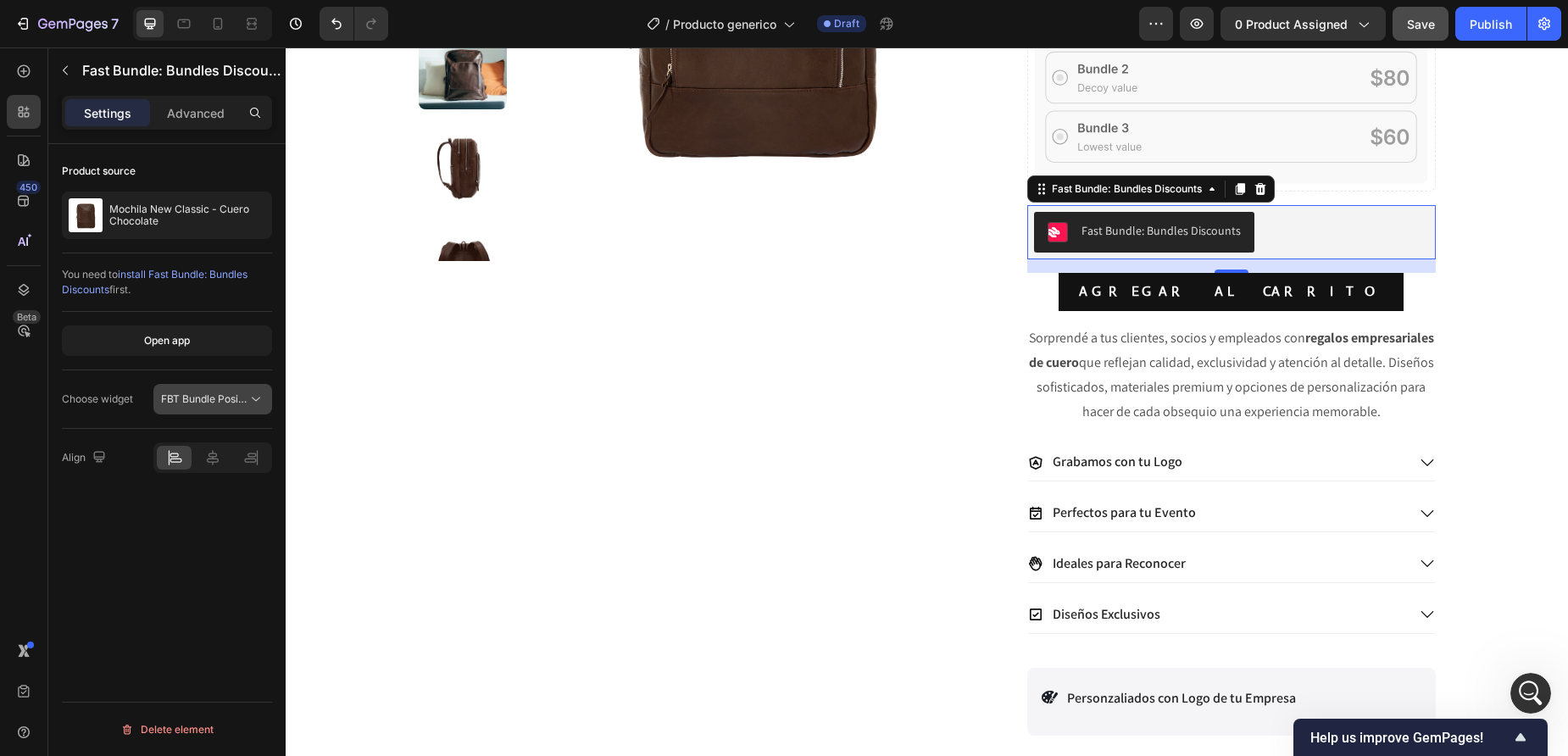
click at [231, 405] on span "FBT Bundle Position" at bounding box center [208, 399] width 95 height 12
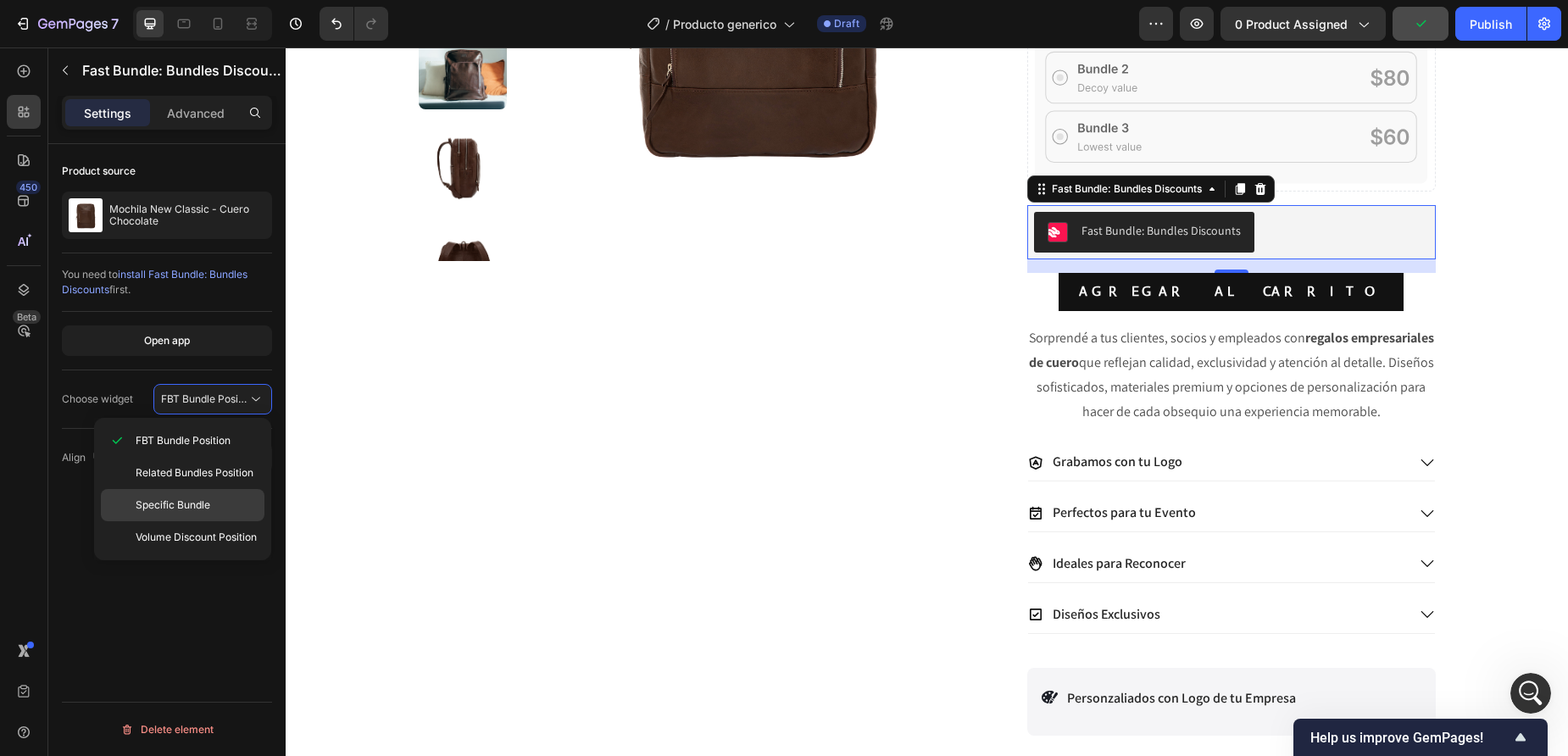
click at [205, 500] on span "Specific Bundle" at bounding box center [173, 505] width 75 height 15
